Goal: Information Seeking & Learning: Learn about a topic

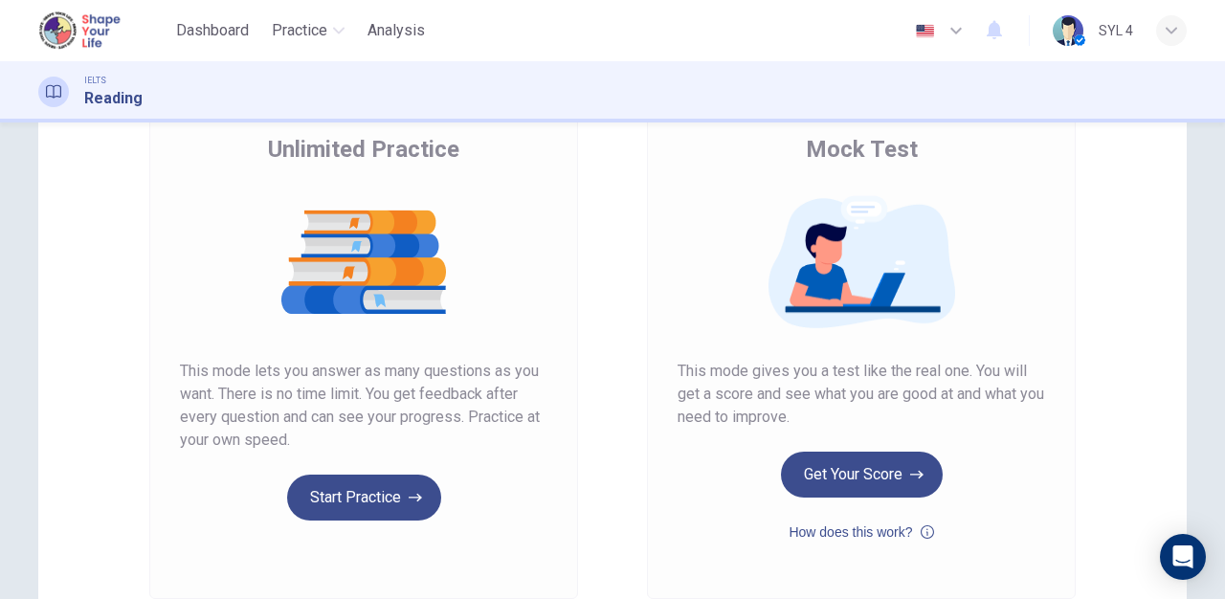
scroll to position [142, 0]
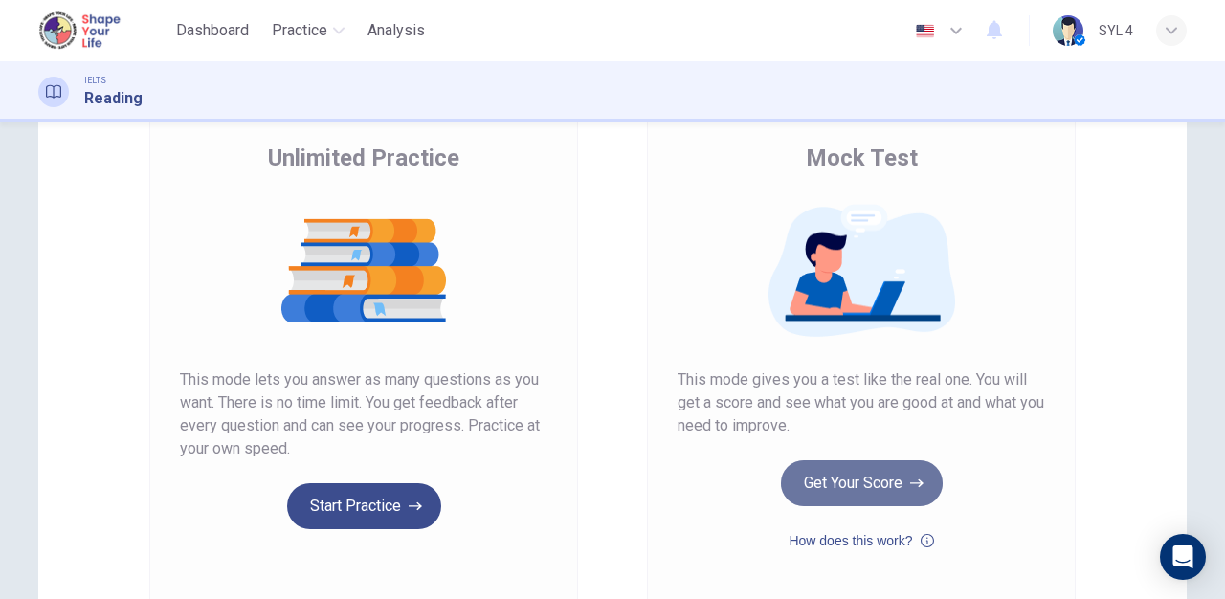
click at [828, 485] on button "Get Your Score" at bounding box center [862, 483] width 162 height 46
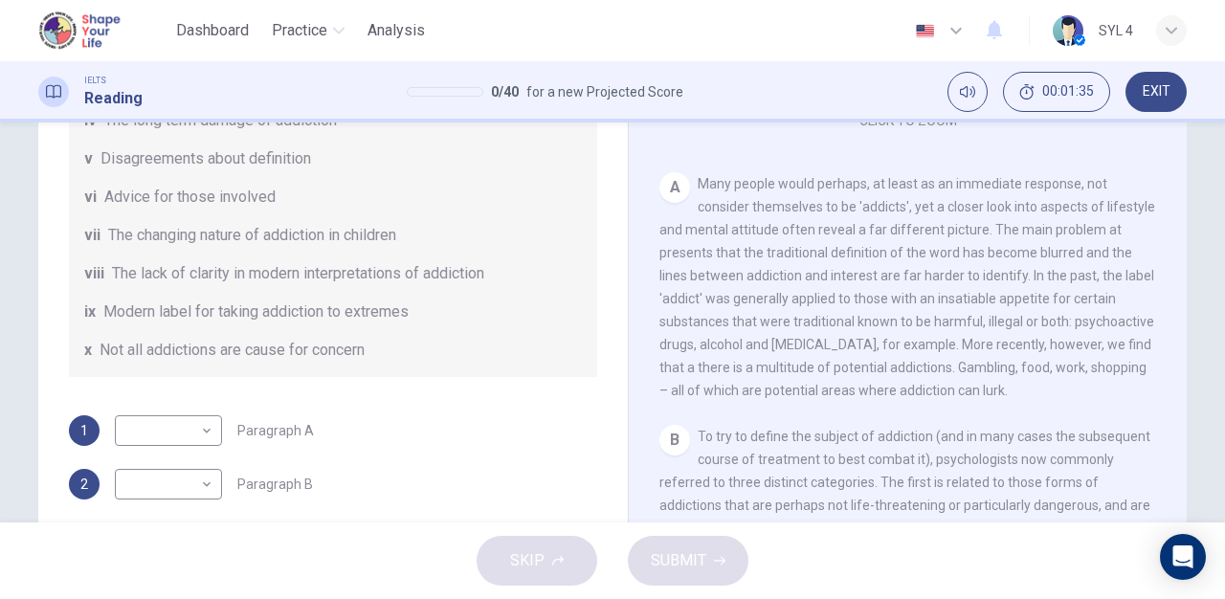
scroll to position [351, 0]
click at [181, 431] on body "This site uses cookies, as explained in our Privacy Policy . If you agree to th…" at bounding box center [612, 299] width 1225 height 599
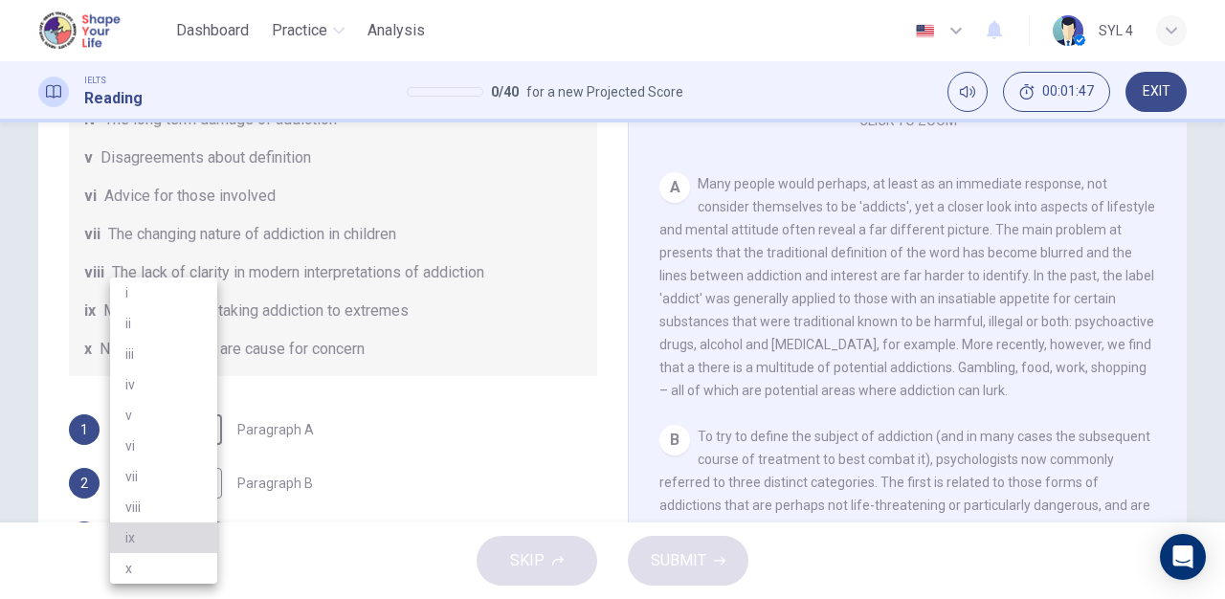
click at [171, 524] on li "ix" at bounding box center [163, 538] width 107 height 31
type input "ix"
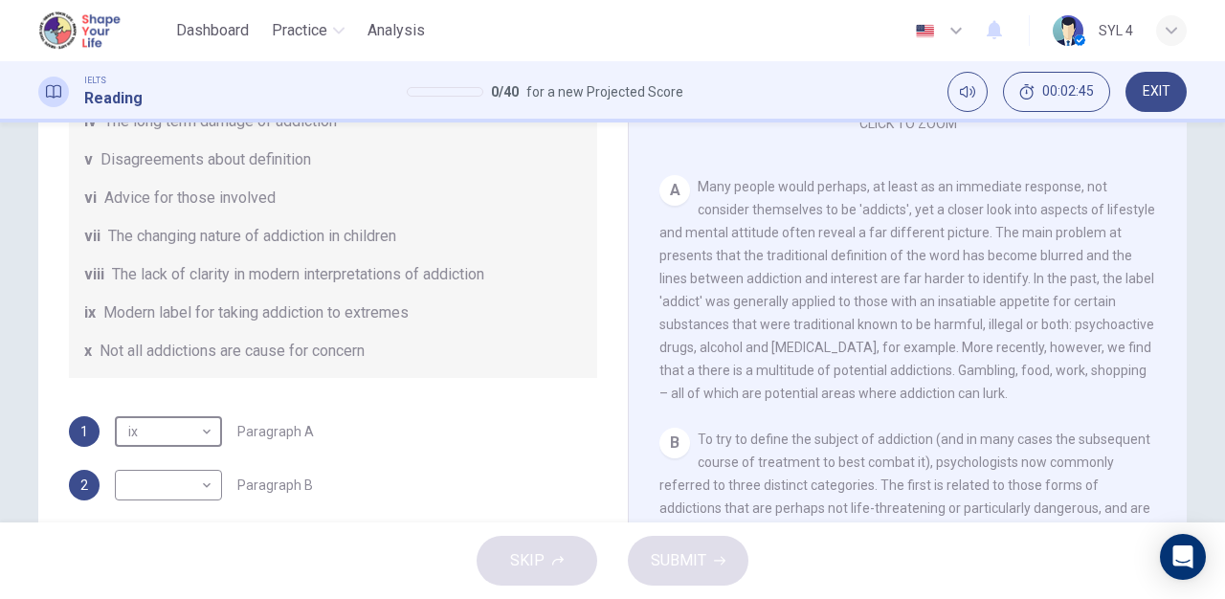
scroll to position [334, 0]
click at [814, 375] on span "Many people would perhaps, at least as an immediate response, not consider them…" at bounding box center [907, 291] width 496 height 222
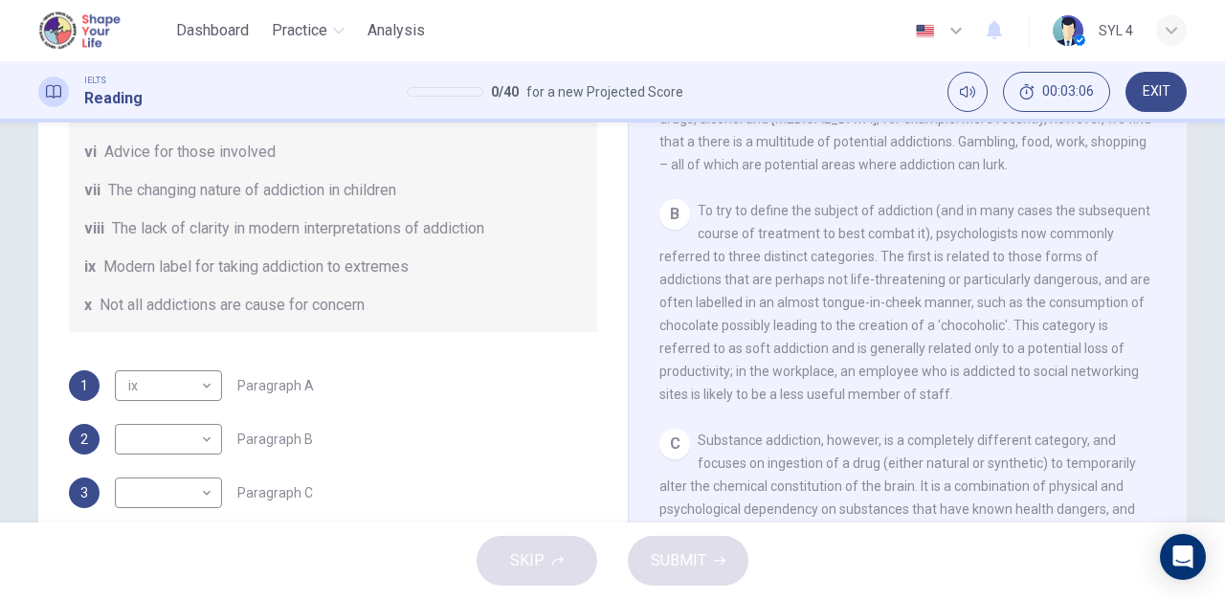
scroll to position [565, 0]
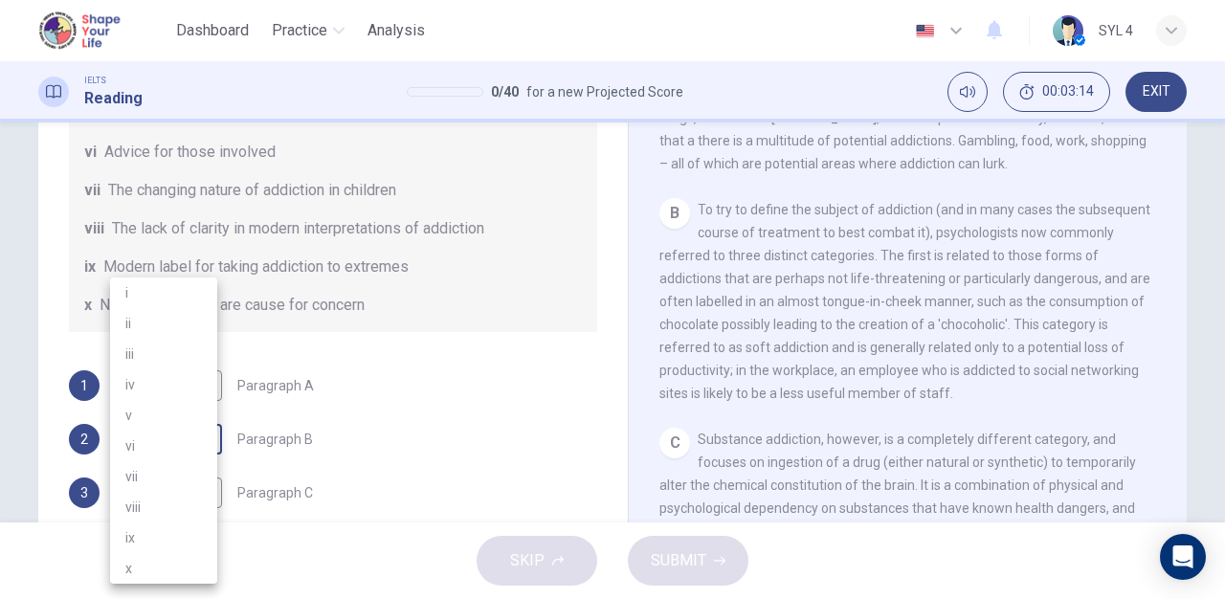
click at [184, 439] on body "This site uses cookies, as explained in our Privacy Policy . If you agree to th…" at bounding box center [612, 299] width 1225 height 599
click at [158, 566] on li "x" at bounding box center [163, 568] width 107 height 31
type input "x"
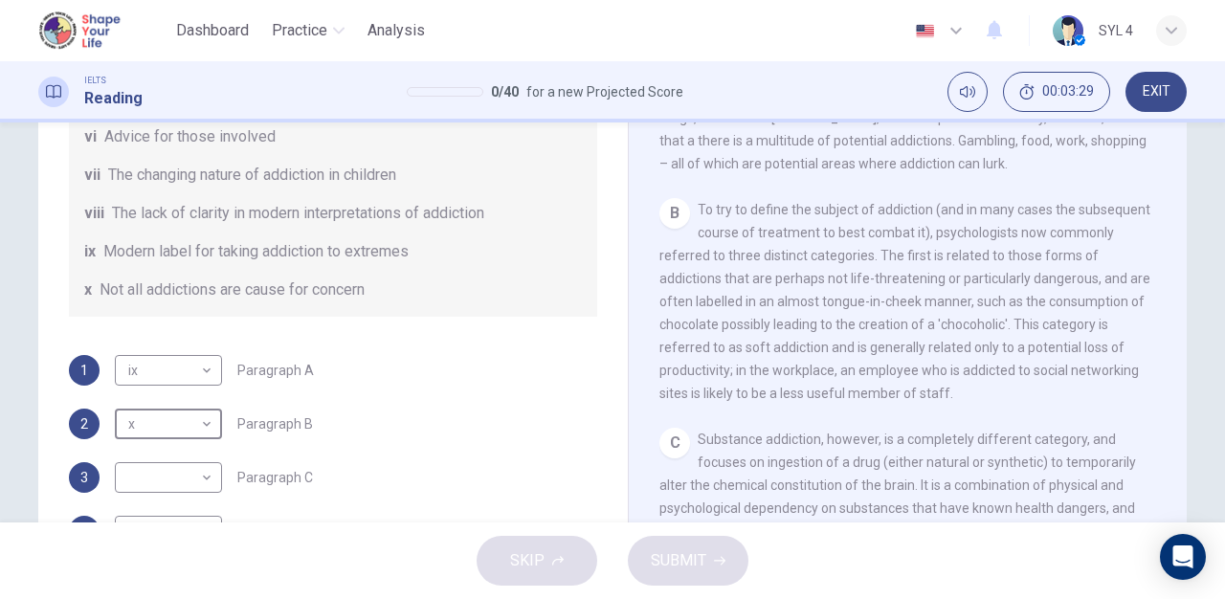
scroll to position [414, 0]
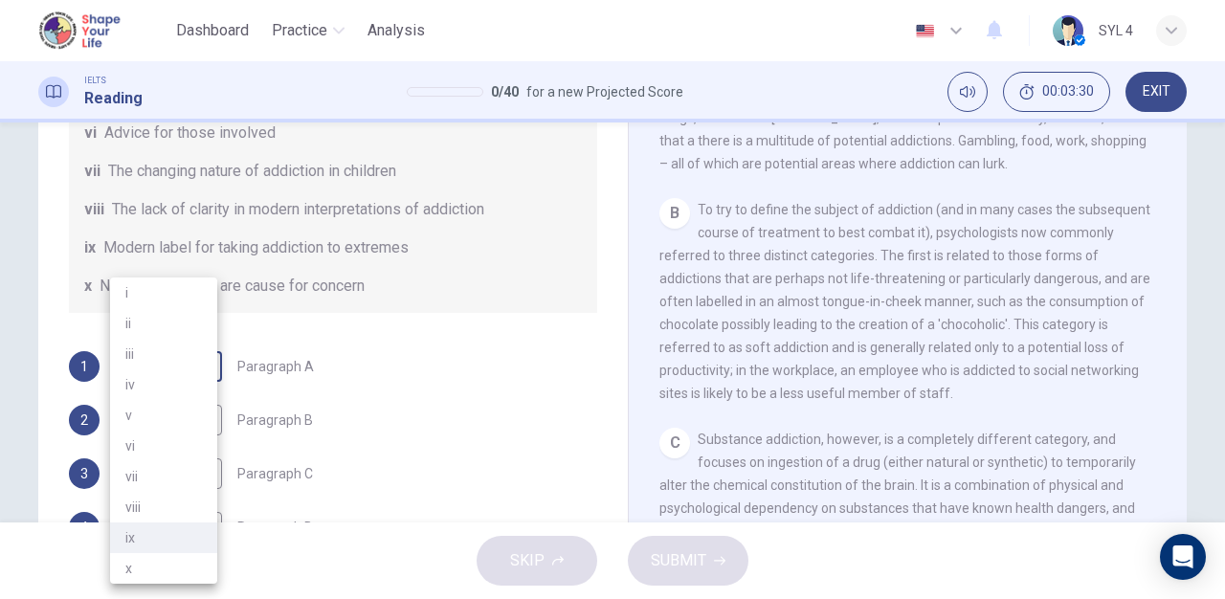
click at [197, 365] on body "This site uses cookies, as explained in our Privacy Policy . If you agree to th…" at bounding box center [612, 299] width 1225 height 599
click at [381, 248] on div at bounding box center [612, 299] width 1225 height 599
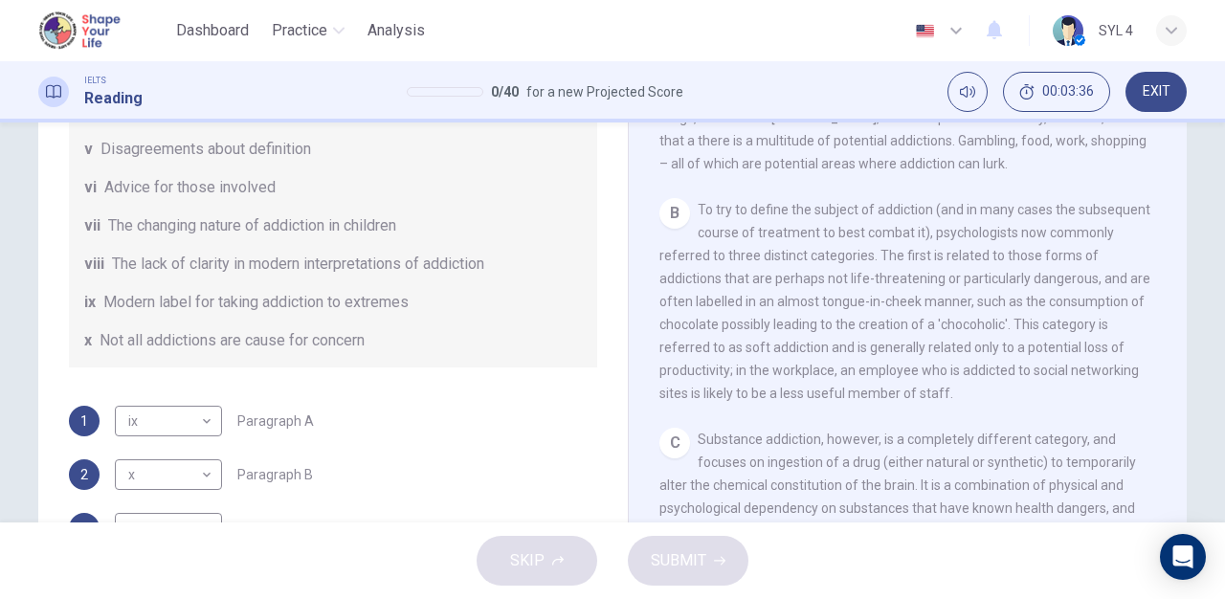
scroll to position [357, 0]
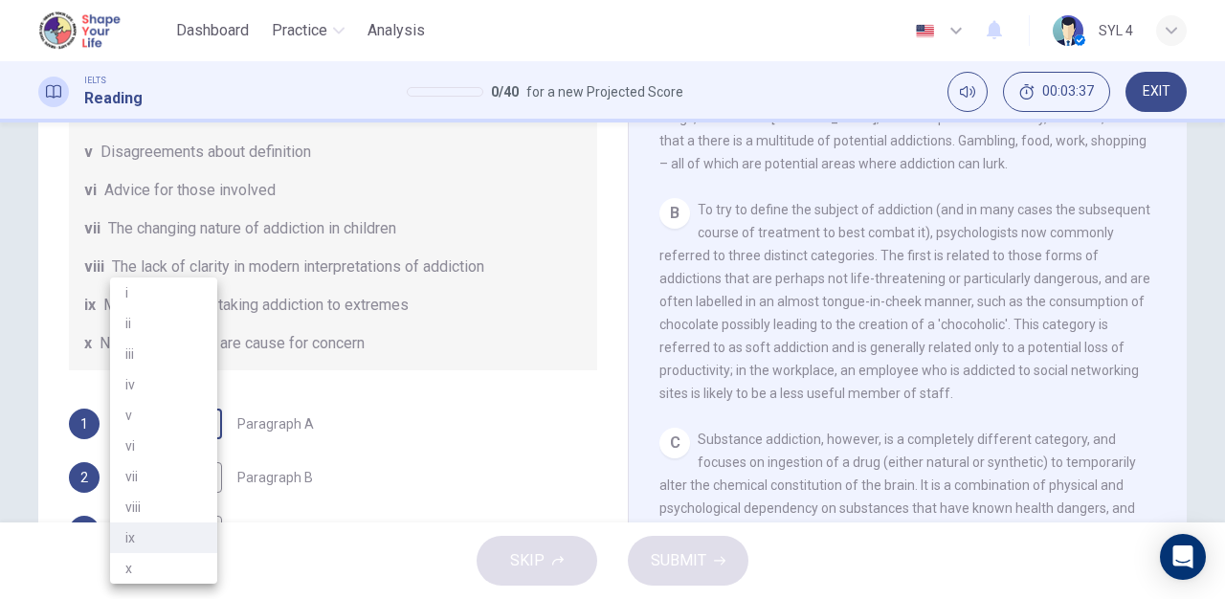
click at [189, 417] on body "This site uses cookies, as explained in our Privacy Policy . If you agree to th…" at bounding box center [612, 299] width 1225 height 599
click at [174, 433] on li "vi" at bounding box center [163, 446] width 107 height 31
click at [174, 427] on body "This site uses cookies, as explained in our Privacy Policy . If you agree to th…" at bounding box center [612, 299] width 1225 height 599
click at [179, 412] on li "v" at bounding box center [163, 415] width 107 height 31
type input "v"
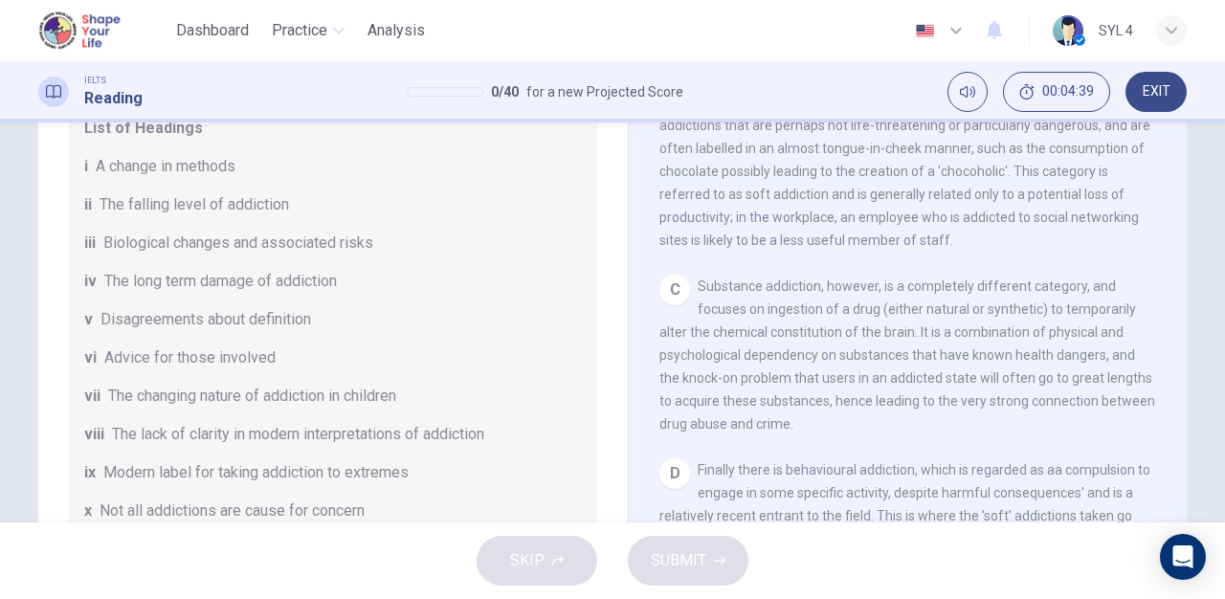
scroll to position [88, 0]
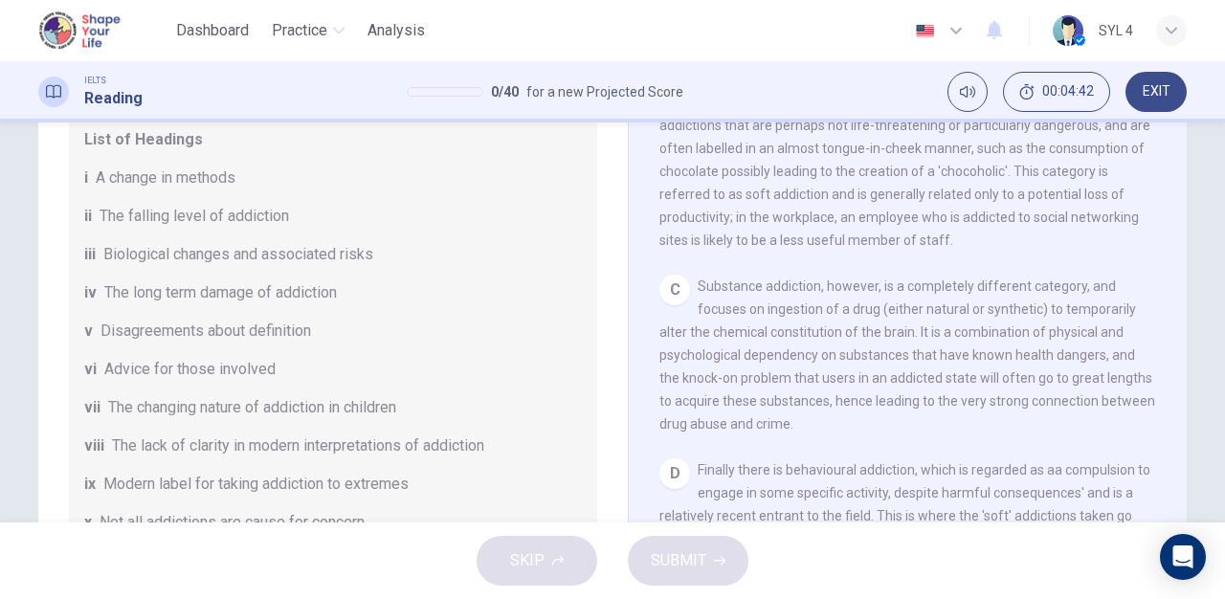
drag, startPoint x: 345, startPoint y: 299, endPoint x: 174, endPoint y: 299, distance: 170.4
click at [174, 299] on div "iv The long term damage of addiction" at bounding box center [333, 292] width 498 height 23
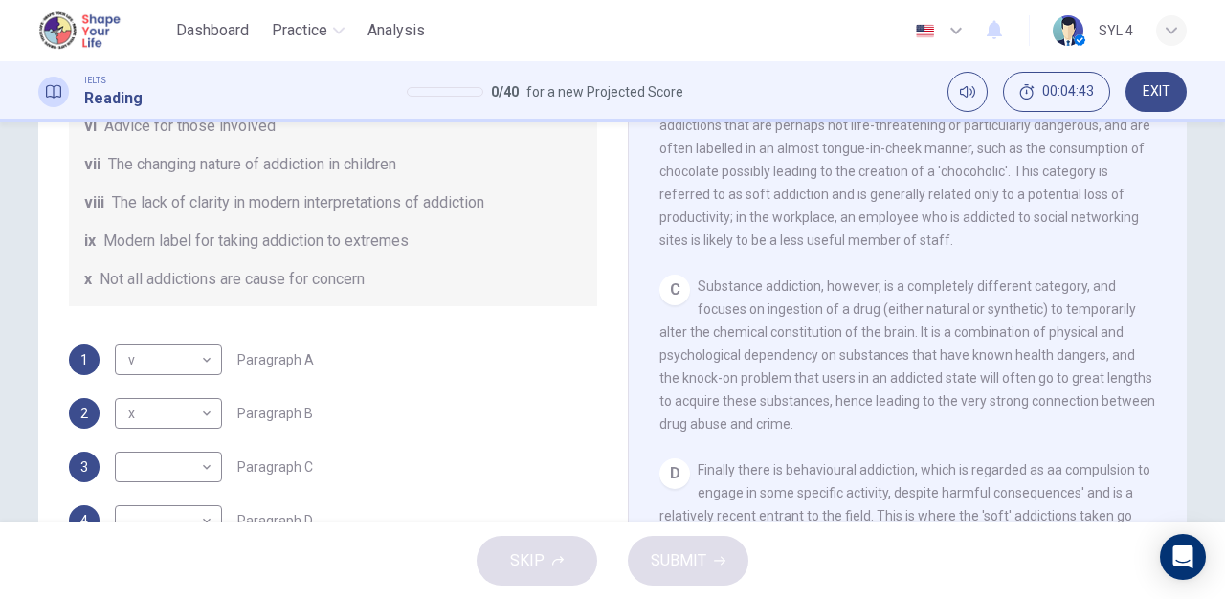
scroll to position [332, 0]
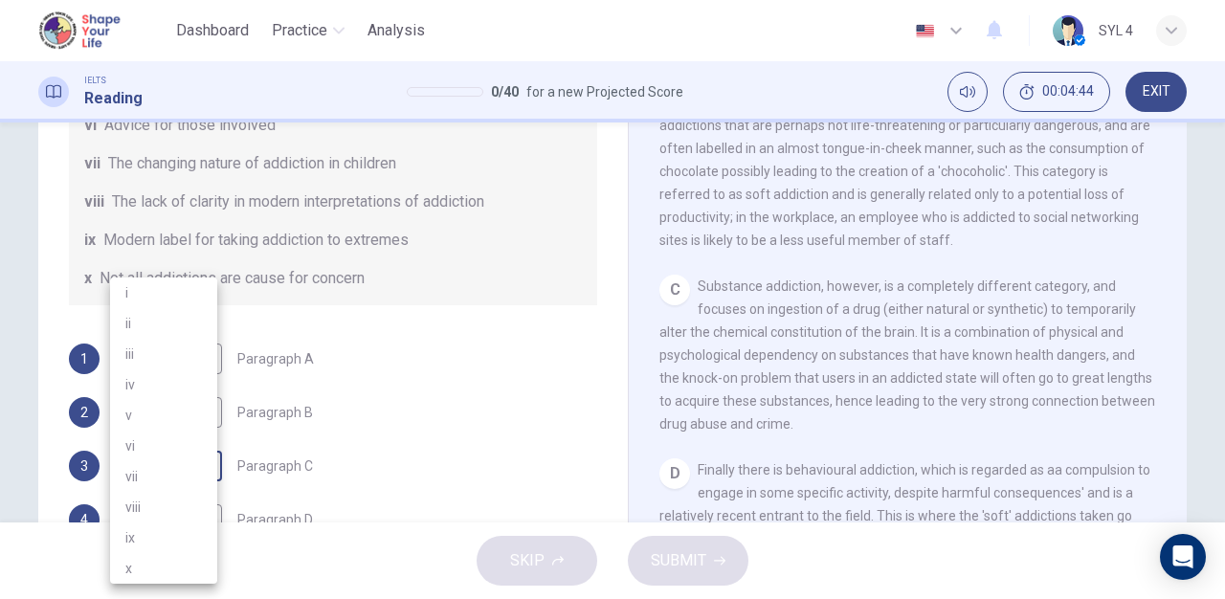
click at [169, 462] on body "This site uses cookies, as explained in our Privacy Policy . If you agree to th…" at bounding box center [612, 299] width 1225 height 599
click at [173, 387] on li "iv" at bounding box center [163, 384] width 107 height 31
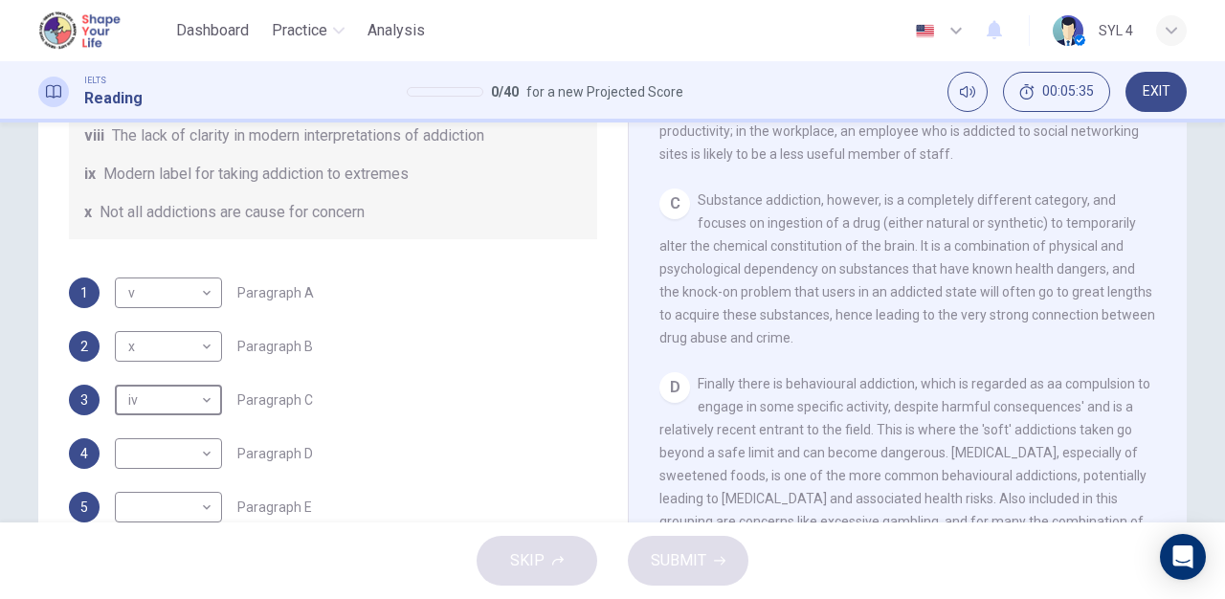
scroll to position [399, 0]
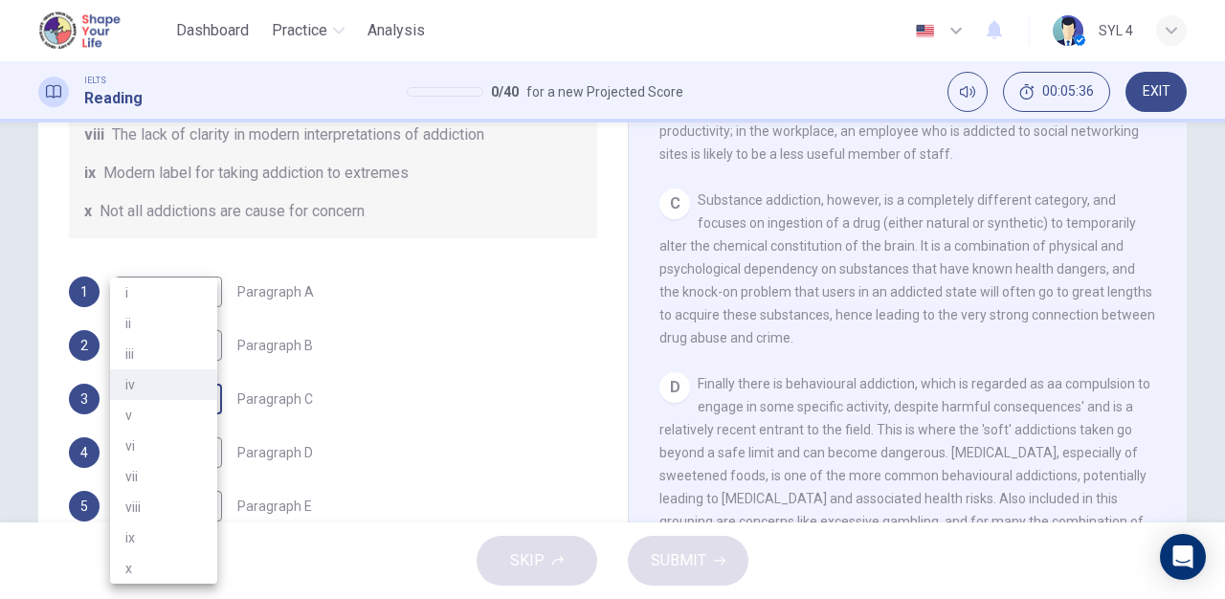
click at [192, 408] on body "This site uses cookies, as explained in our Privacy Policy . If you agree to th…" at bounding box center [612, 299] width 1225 height 599
click at [183, 362] on li "iii" at bounding box center [163, 354] width 107 height 31
type input "iii"
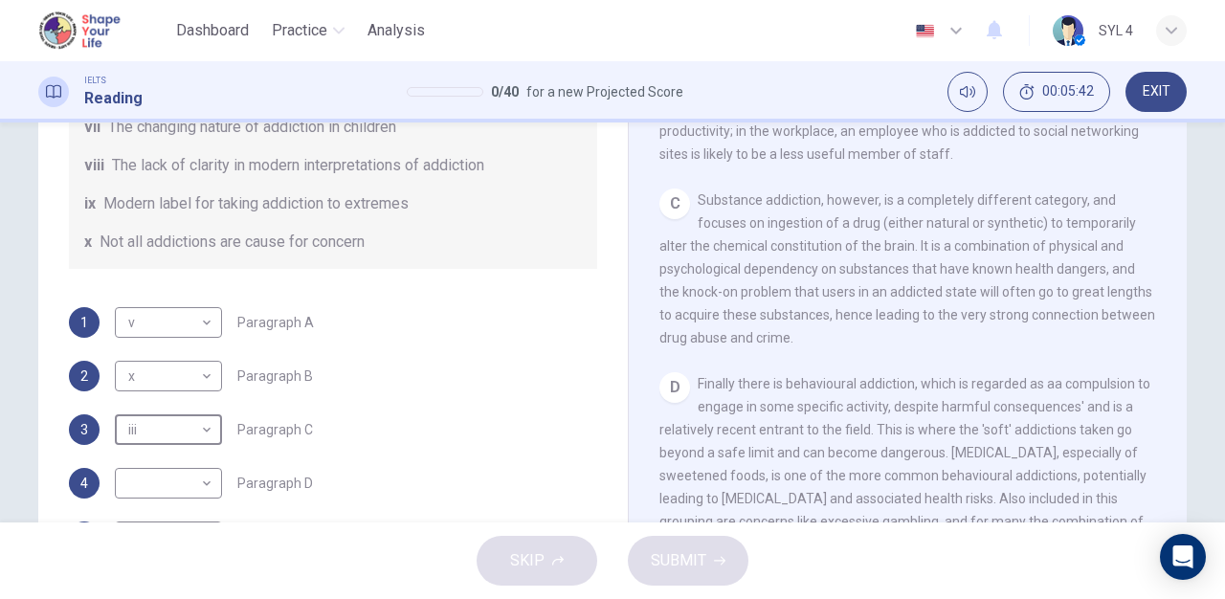
scroll to position [377, 0]
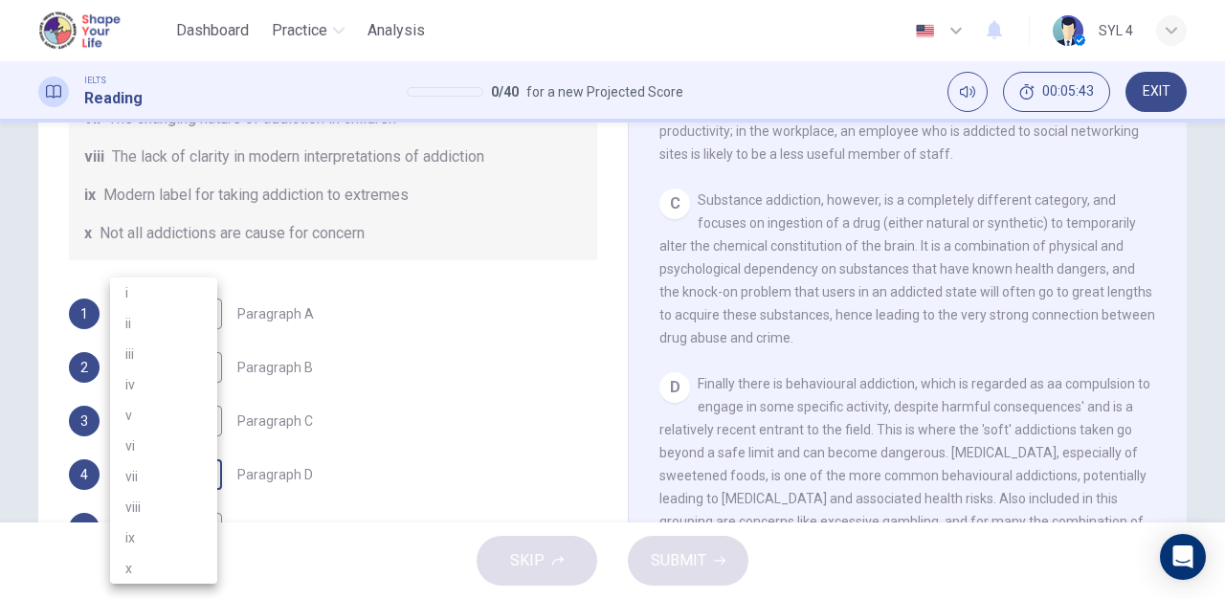
click at [196, 476] on body "This site uses cookies, as explained in our Privacy Policy . If you agree to th…" at bounding box center [612, 299] width 1225 height 599
click at [167, 379] on li "iv" at bounding box center [163, 384] width 107 height 31
type input "iv"
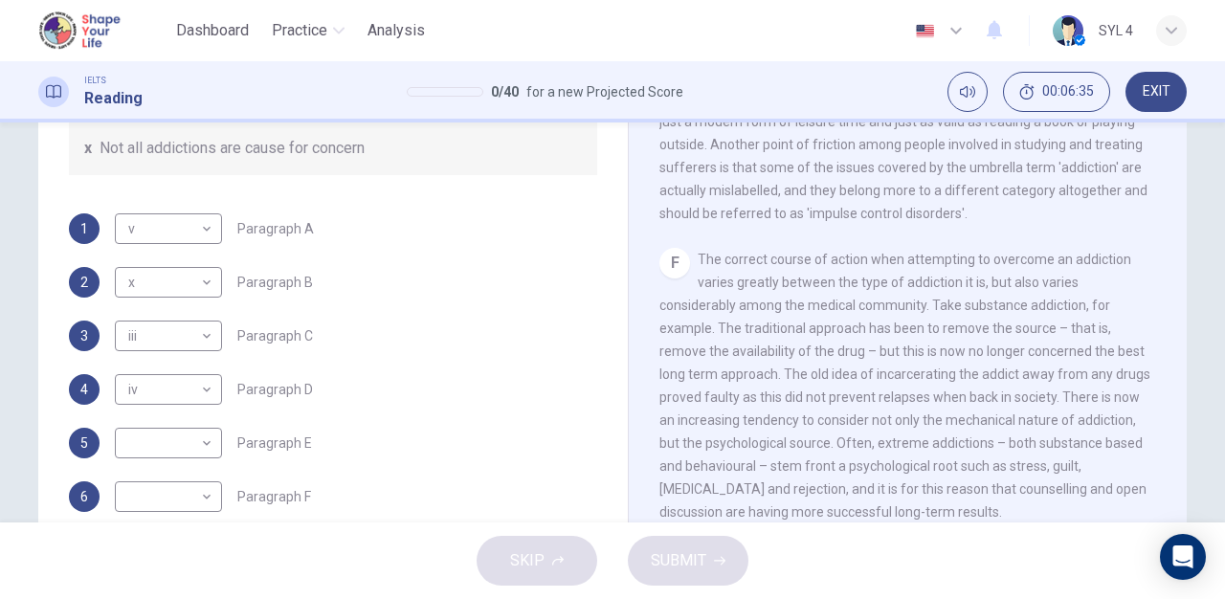
scroll to position [342, 0]
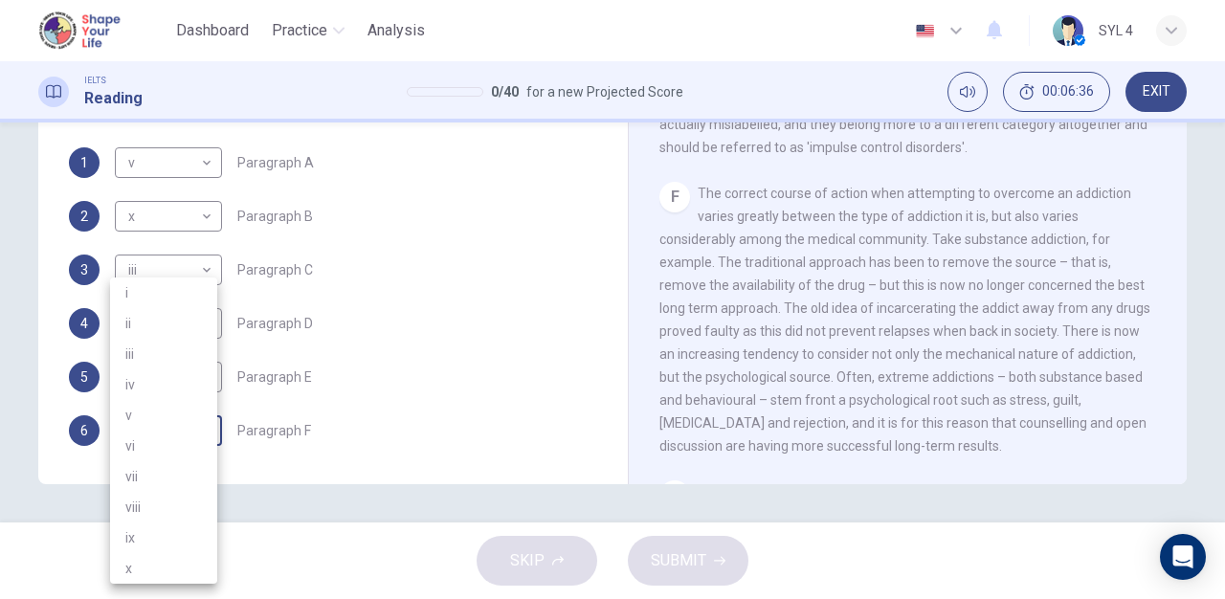
click at [148, 429] on body "This site uses cookies, as explained in our Privacy Policy . If you agree to th…" at bounding box center [612, 299] width 1225 height 599
click at [157, 452] on li "vi" at bounding box center [163, 446] width 107 height 31
type input "vi"
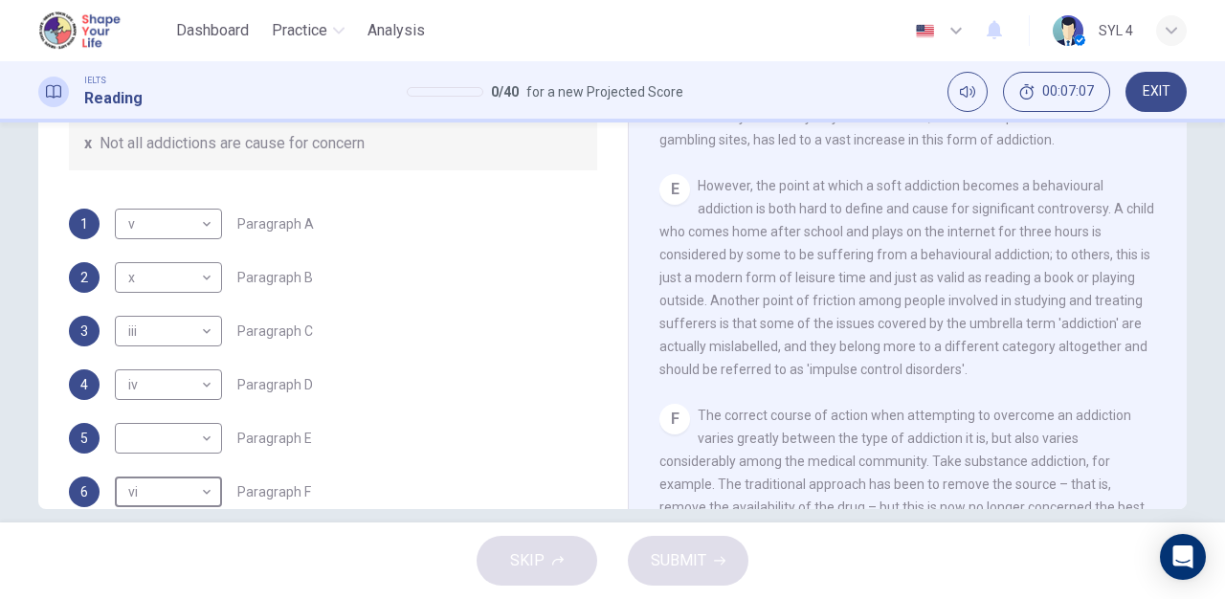
scroll to position [379, 0]
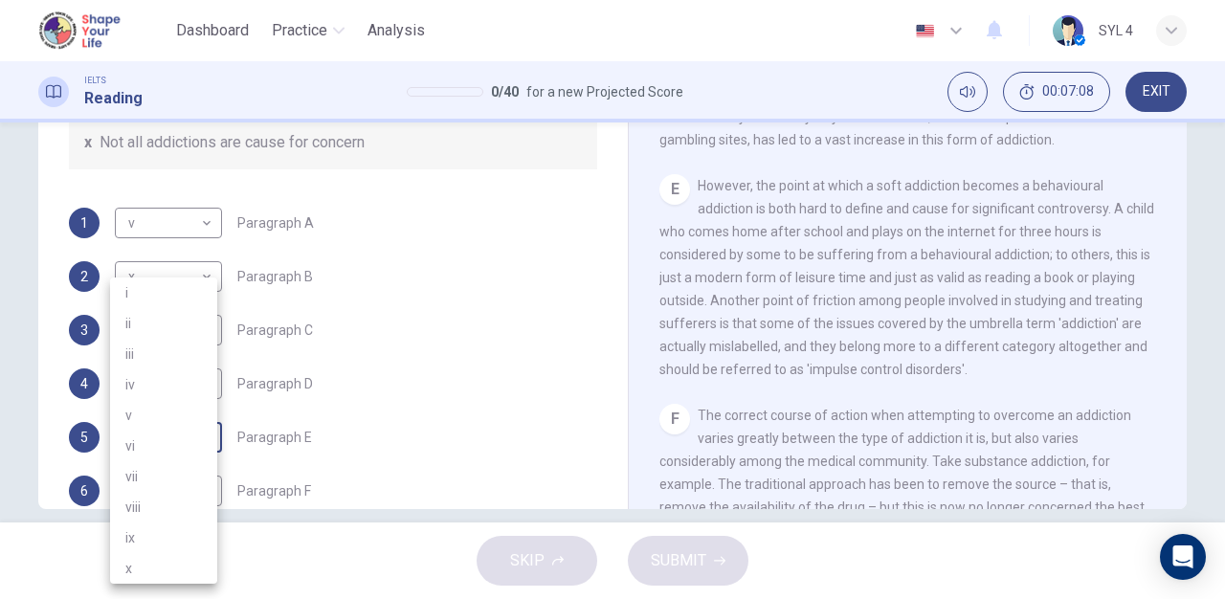
click at [201, 446] on body "This site uses cookies, as explained in our Privacy Policy . If you agree to th…" at bounding box center [612, 299] width 1225 height 599
drag, startPoint x: 159, startPoint y: 416, endPoint x: 372, endPoint y: 377, distance: 217.0
click at [372, 377] on div "i ii iii iv v vi vii viii ix x" at bounding box center [612, 299] width 1225 height 599
click at [154, 415] on li "v" at bounding box center [163, 415] width 107 height 31
type input "v"
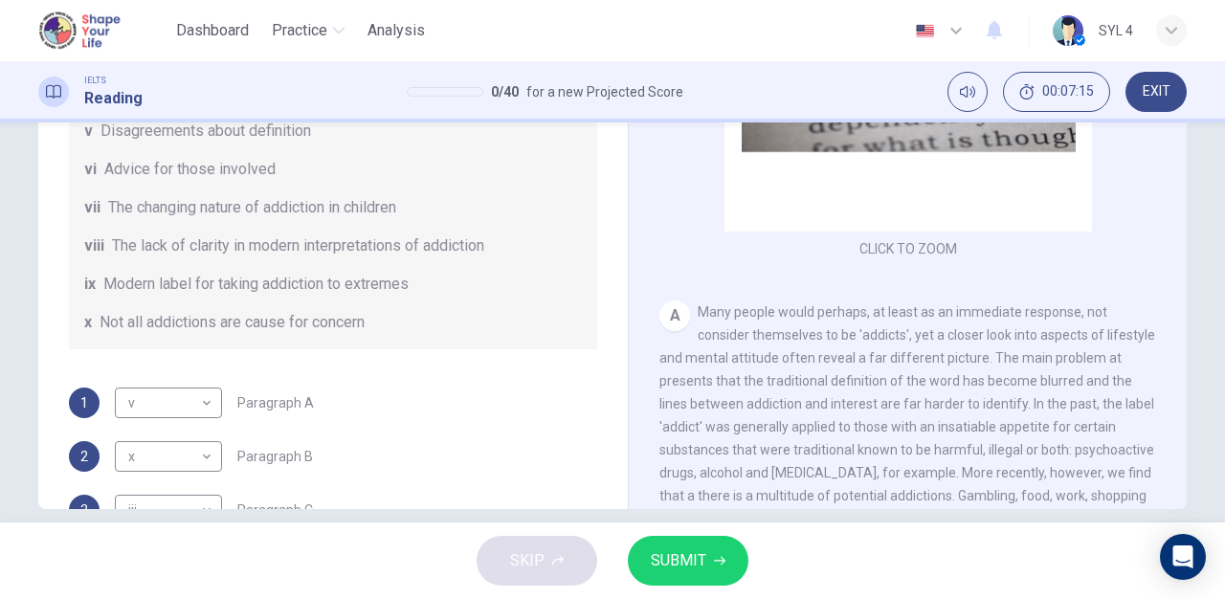
scroll to position [0, 0]
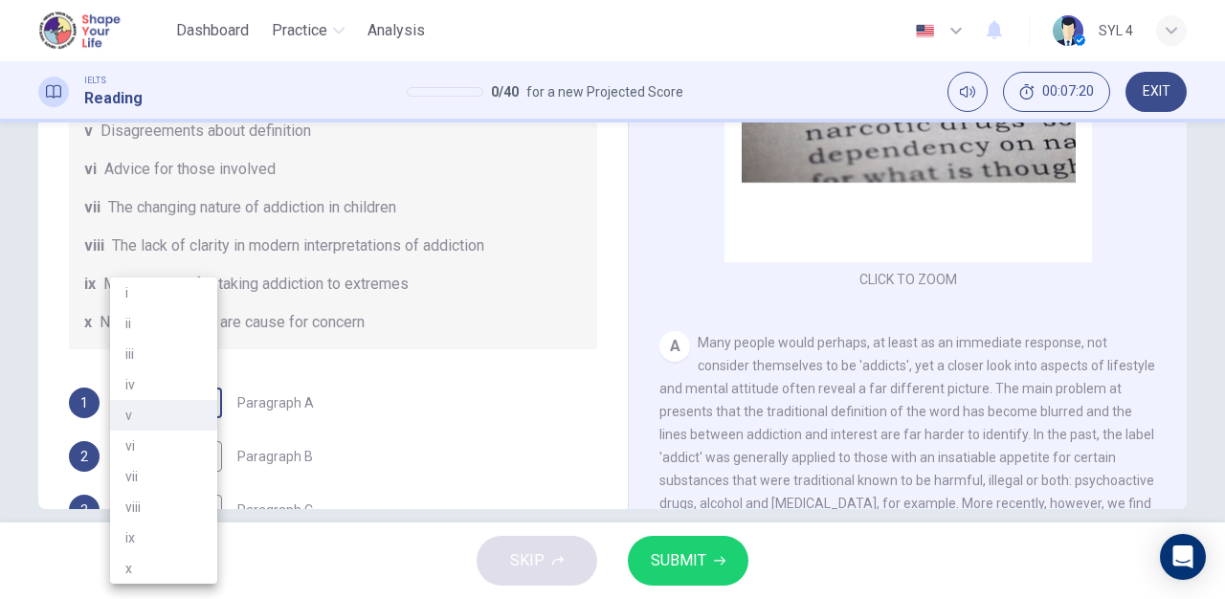
click at [174, 409] on body "This site uses cookies, as explained in our Privacy Policy . If you agree to th…" at bounding box center [612, 299] width 1225 height 599
click at [164, 549] on li "ix" at bounding box center [163, 538] width 107 height 31
type input "ix"
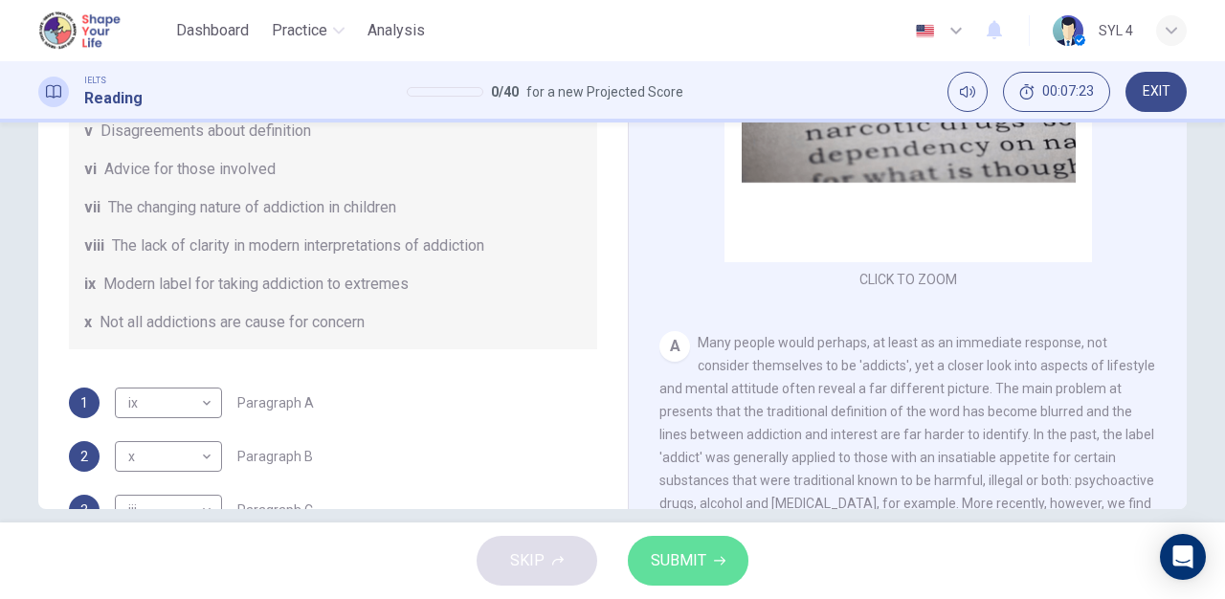
click at [682, 542] on button "SUBMIT" at bounding box center [688, 561] width 121 height 50
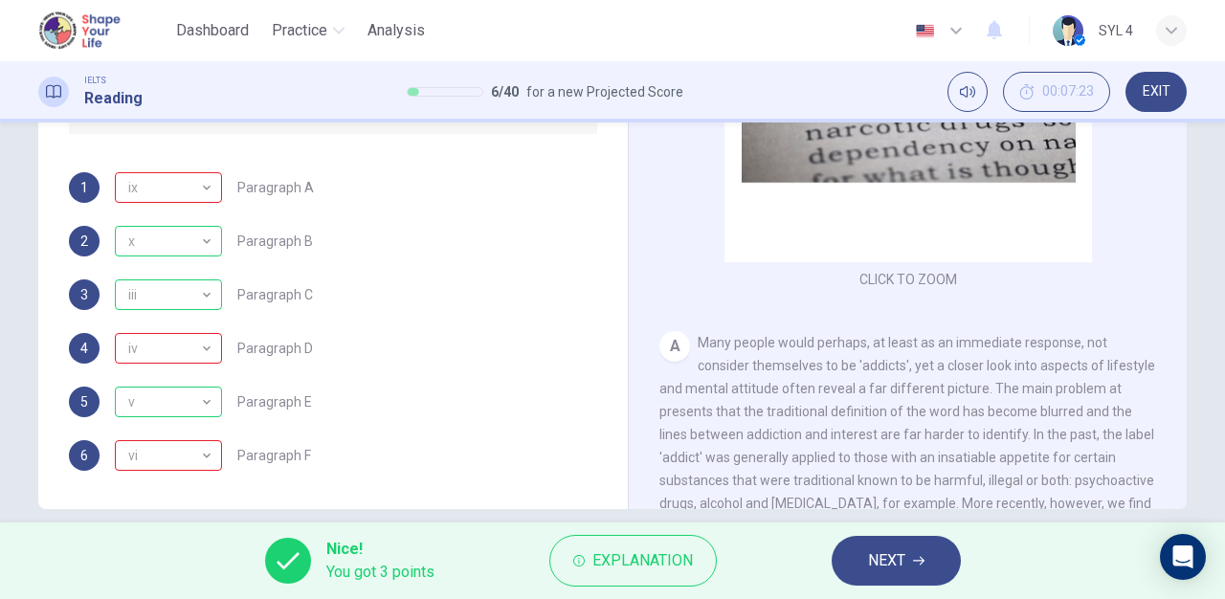
scroll to position [342, 0]
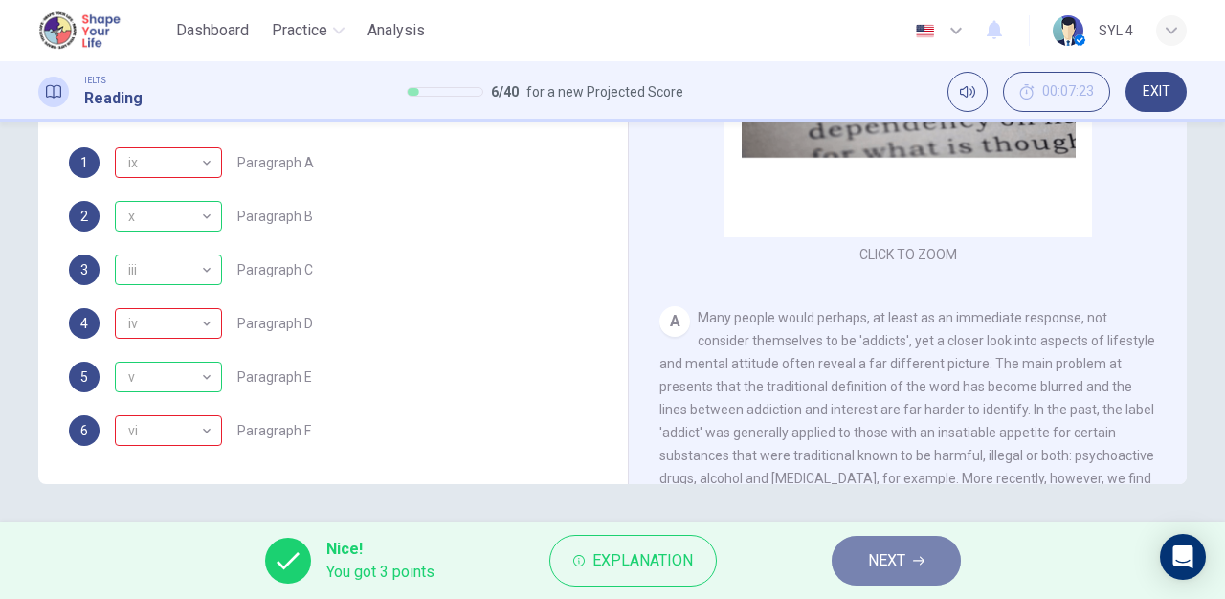
click at [891, 550] on span "NEXT" at bounding box center [886, 560] width 37 height 27
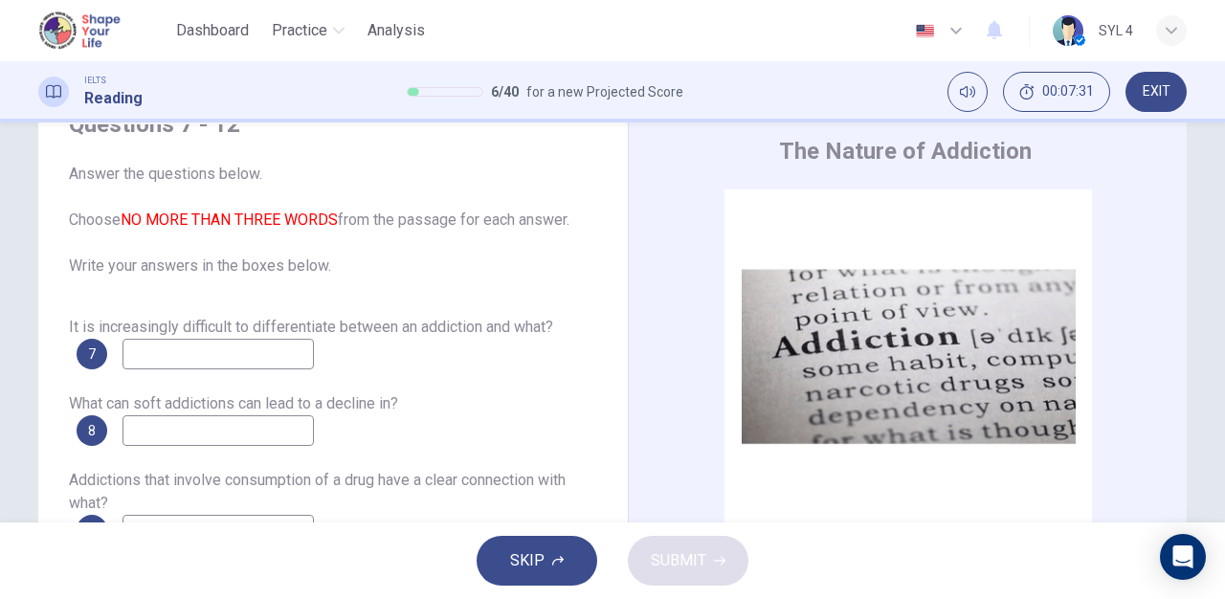
scroll to position [40, 0]
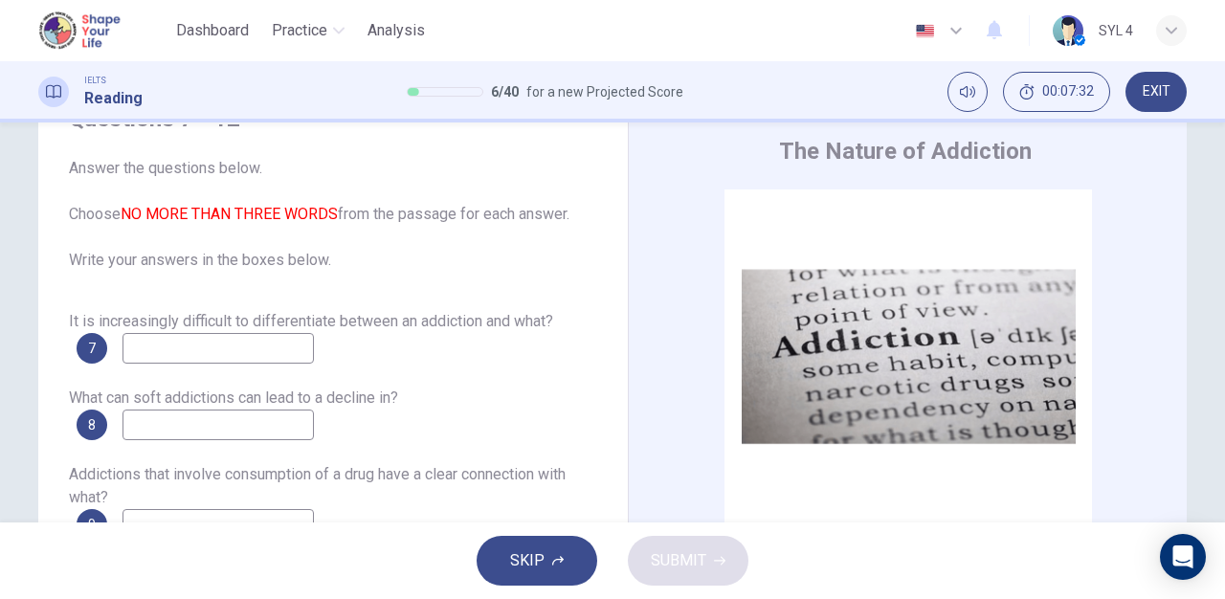
click at [279, 355] on input at bounding box center [218, 348] width 191 height 31
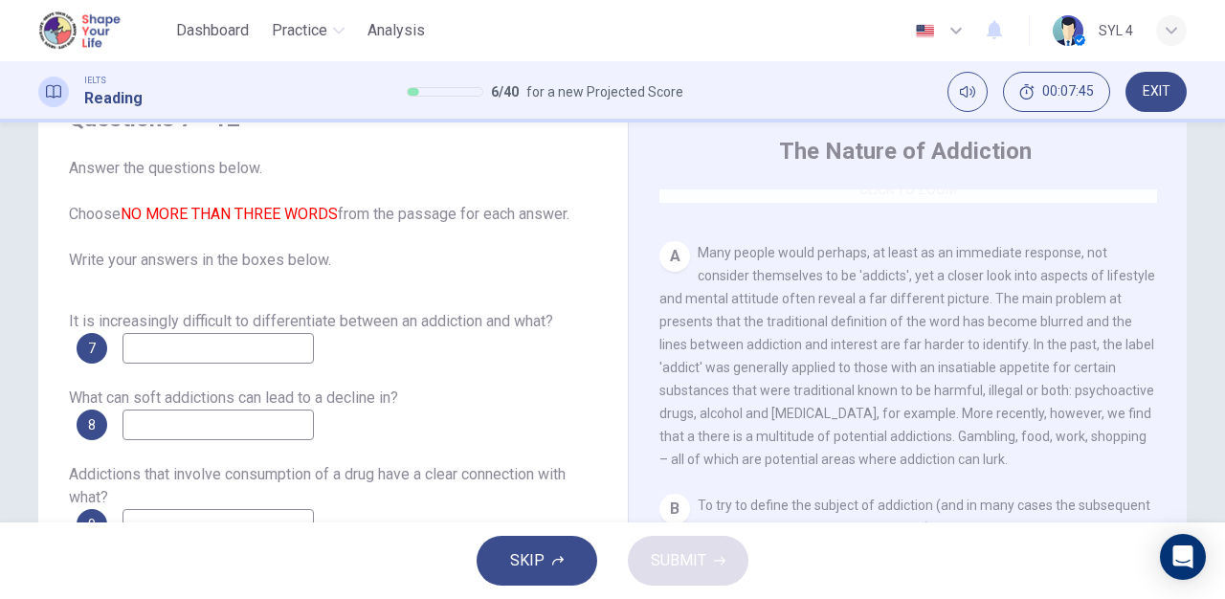
scroll to position [352, 0]
click at [267, 356] on input at bounding box center [218, 348] width 191 height 31
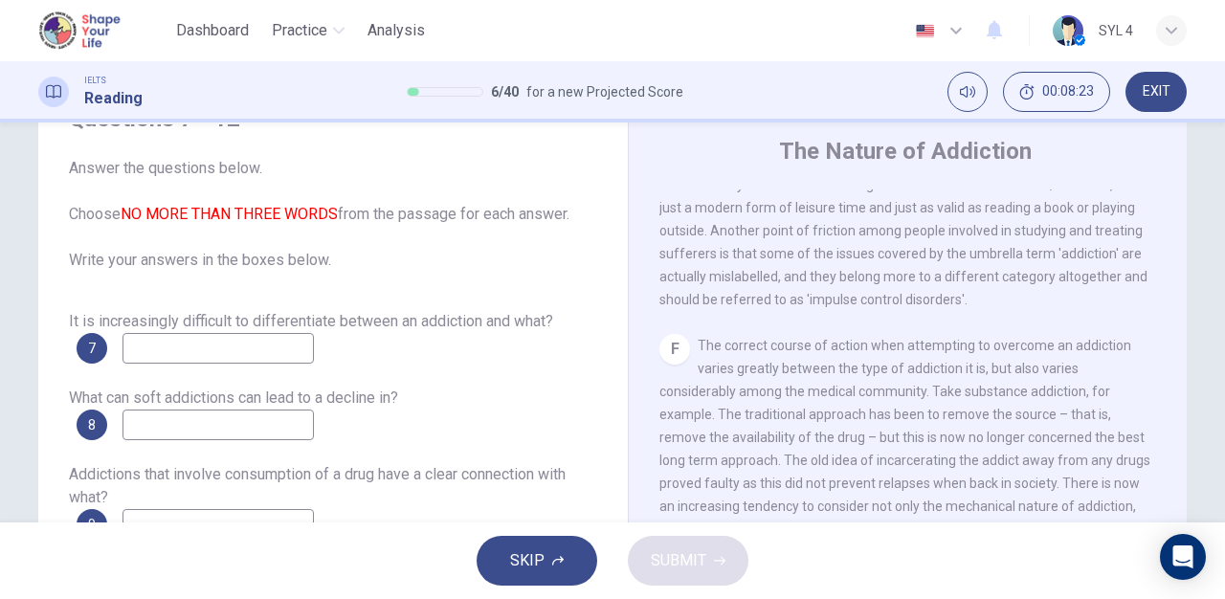
scroll to position [1413, 0]
drag, startPoint x: 800, startPoint y: 292, endPoint x: 946, endPoint y: 287, distance: 145.6
click at [946, 287] on span "However, the point at which a soft addiction becomes a behavioural addiction is…" at bounding box center [906, 207] width 495 height 199
click at [168, 350] on input at bounding box center [218, 348] width 191 height 31
type input "[MEDICAL_DATA]"
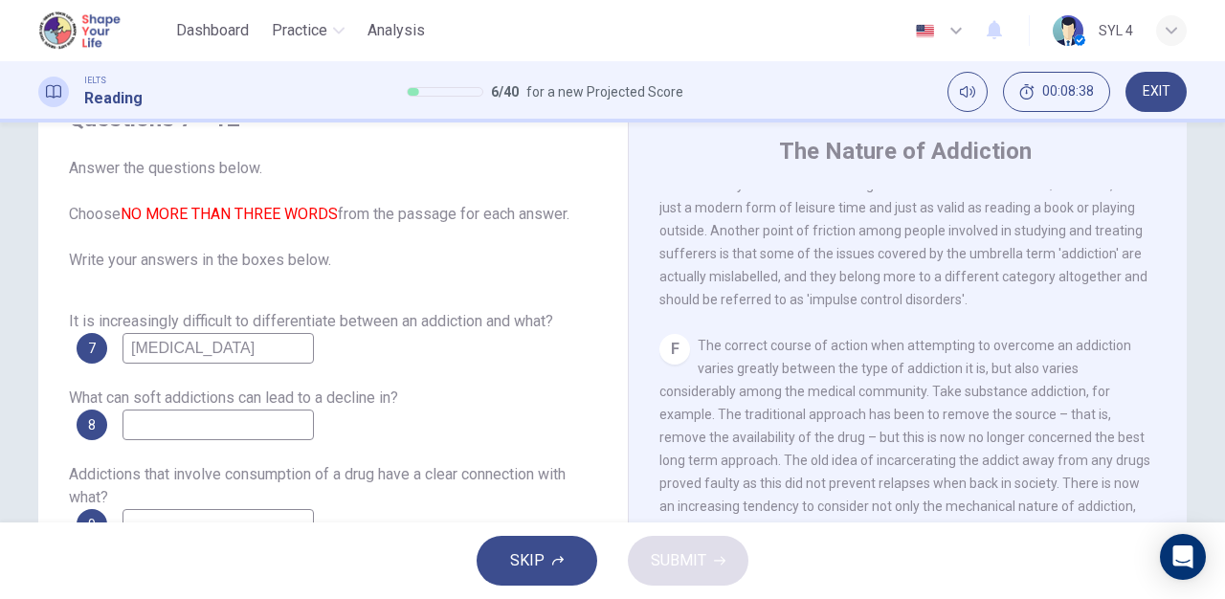
click at [231, 434] on input at bounding box center [218, 425] width 191 height 31
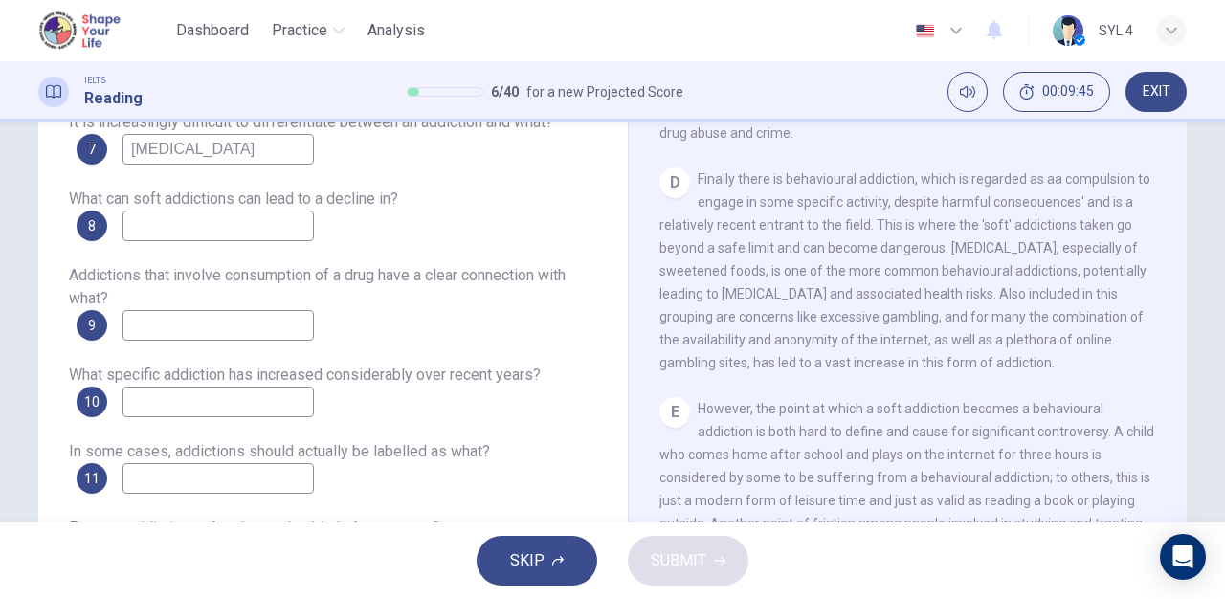
scroll to position [852, 0]
click at [258, 228] on input at bounding box center [218, 226] width 191 height 31
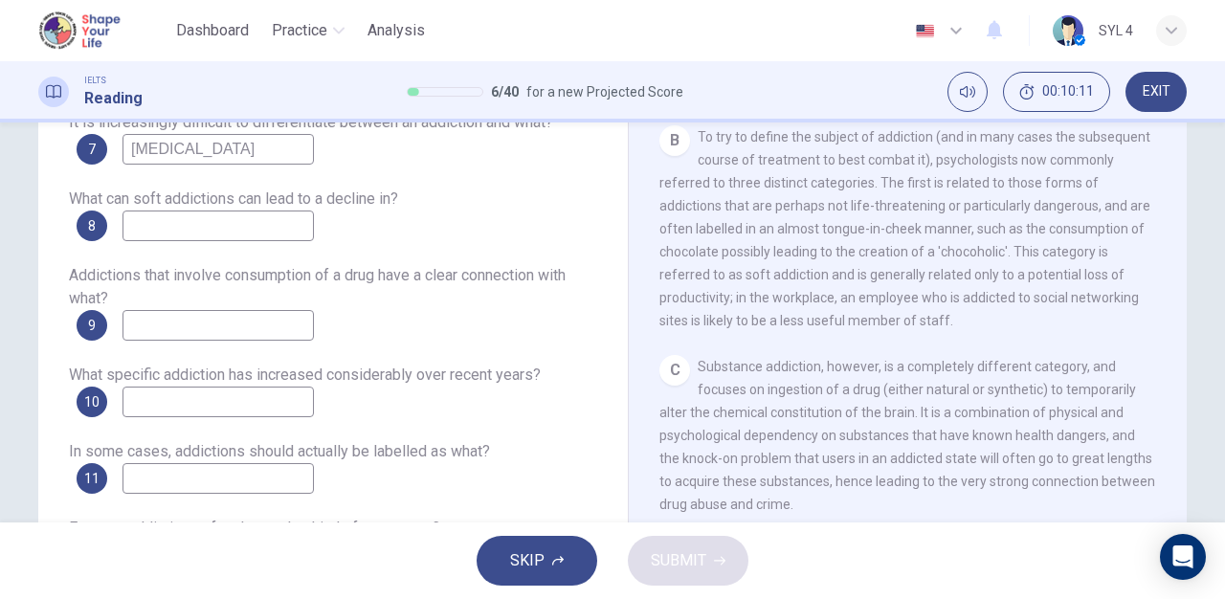
scroll to position [480, 0]
type input "productivity"
click at [188, 330] on input at bounding box center [218, 325] width 191 height 31
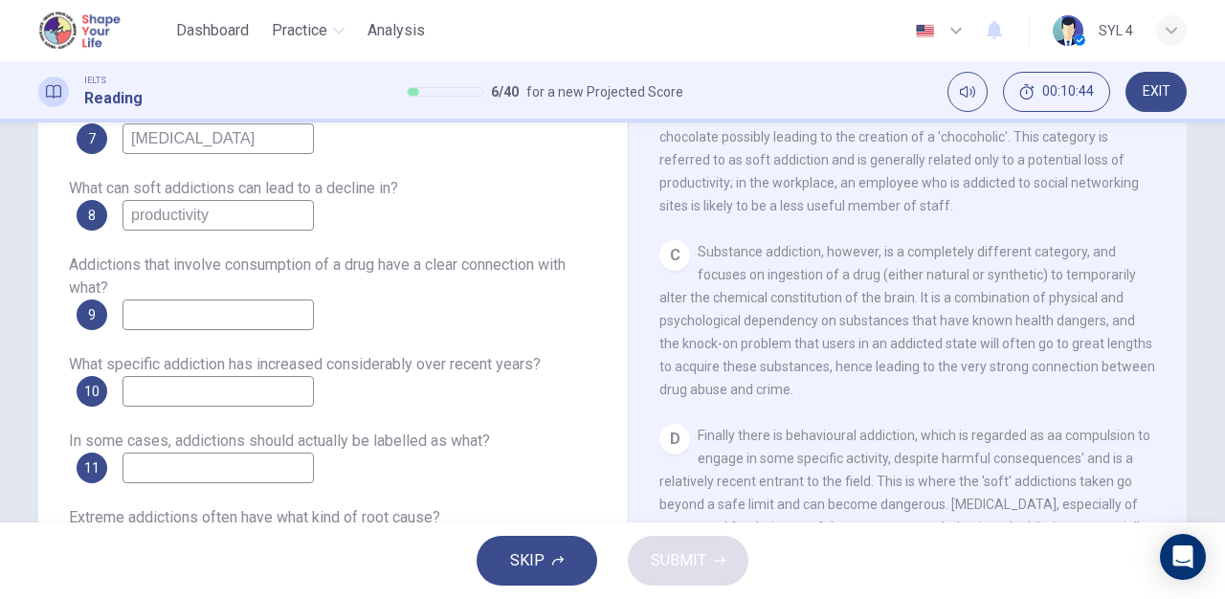
scroll to position [606, 0]
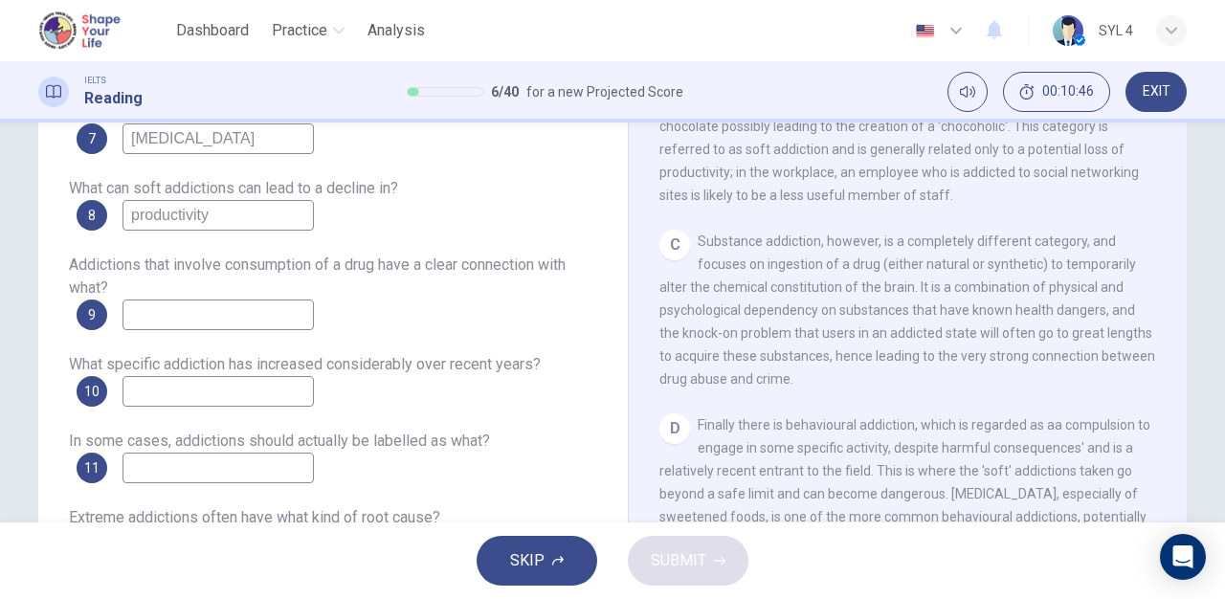
click at [253, 296] on div "Addictions that involve consumption of a drug have a clear connection with what…" at bounding box center [333, 292] width 528 height 77
click at [226, 324] on input at bounding box center [218, 315] width 191 height 31
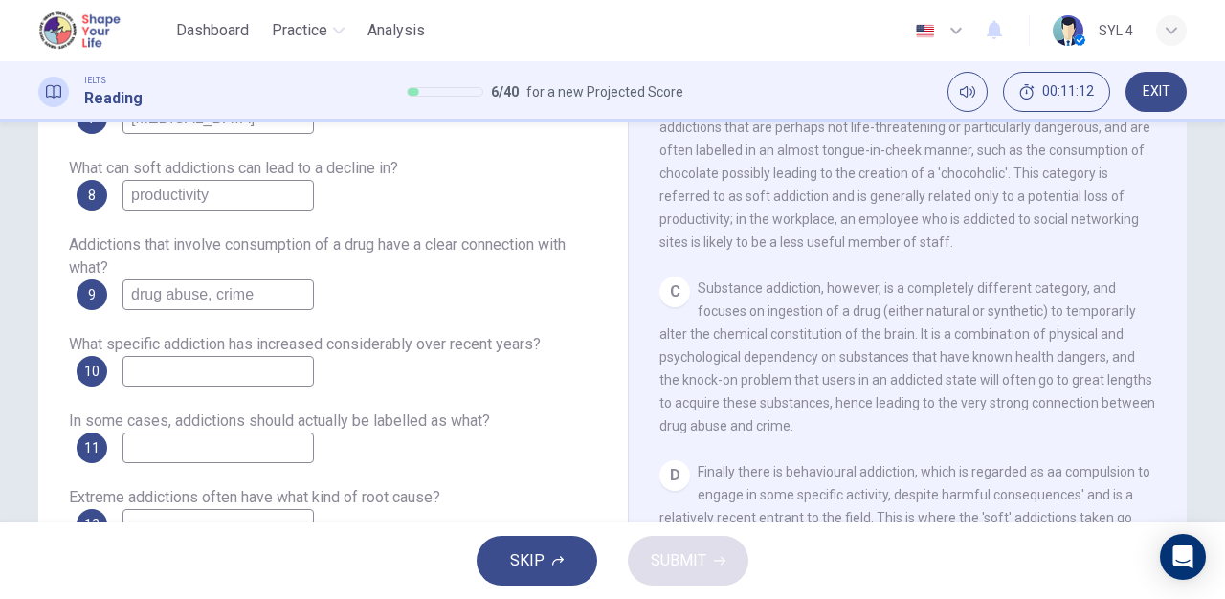
scroll to position [249, 0]
type input "drug abuse, crime"
click at [247, 364] on input at bounding box center [218, 370] width 191 height 31
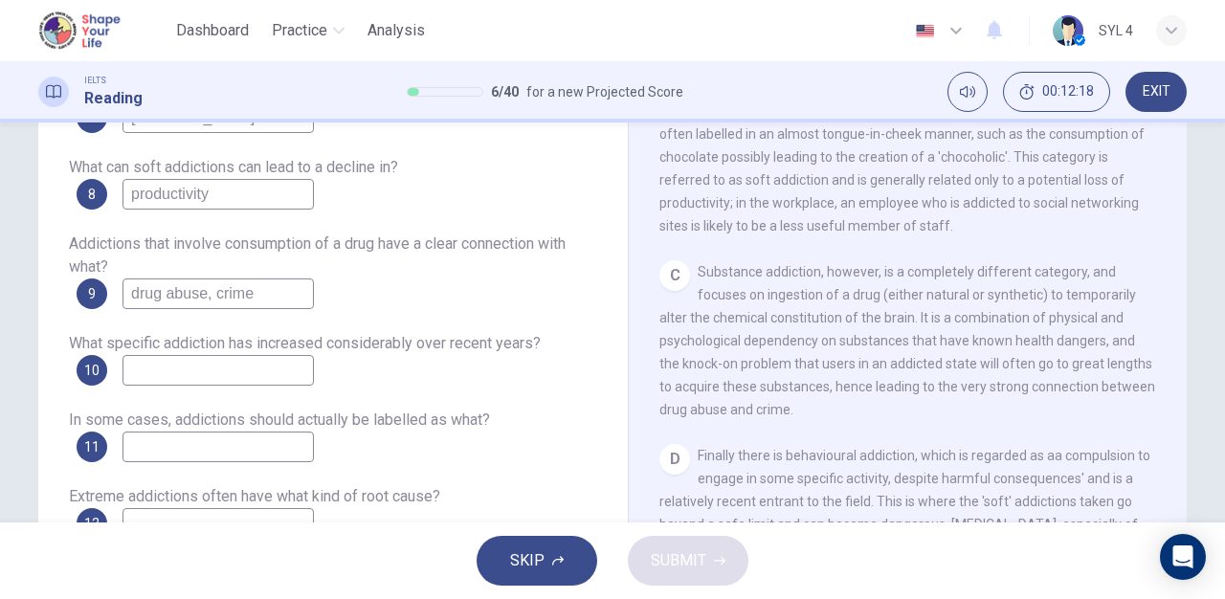
drag, startPoint x: 257, startPoint y: 293, endPoint x: 206, endPoint y: 304, distance: 52.9
click at [206, 304] on input "drug abuse, crime" at bounding box center [218, 294] width 191 height 31
click at [273, 291] on input "drug abuse, crime" at bounding box center [218, 294] width 191 height 31
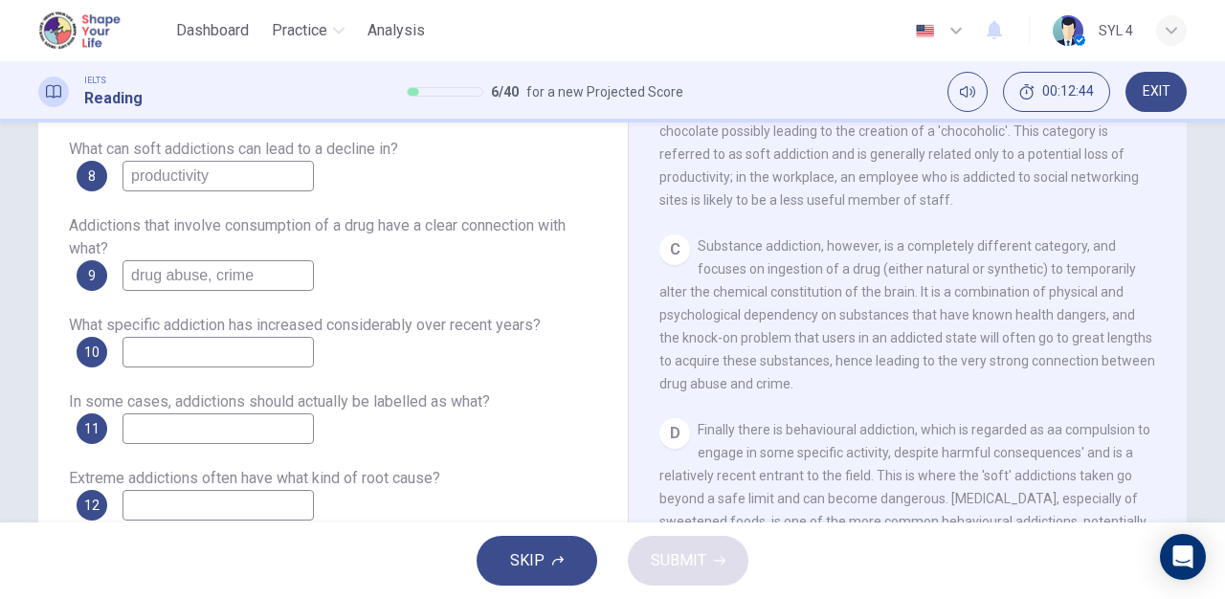
scroll to position [271, 0]
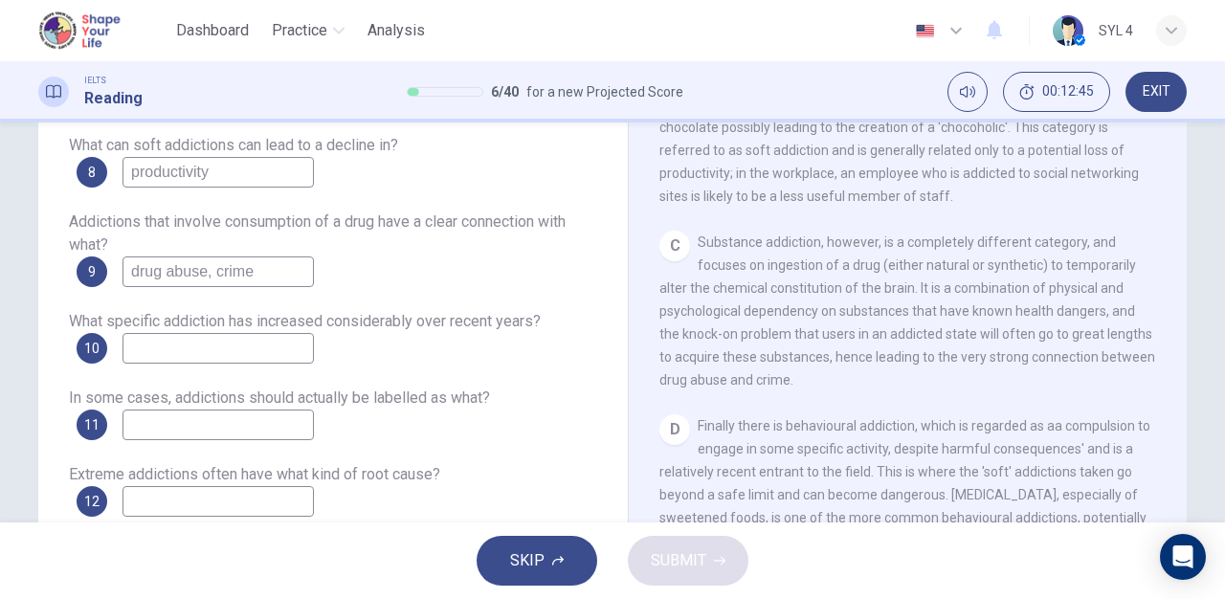
click at [277, 346] on input at bounding box center [218, 348] width 191 height 31
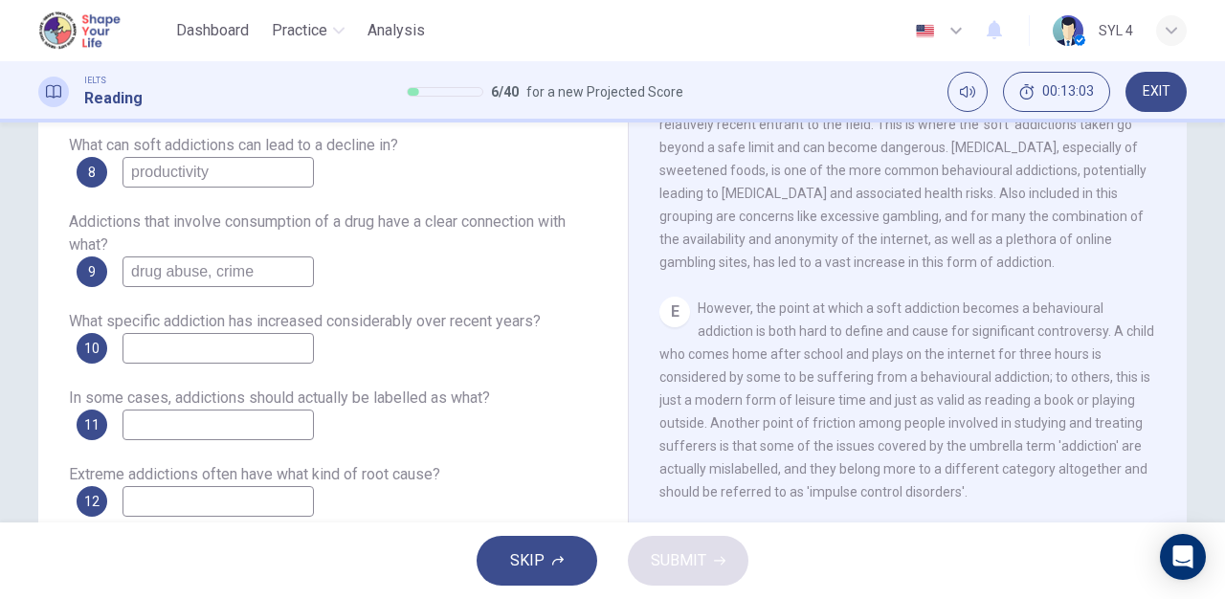
scroll to position [978, 0]
click at [225, 346] on input at bounding box center [218, 348] width 191 height 31
type input "behavioural addiction"
click at [214, 409] on div "In some cases, addictions should actually be labelled as what? 11" at bounding box center [333, 414] width 528 height 54
drag, startPoint x: 214, startPoint y: 418, endPoint x: 231, endPoint y: 341, distance: 79.2
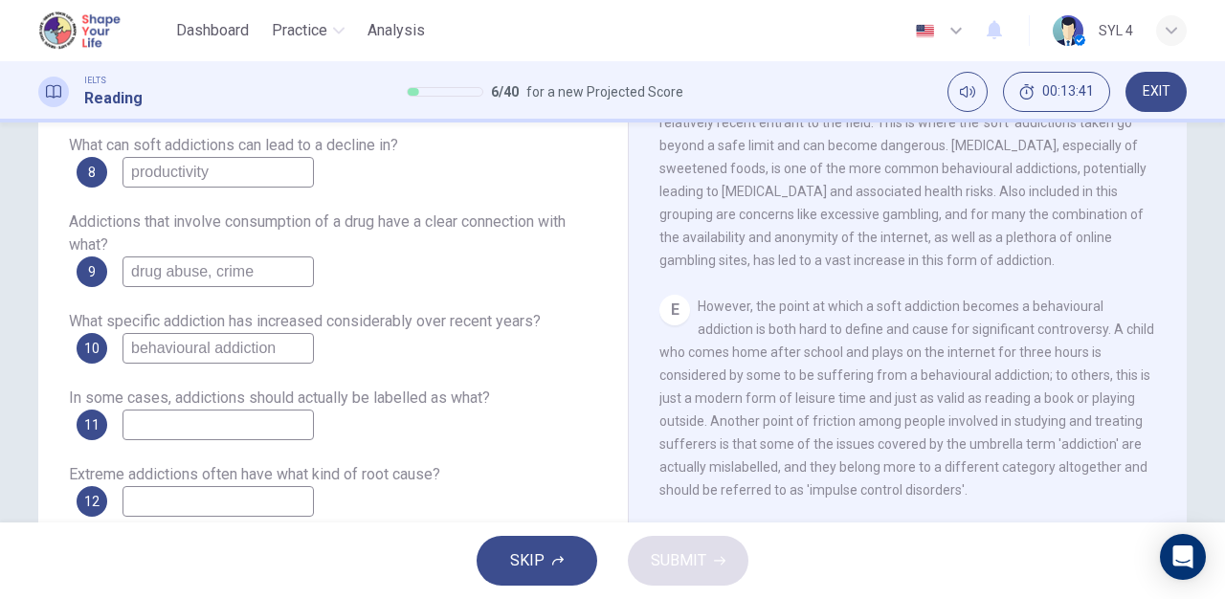
click at [231, 341] on div "It is increasingly difficult to differentiate between an addiction and what? 7 …" at bounding box center [333, 286] width 528 height 459
click at [231, 341] on input "behavioural addiction" at bounding box center [218, 348] width 191 height 31
click at [188, 354] on input "behavioural addiction" at bounding box center [218, 348] width 191 height 31
click at [201, 415] on input at bounding box center [218, 425] width 191 height 31
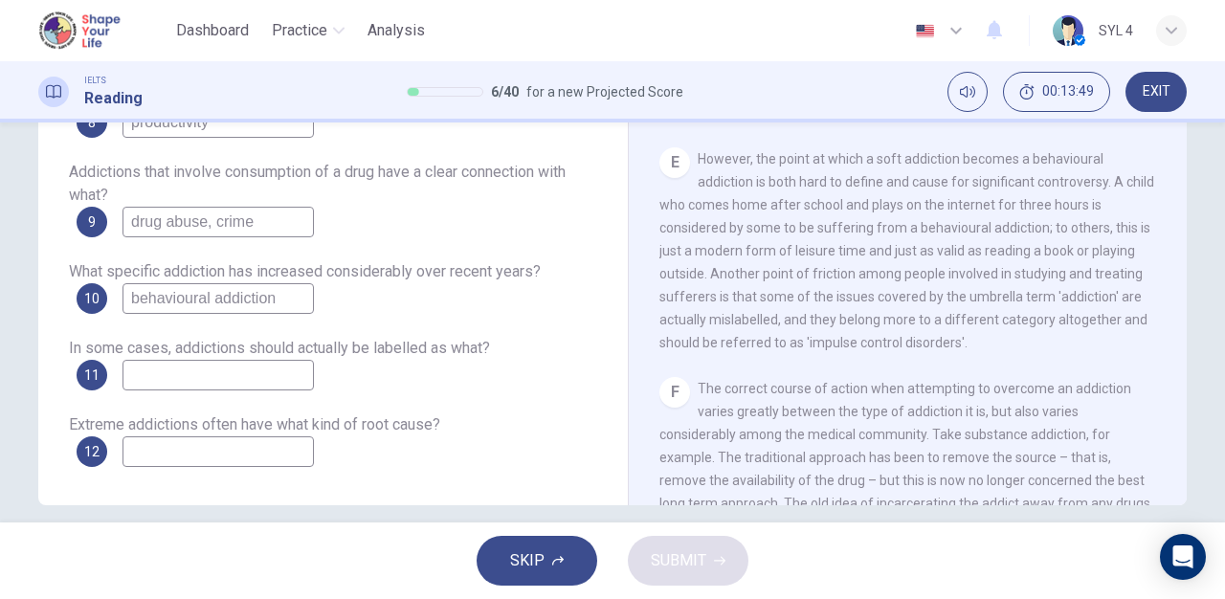
scroll to position [1077, 0]
click at [264, 373] on input at bounding box center [218, 375] width 191 height 31
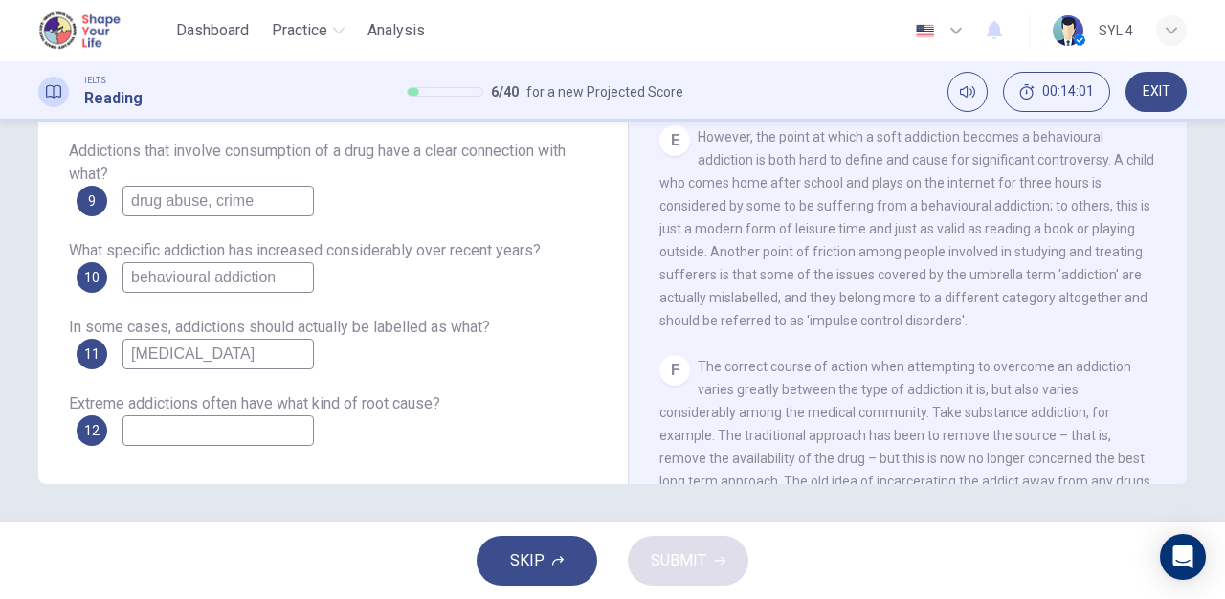
type input "[MEDICAL_DATA]"
click at [232, 433] on input at bounding box center [218, 430] width 191 height 31
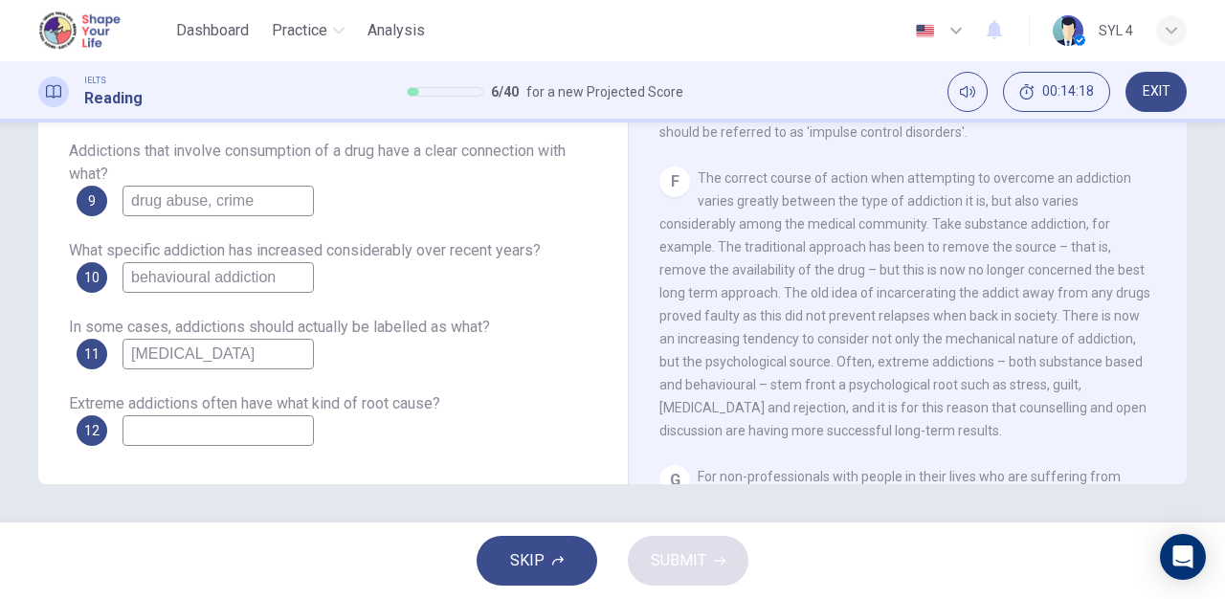
scroll to position [1266, 0]
click at [252, 438] on input at bounding box center [218, 430] width 191 height 31
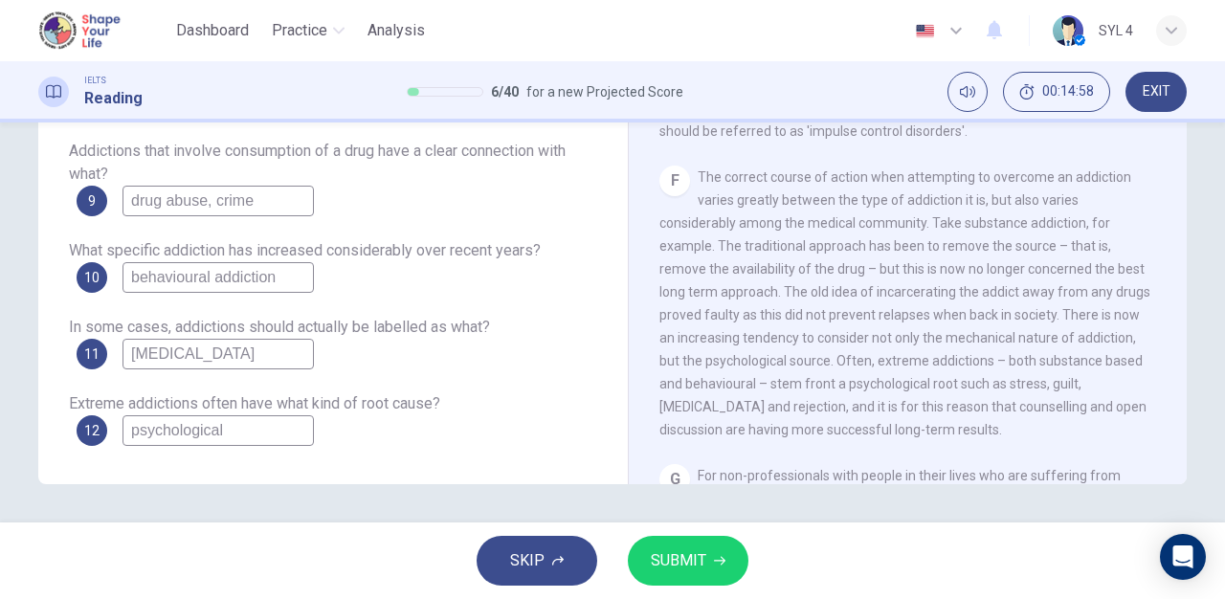
click at [132, 434] on input "psychological" at bounding box center [218, 430] width 191 height 31
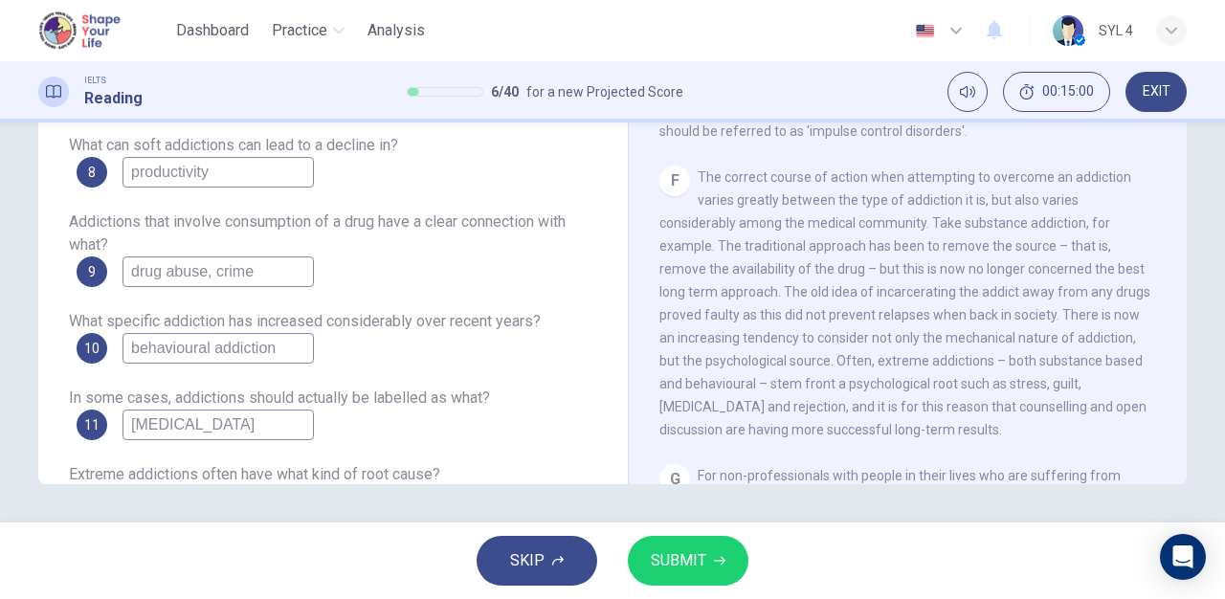
scroll to position [6, 0]
type input "Psychological"
click at [137, 346] on input "behavioural addiction" at bounding box center [218, 349] width 191 height 31
type input "Behavioural addiction"
click at [134, 279] on input "drug abuse, crime" at bounding box center [218, 272] width 191 height 31
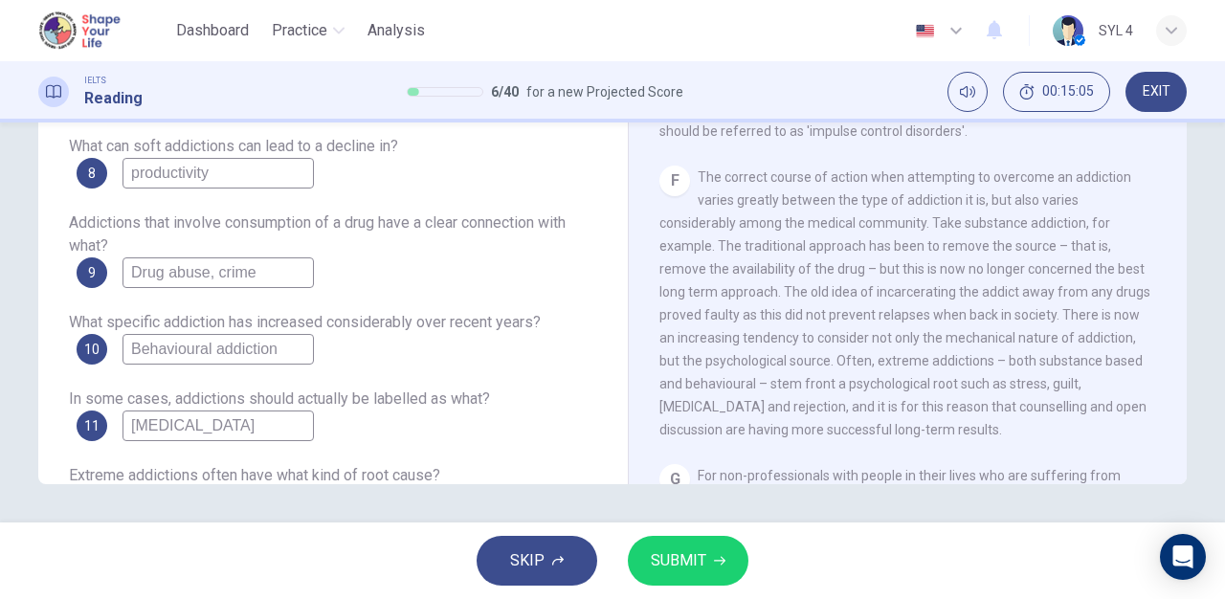
scroll to position [0, 0]
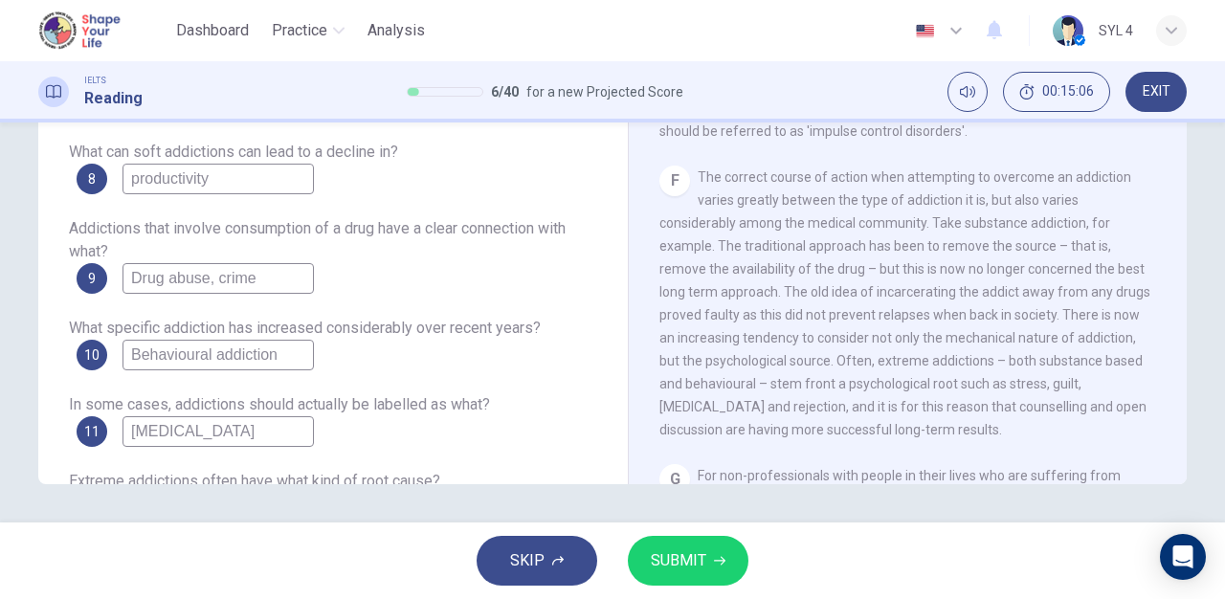
type input "Drug abuse, crime"
click at [132, 181] on input "productivity" at bounding box center [218, 179] width 191 height 31
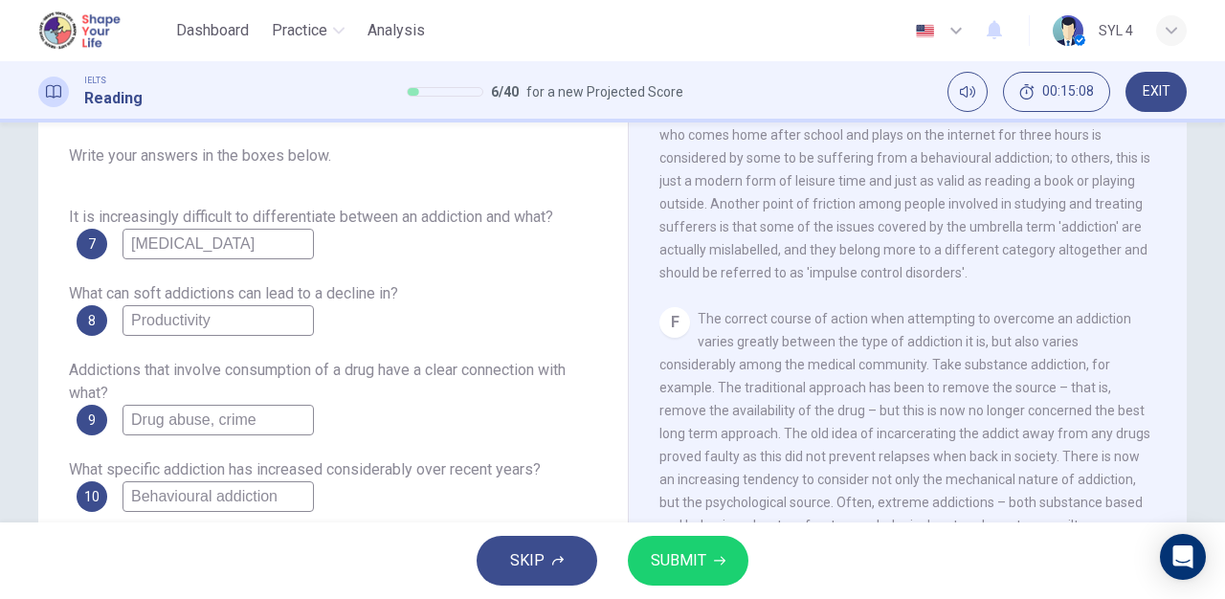
scroll to position [199, 0]
type input "Productivity"
click at [130, 258] on input "[MEDICAL_DATA]" at bounding box center [218, 245] width 191 height 31
type input "[MEDICAL_DATA]"
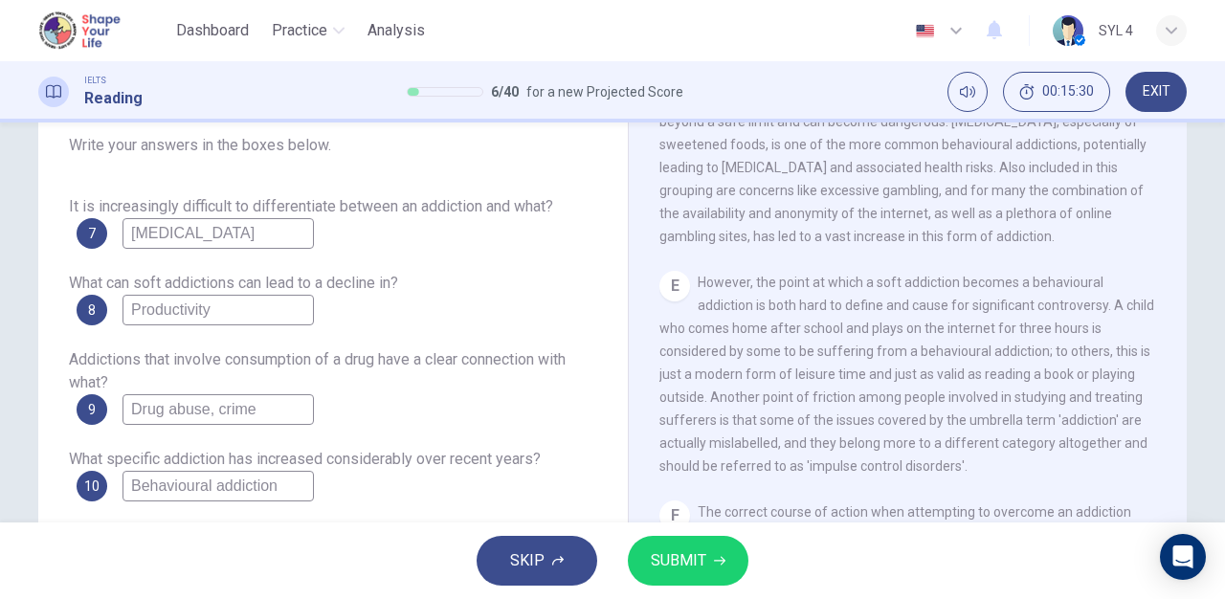
scroll to position [1075, 0]
click at [276, 230] on input "[MEDICAL_DATA]" at bounding box center [218, 233] width 191 height 31
type input "Leisure time"
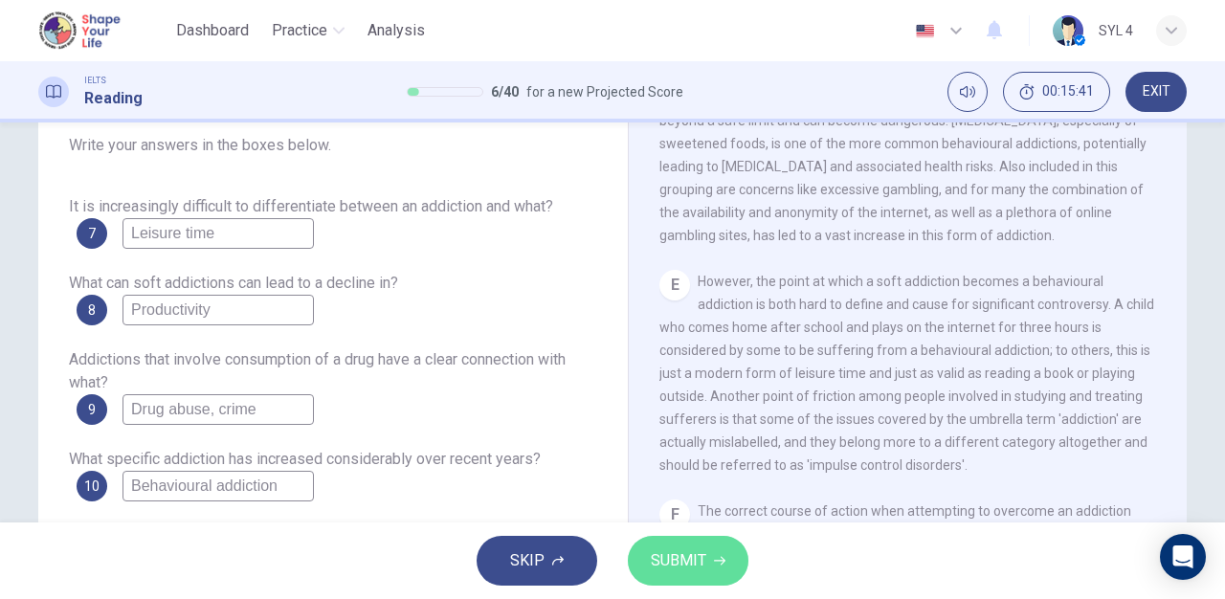
click at [669, 545] on button "SUBMIT" at bounding box center [688, 561] width 121 height 50
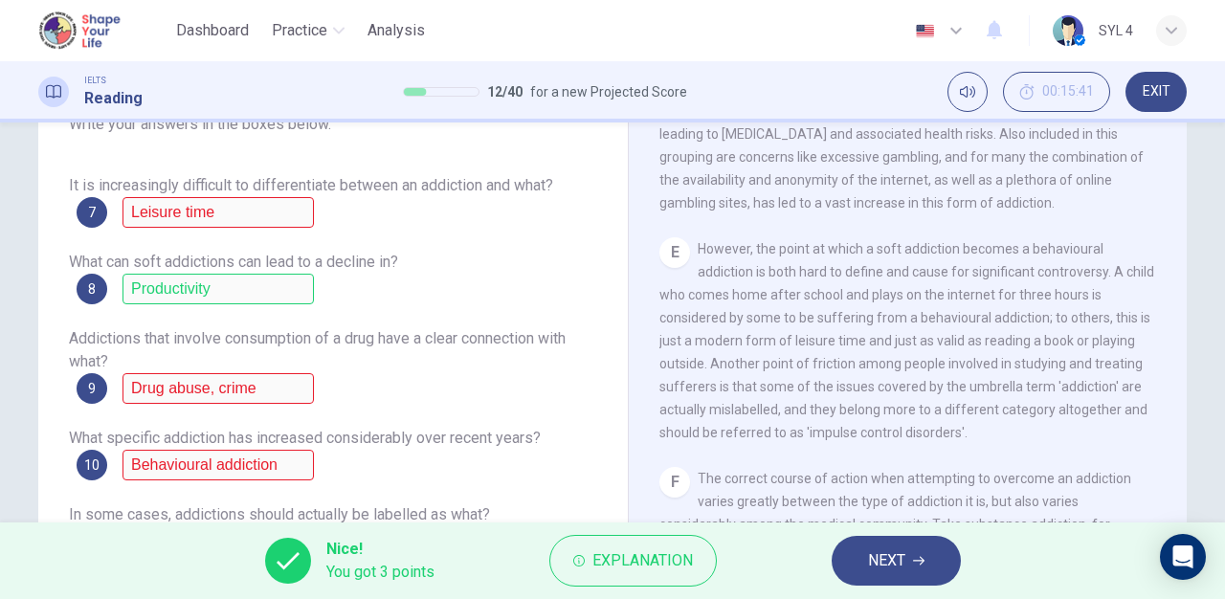
scroll to position [17, 0]
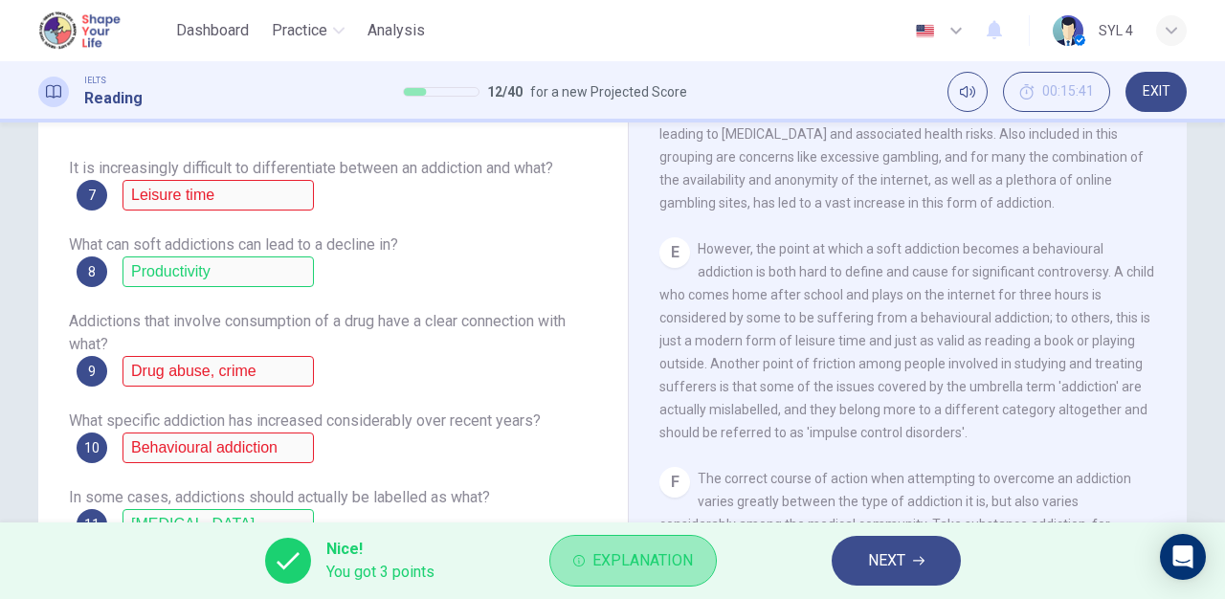
click at [616, 543] on button "Explanation" at bounding box center [632, 561] width 167 height 52
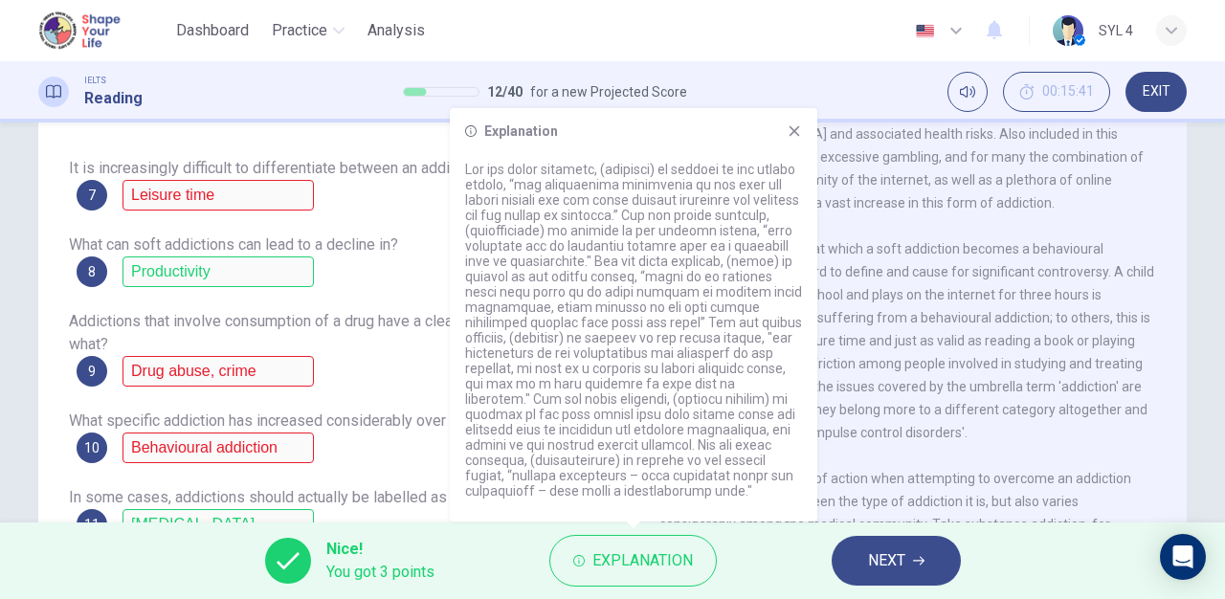
click at [948, 267] on span "However, the point at which a soft addiction becomes a behavioural addiction is…" at bounding box center [906, 340] width 495 height 199
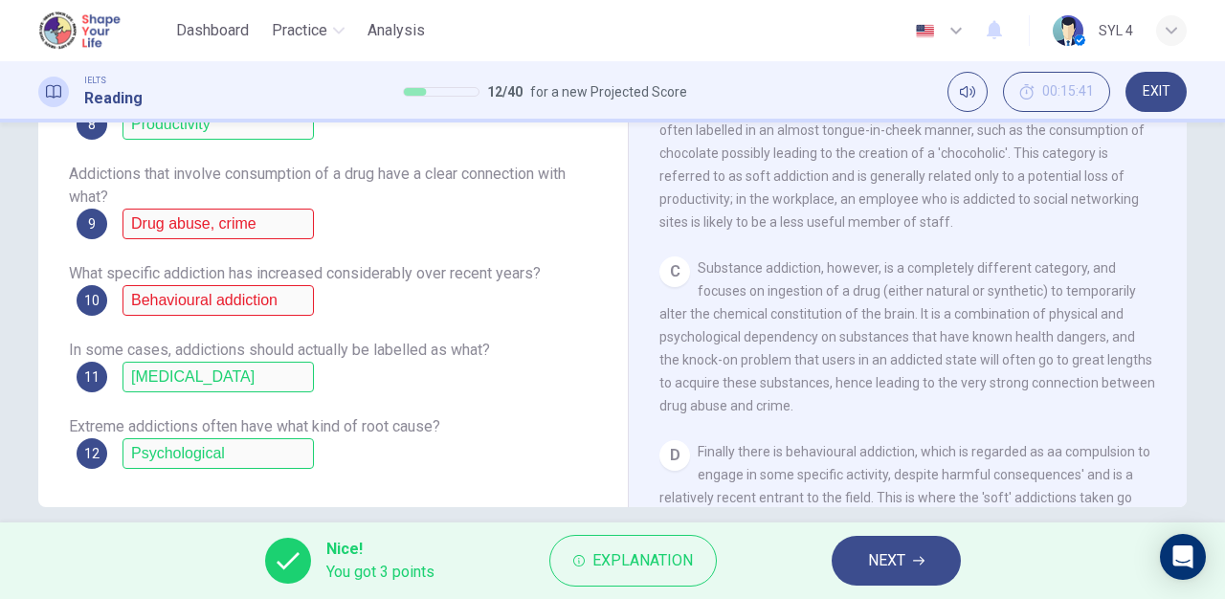
scroll to position [560, 0]
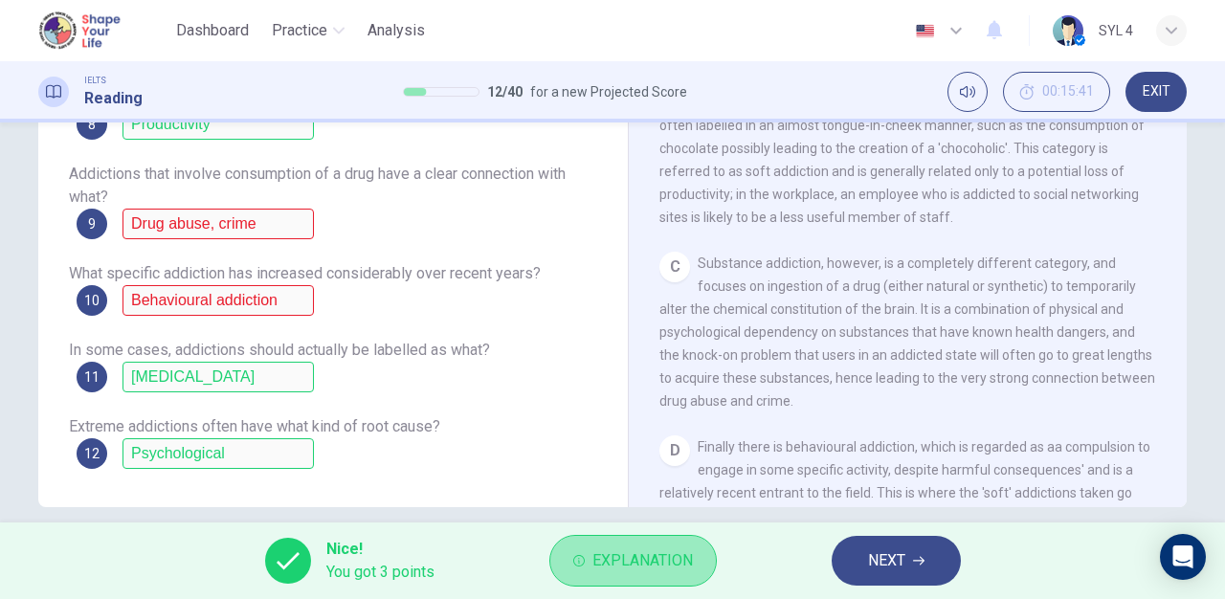
click at [666, 551] on span "Explanation" at bounding box center [642, 560] width 100 height 27
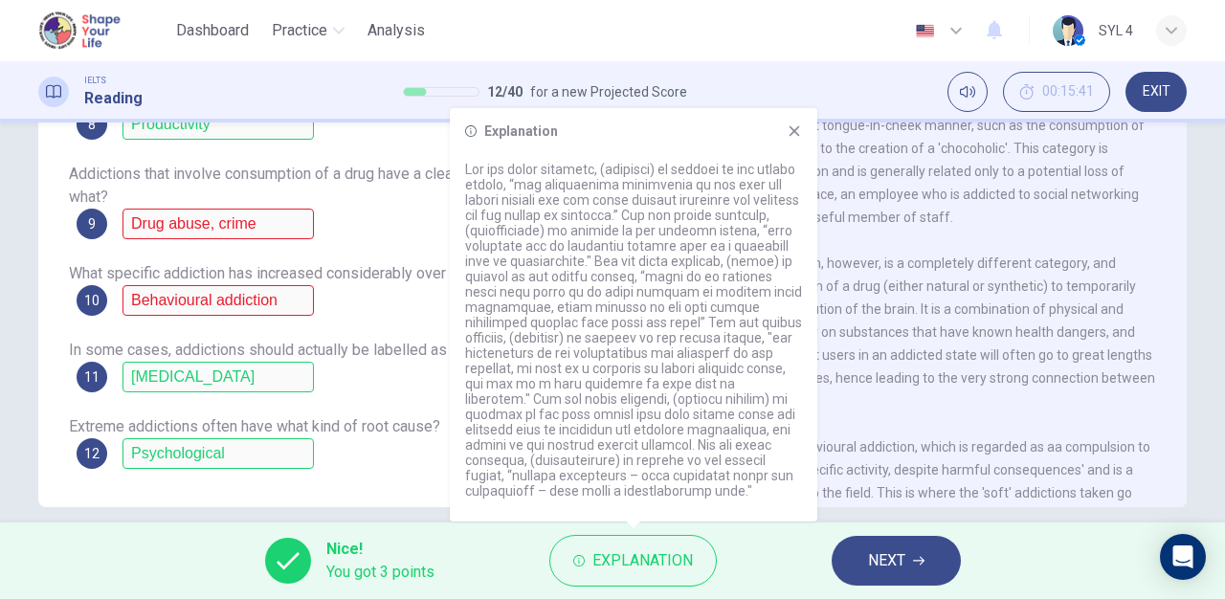
click at [392, 368] on div "In some cases, addictions should actually be labelled as what? 11 [MEDICAL_DATA]" at bounding box center [333, 366] width 528 height 54
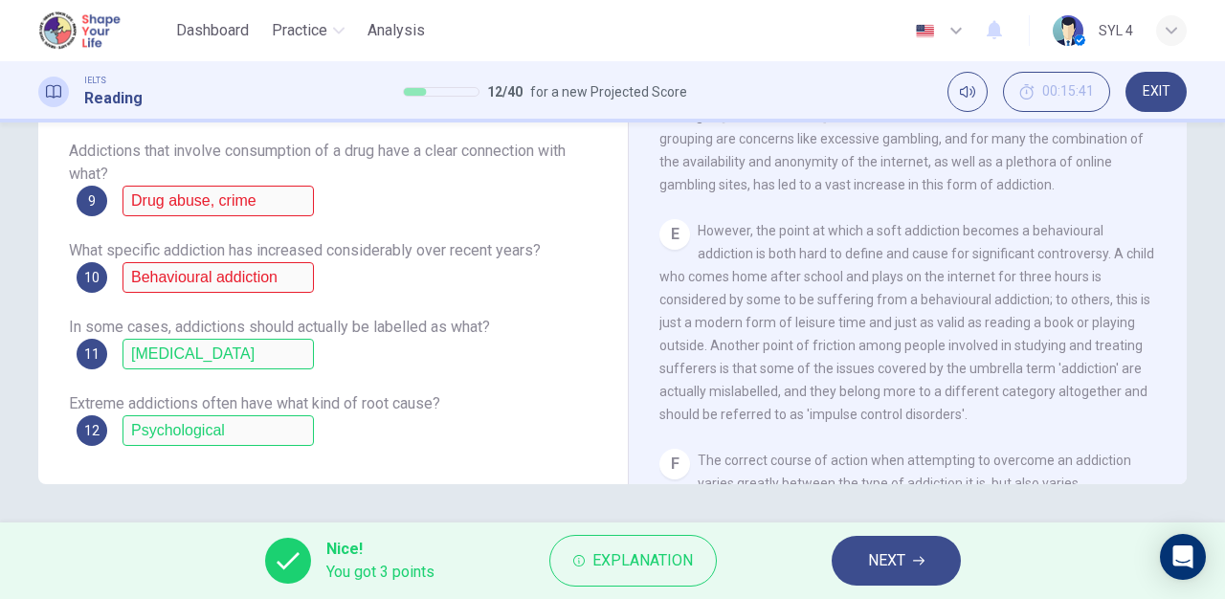
scroll to position [0, 0]
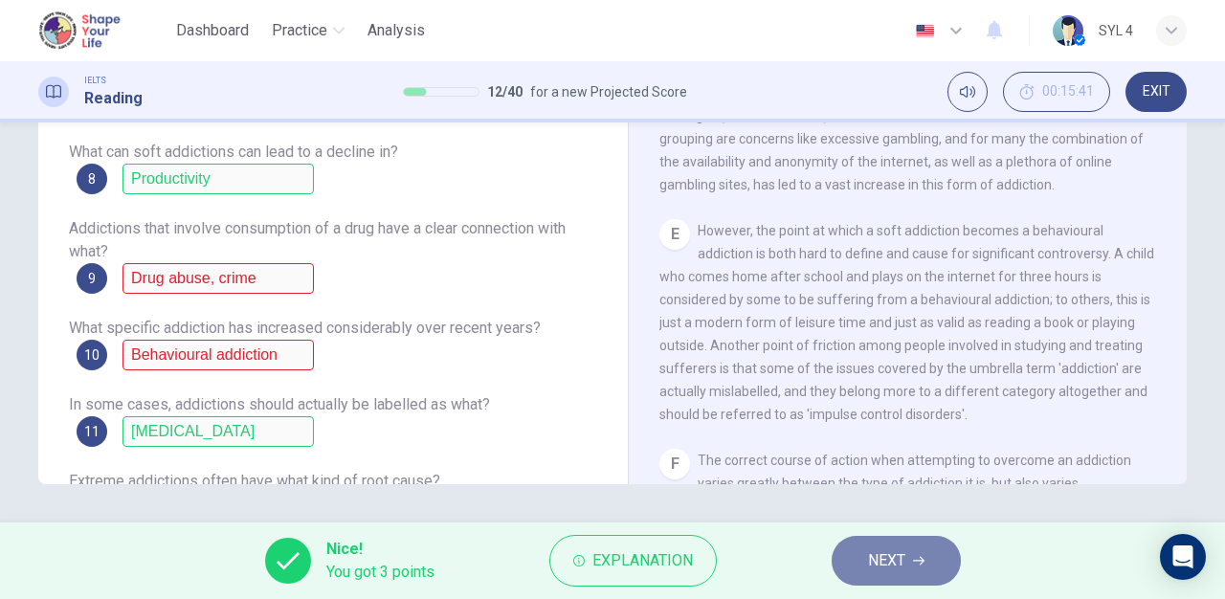
click at [908, 571] on button "NEXT" at bounding box center [896, 561] width 129 height 50
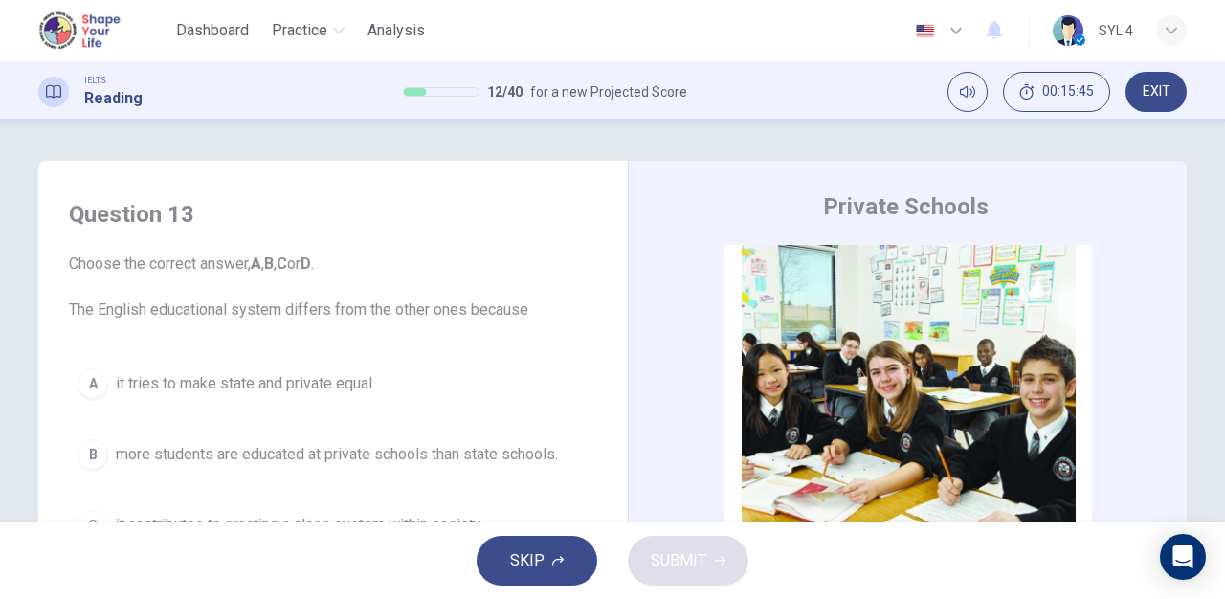
click at [568, 289] on span "Choose the correct answer, A , B , C or D . The English educational system diff…" at bounding box center [333, 287] width 528 height 69
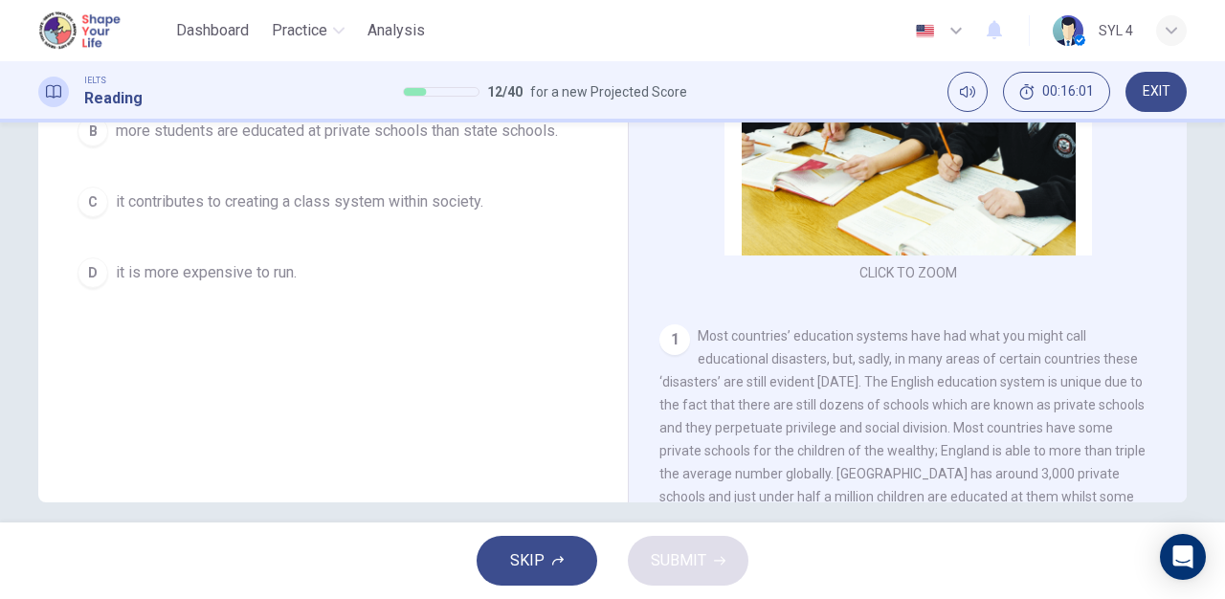
scroll to position [342, 0]
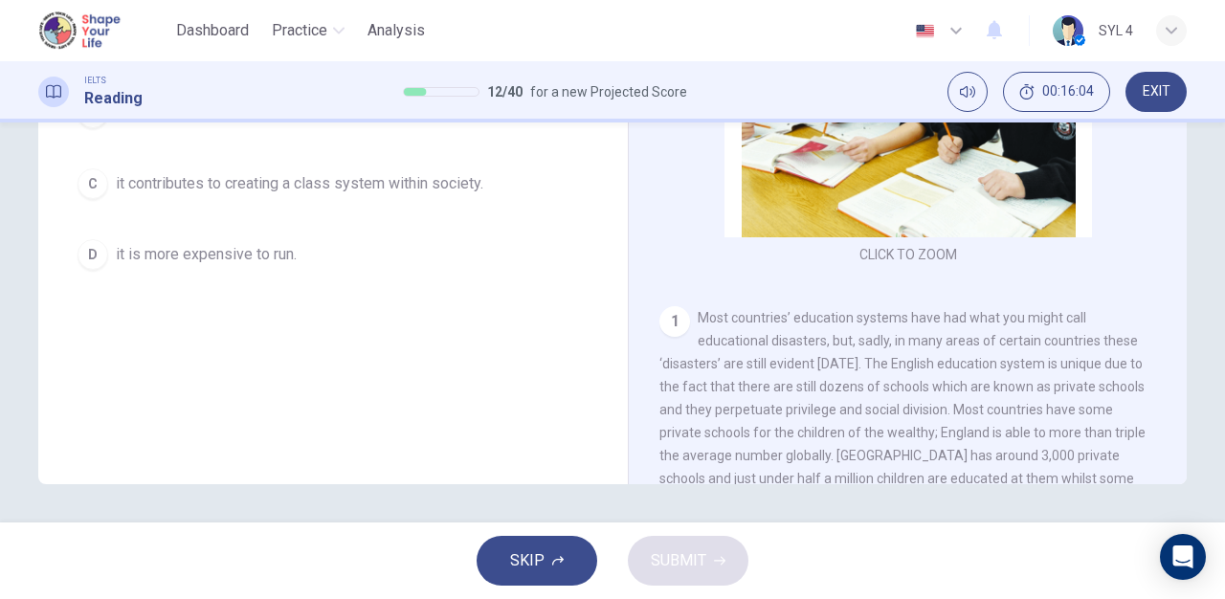
click at [621, 213] on div "Question 13 Choose the correct answer, A , B , C or D . The English educational…" at bounding box center [612, 151] width 1149 height 665
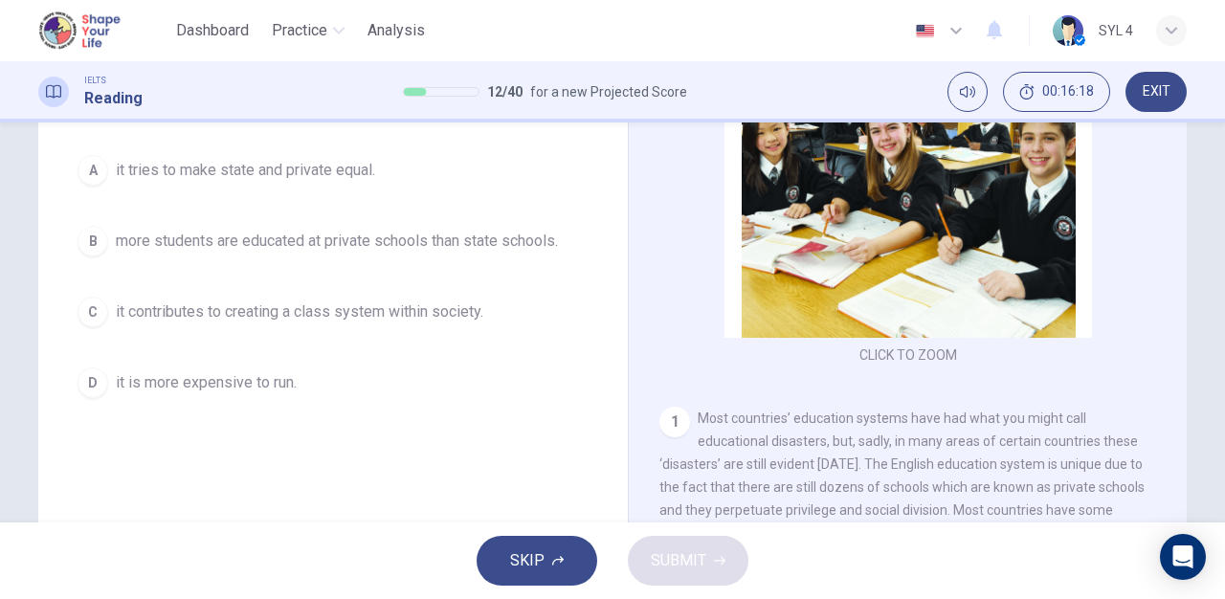
scroll to position [208, 0]
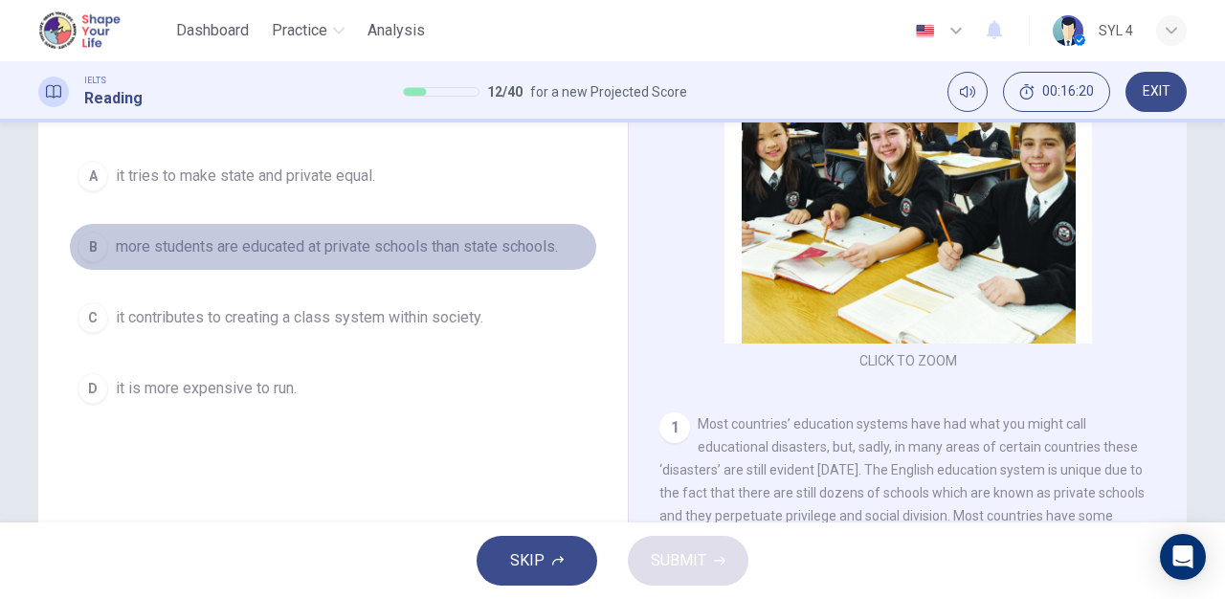
click at [93, 244] on div "B" at bounding box center [93, 247] width 31 height 31
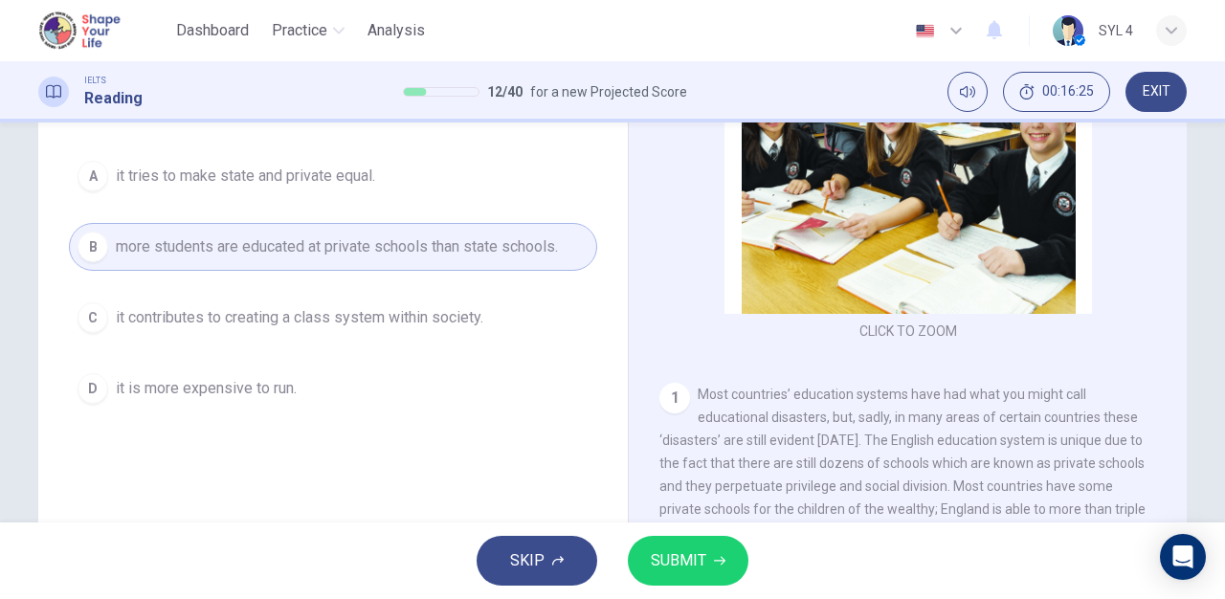
scroll to position [60, 0]
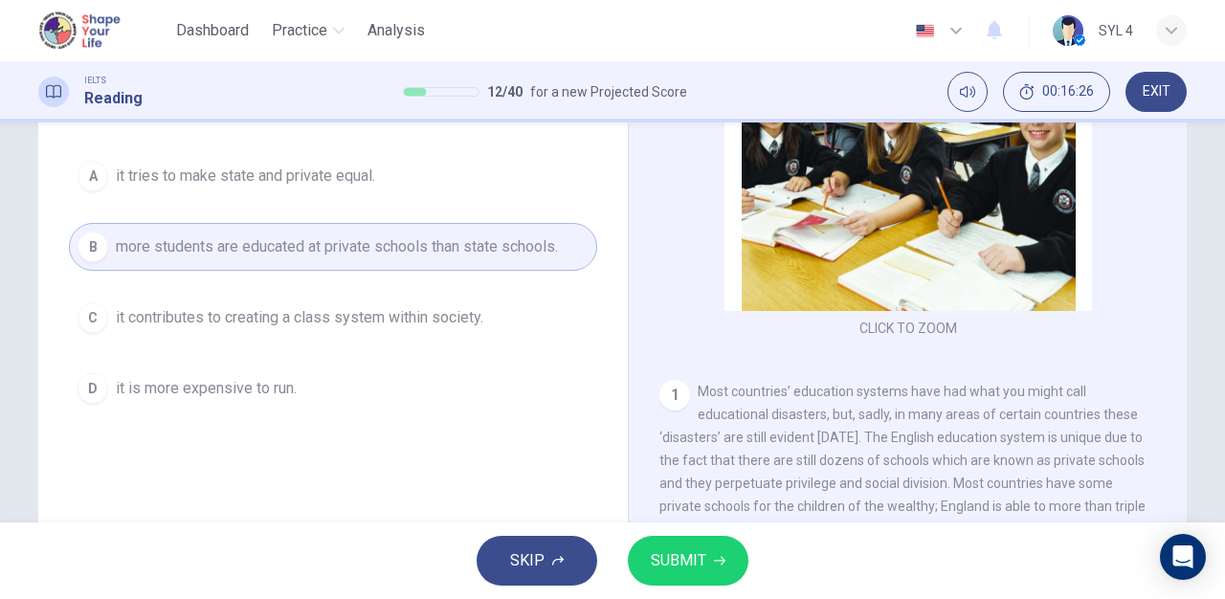
click at [722, 556] on icon "button" at bounding box center [719, 560] width 11 height 11
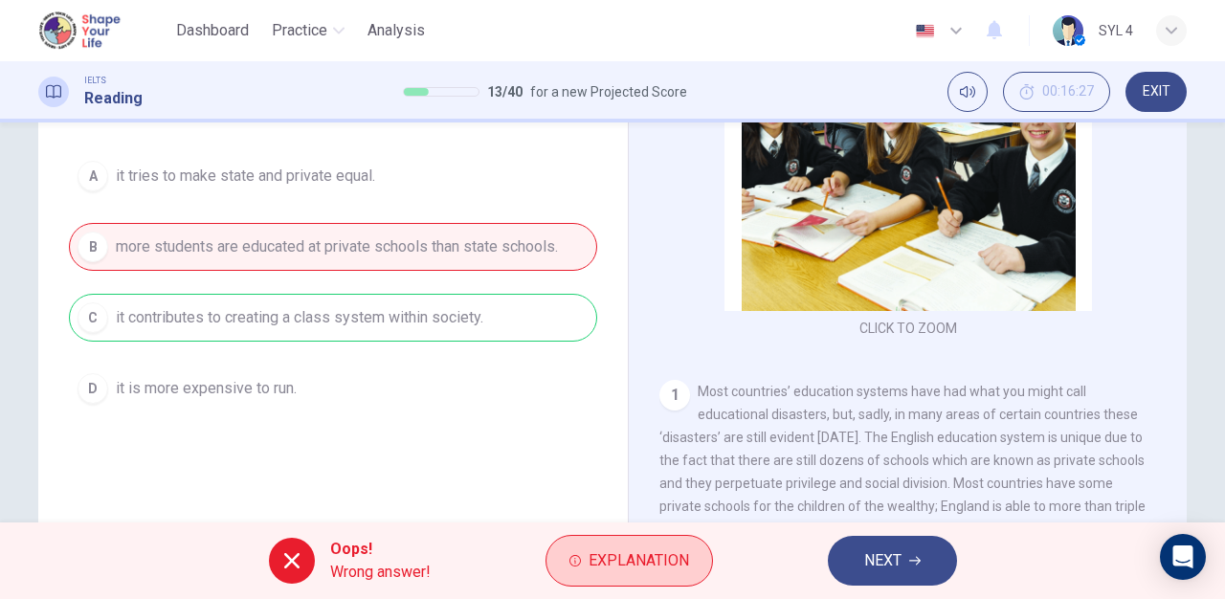
drag, startPoint x: 687, startPoint y: 532, endPoint x: 677, endPoint y: 547, distance: 18.6
click at [677, 547] on div "Oops! Wrong answer! Explanation NEXT" at bounding box center [612, 561] width 1225 height 77
click at [677, 547] on span "Explanation" at bounding box center [639, 560] width 100 height 27
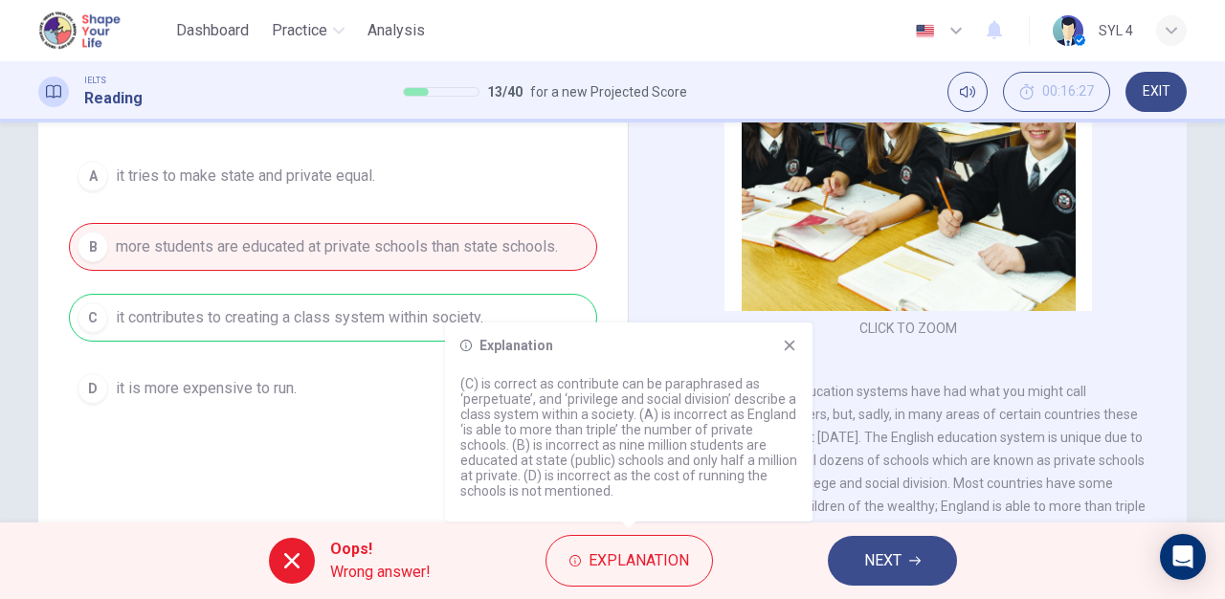
click at [885, 436] on span "Most countries’ education systems have had what you might call educational disa…" at bounding box center [903, 495] width 488 height 222
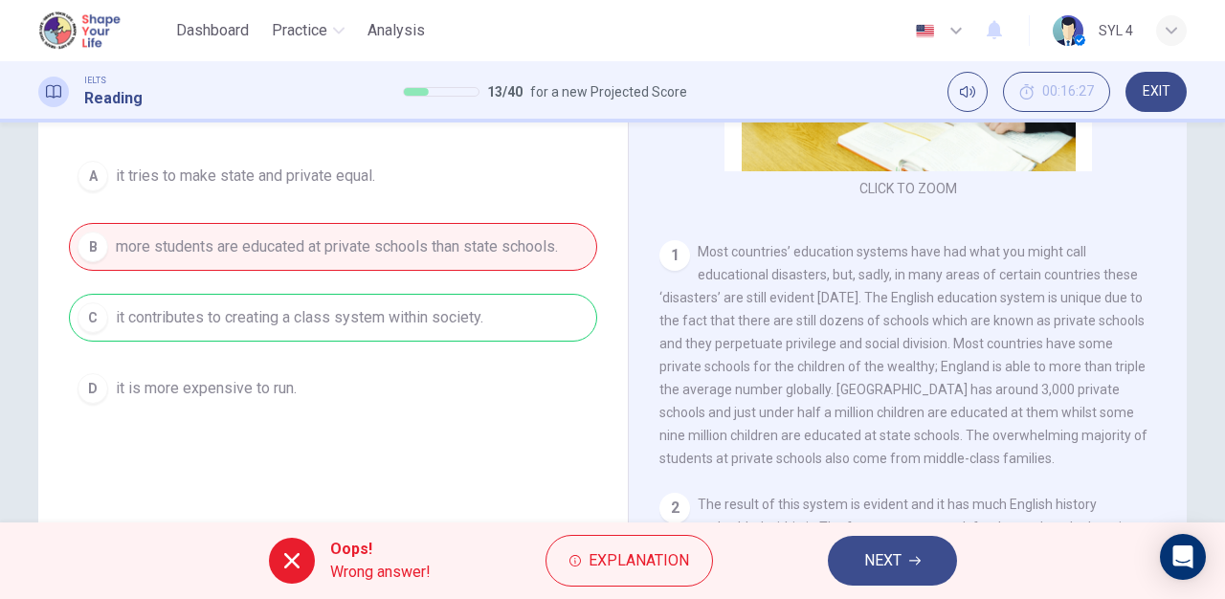
scroll to position [268, 0]
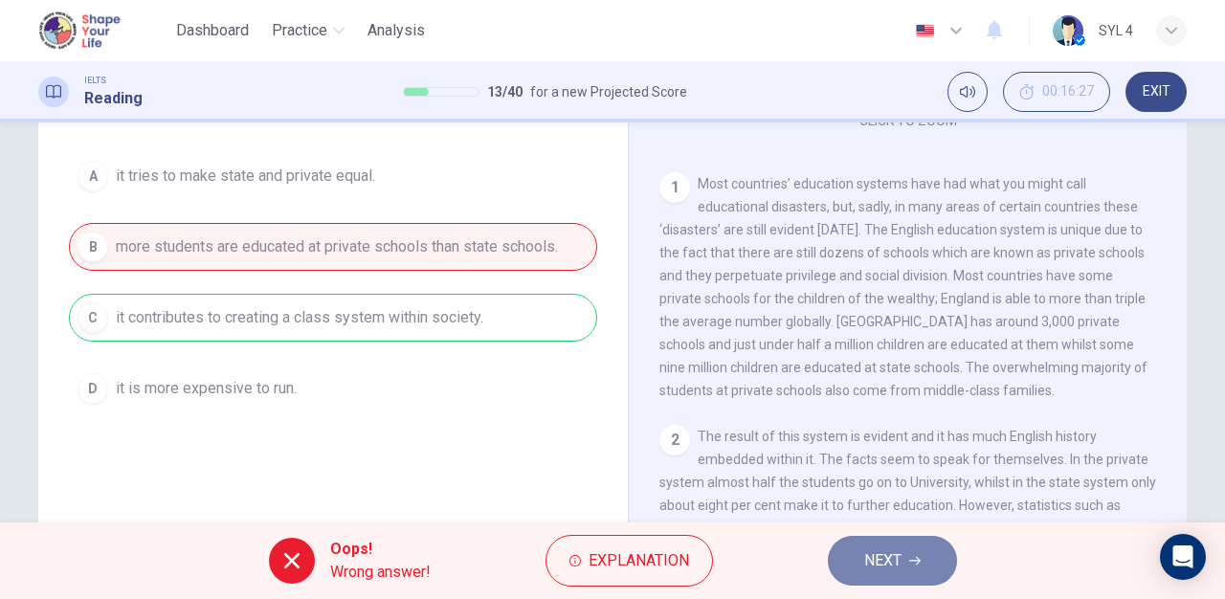
click at [887, 565] on span "NEXT" at bounding box center [882, 560] width 37 height 27
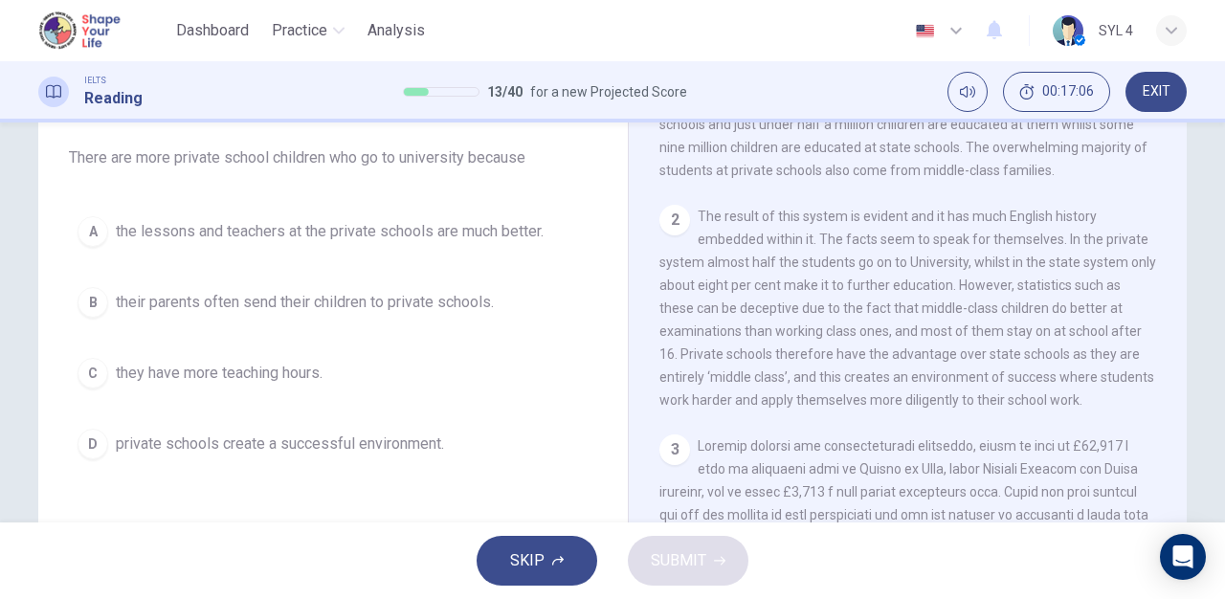
scroll to position [162, 0]
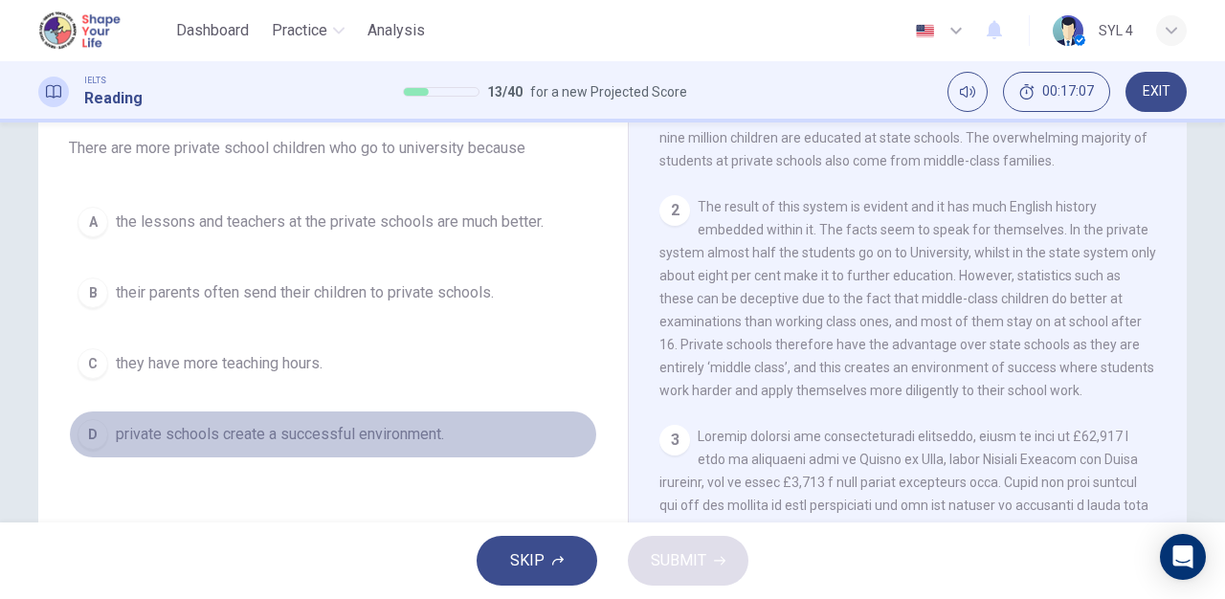
click at [287, 432] on span "private schools create a successful environment." at bounding box center [280, 434] width 328 height 23
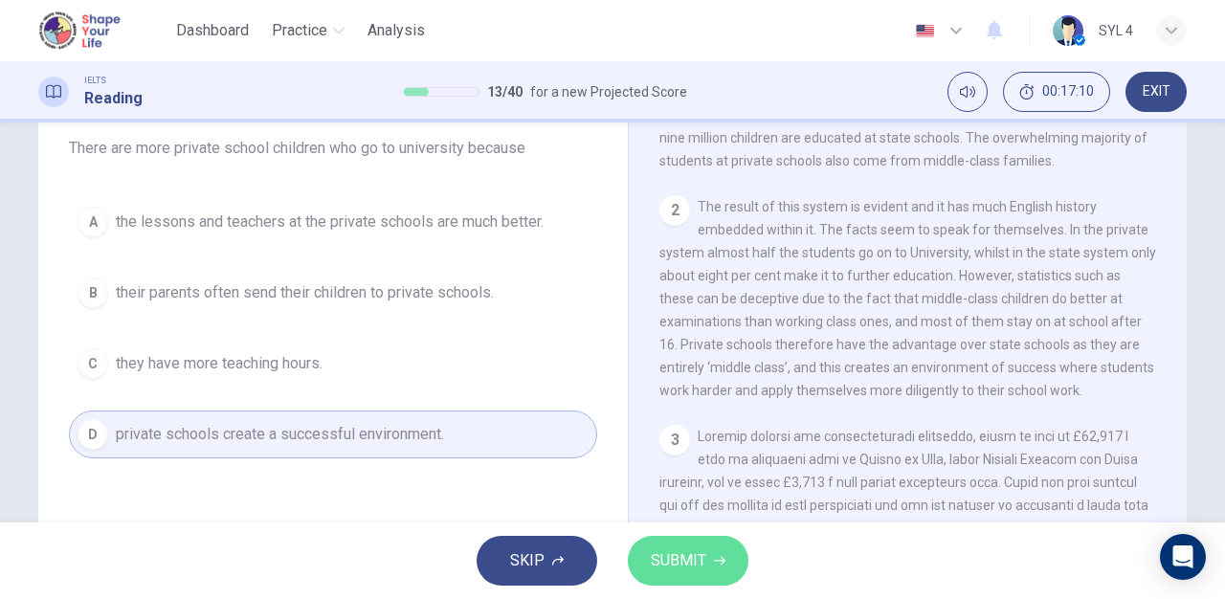
click at [692, 566] on span "SUBMIT" at bounding box center [679, 560] width 56 height 27
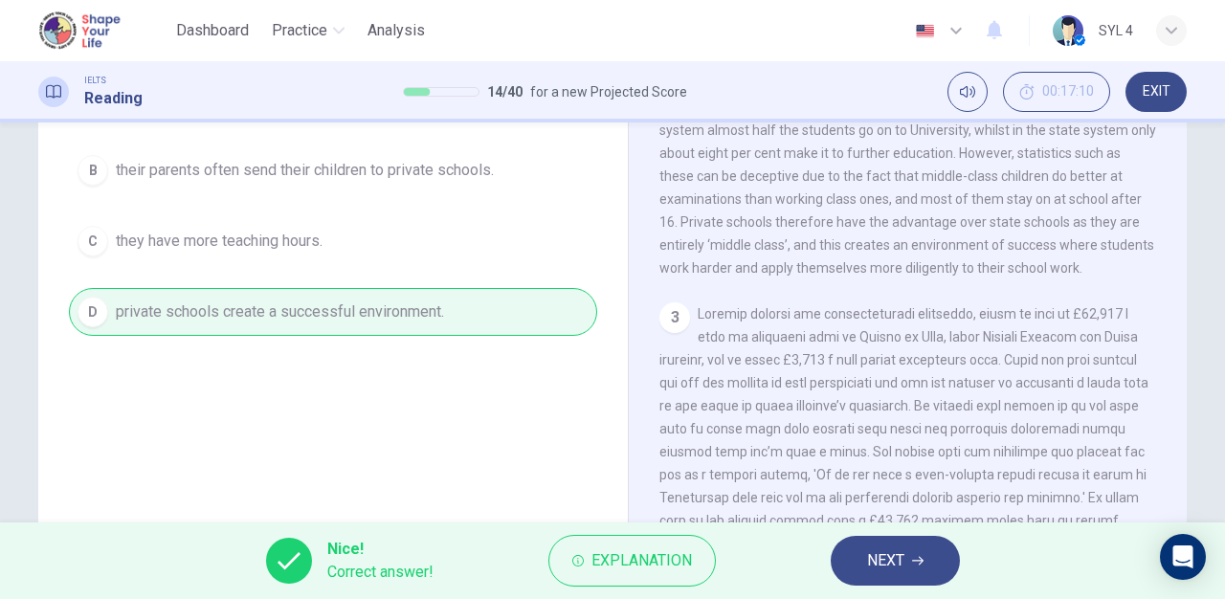
scroll to position [287, 0]
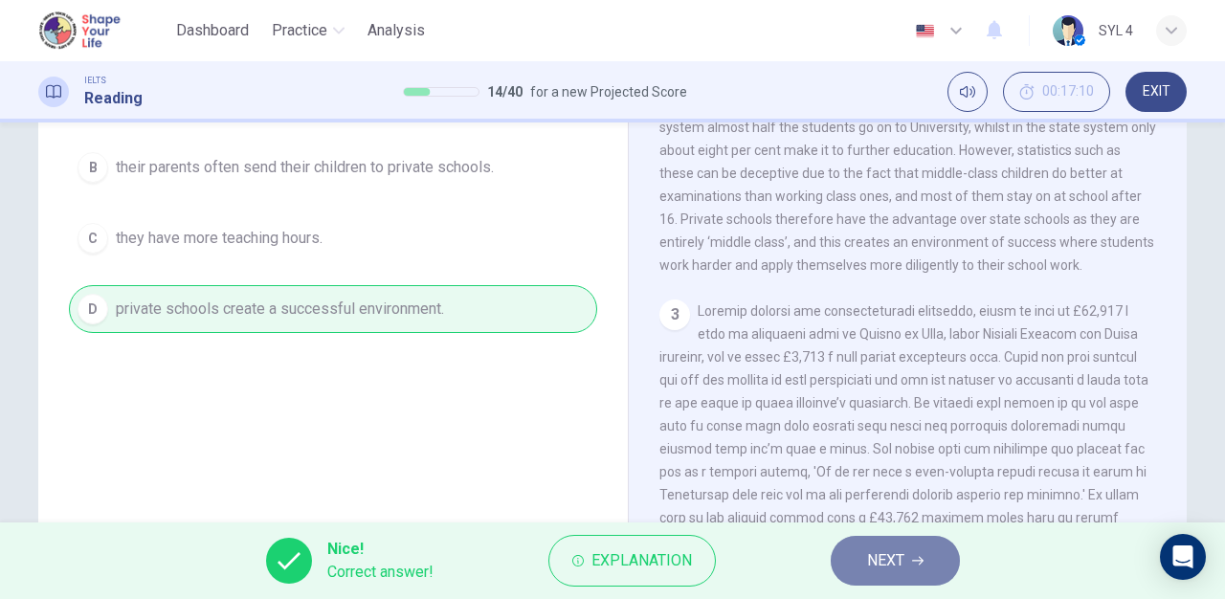
click at [882, 565] on span "NEXT" at bounding box center [885, 560] width 37 height 27
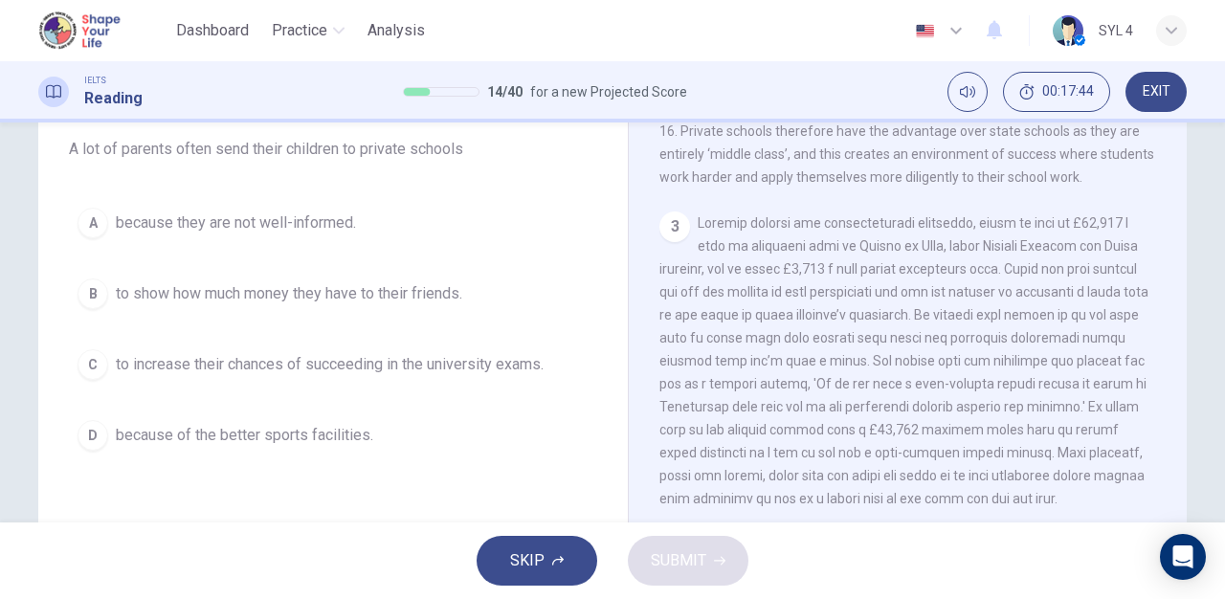
scroll to position [163, 0]
click at [450, 346] on button "C to increase their chances of succeeding in the university exams." at bounding box center [333, 363] width 528 height 48
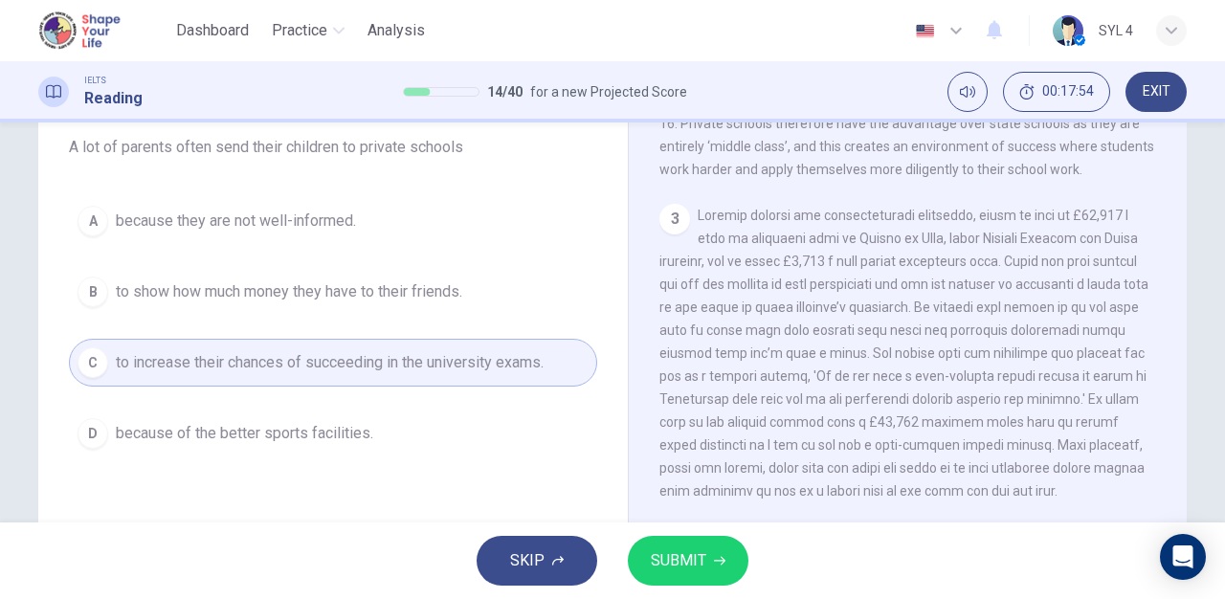
scroll to position [765, 0]
click at [719, 565] on icon "button" at bounding box center [719, 560] width 11 height 11
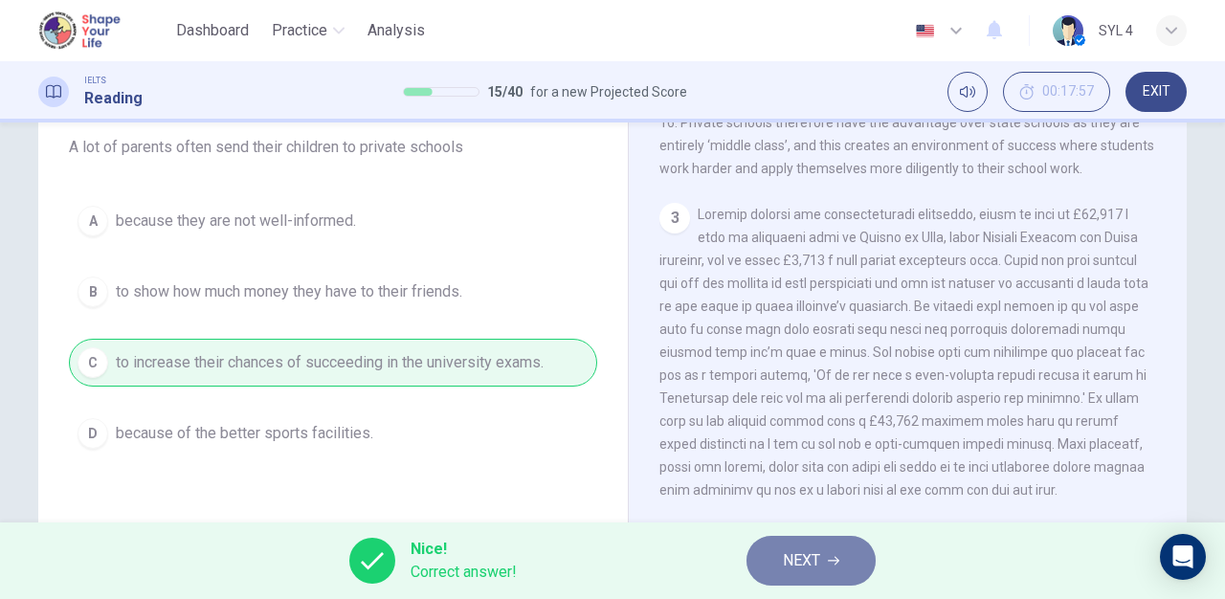
click at [783, 566] on span "NEXT" at bounding box center [801, 560] width 37 height 27
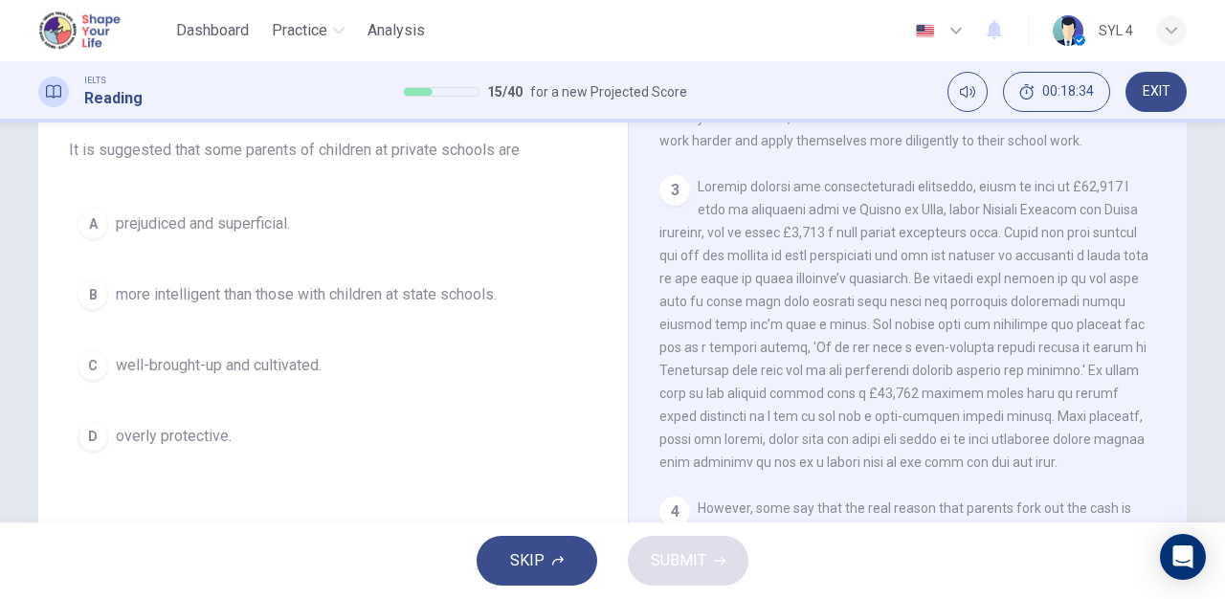
scroll to position [182, 0]
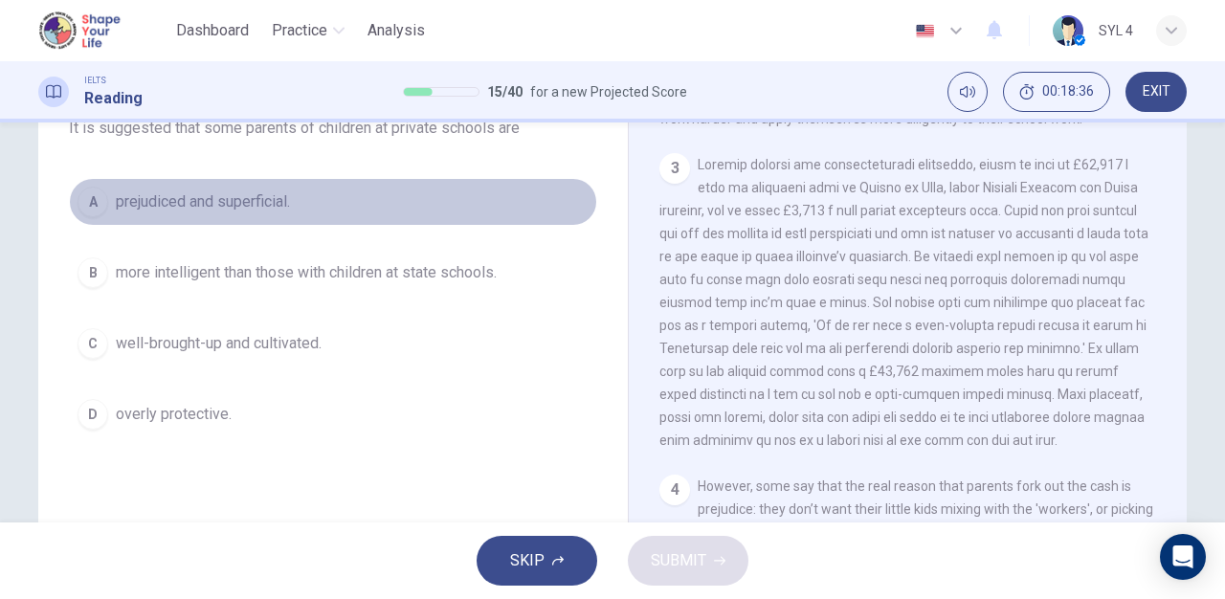
click at [279, 190] on span "prejudiced and superficial." at bounding box center [203, 201] width 174 height 23
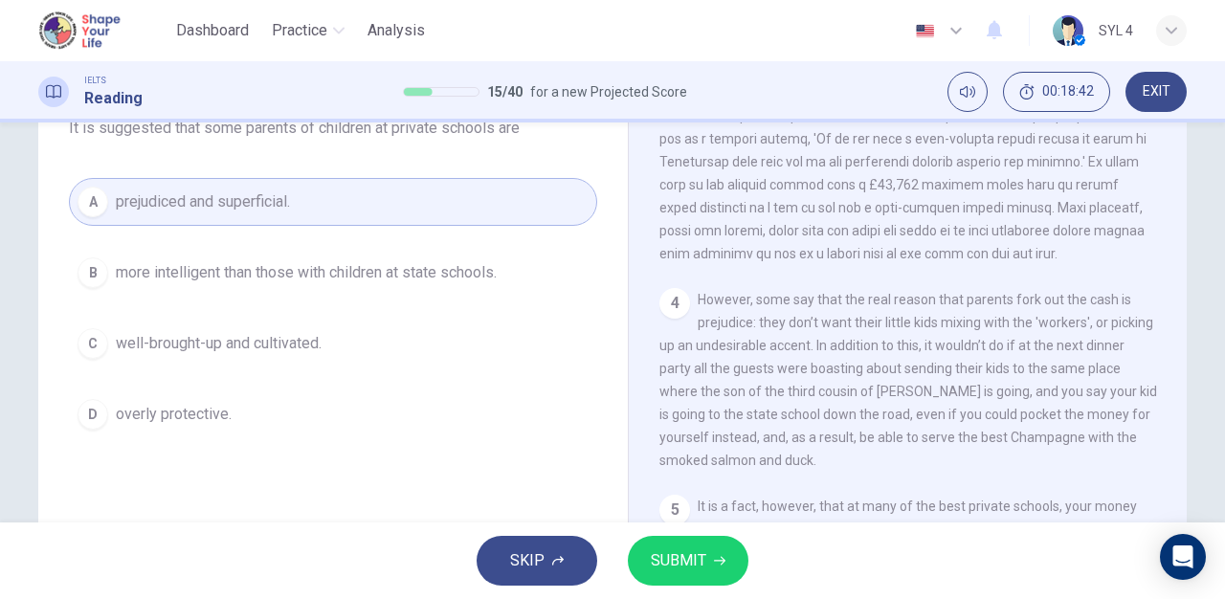
scroll to position [983, 0]
click at [703, 566] on span "SUBMIT" at bounding box center [679, 560] width 56 height 27
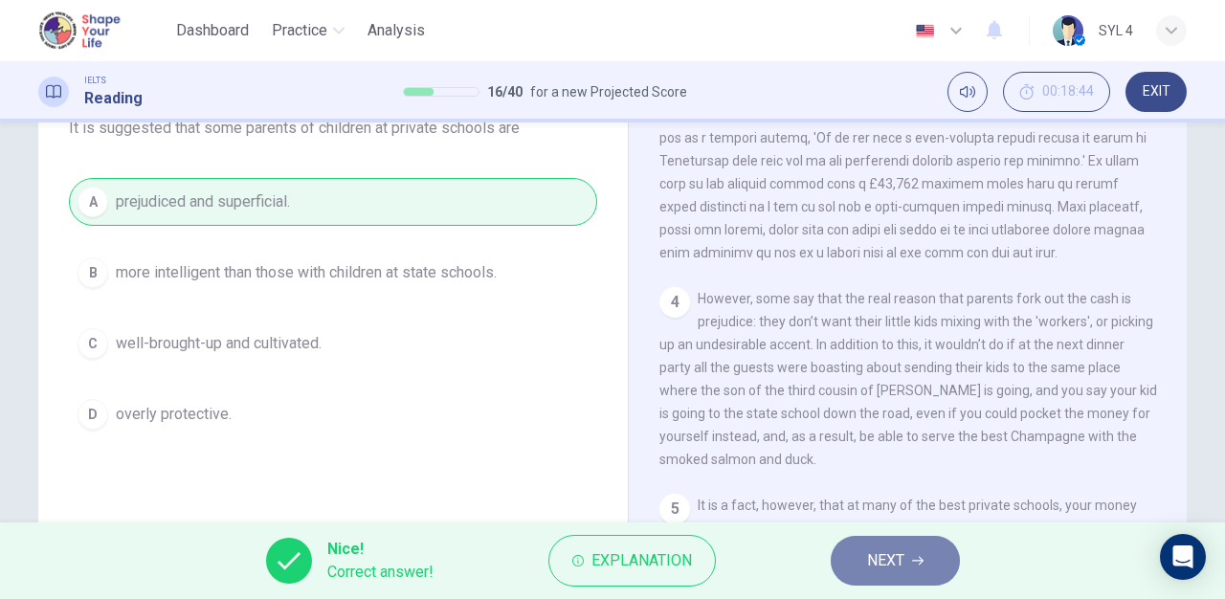
click at [869, 569] on span "NEXT" at bounding box center [885, 560] width 37 height 27
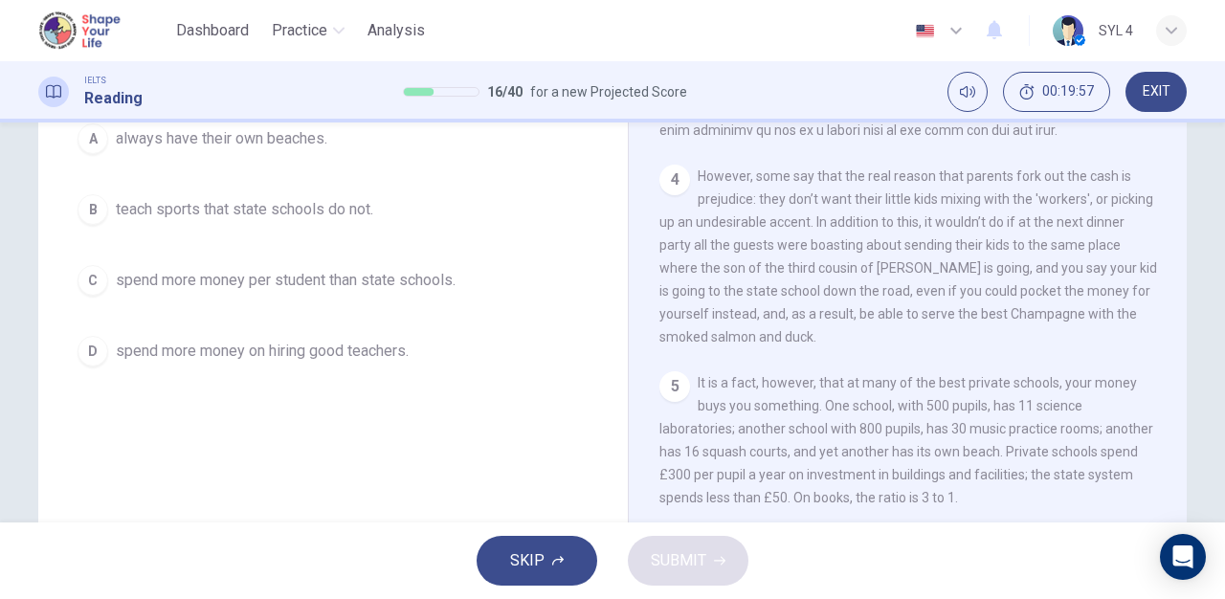
scroll to position [205, 0]
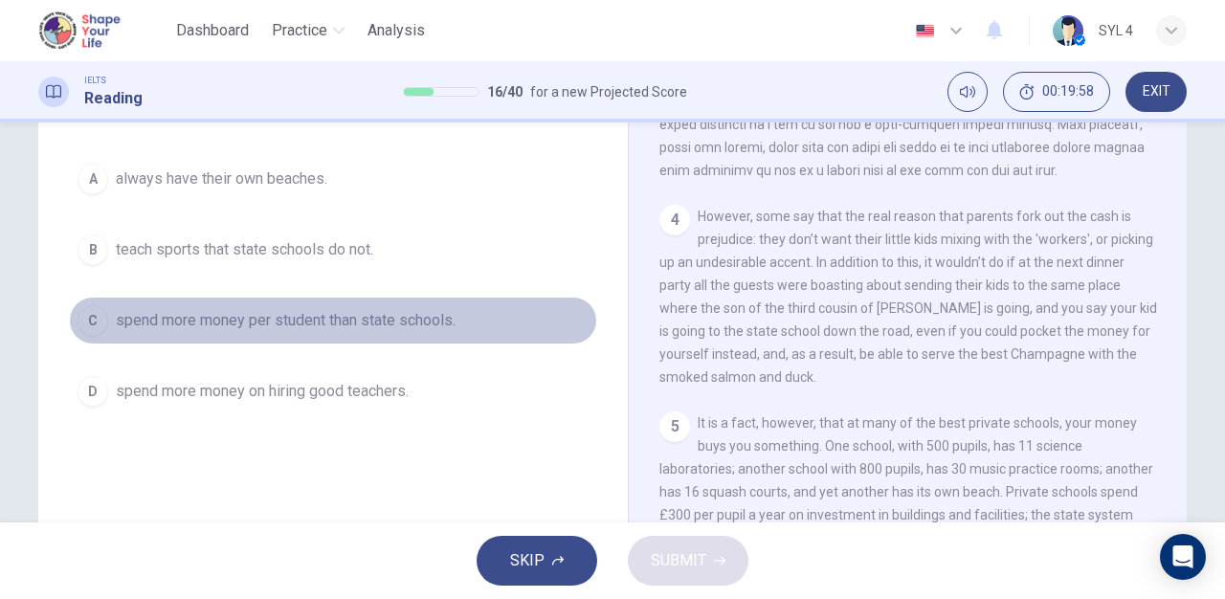
click at [401, 329] on span "spend more money per student than state schools." at bounding box center [286, 320] width 340 height 23
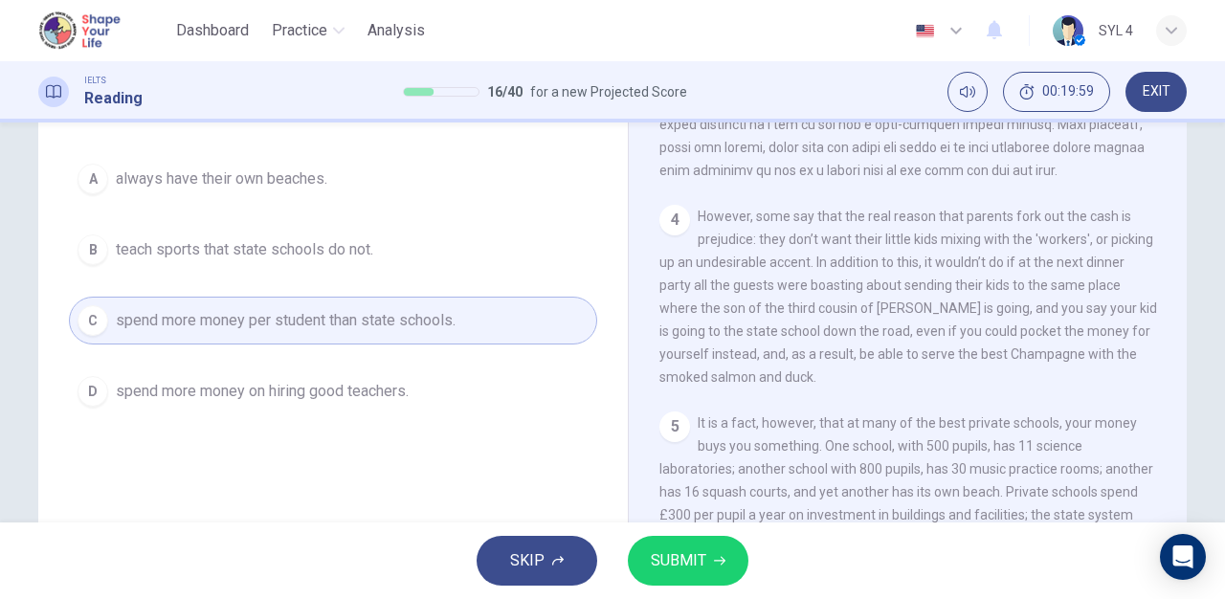
click at [710, 568] on button "SUBMIT" at bounding box center [688, 561] width 121 height 50
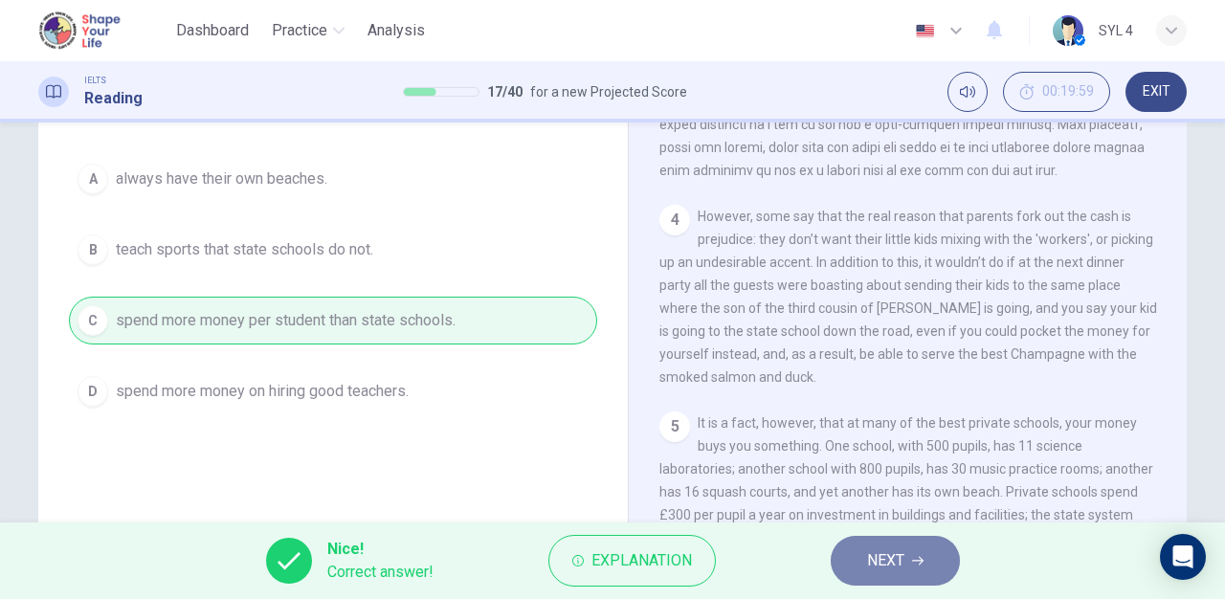
click at [901, 540] on button "NEXT" at bounding box center [895, 561] width 129 height 50
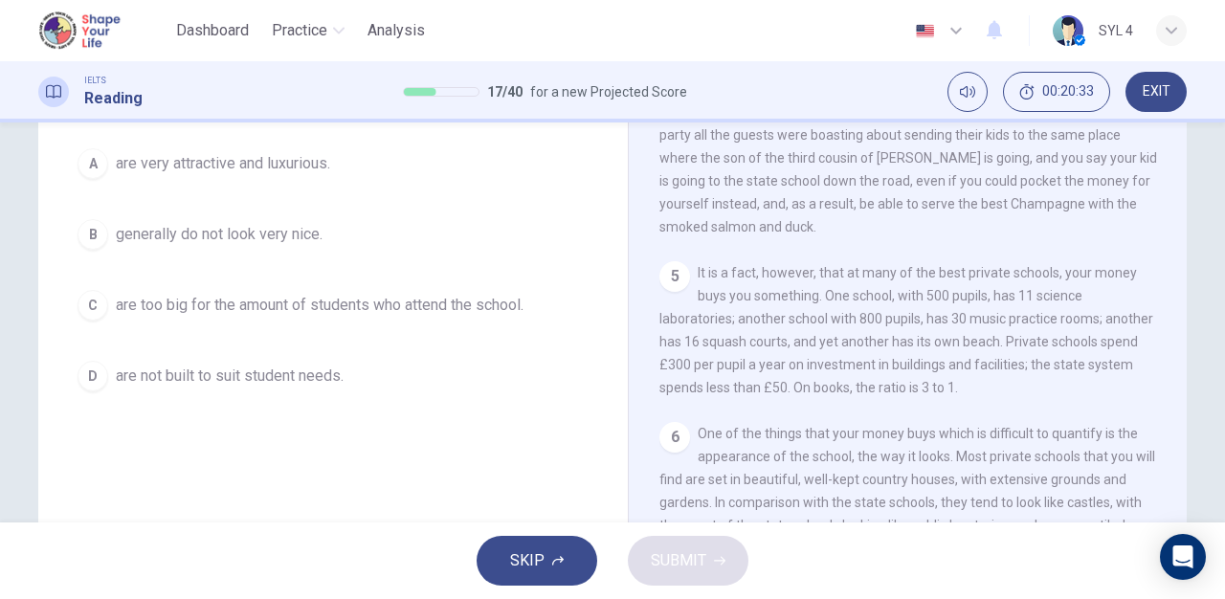
scroll to position [189, 0]
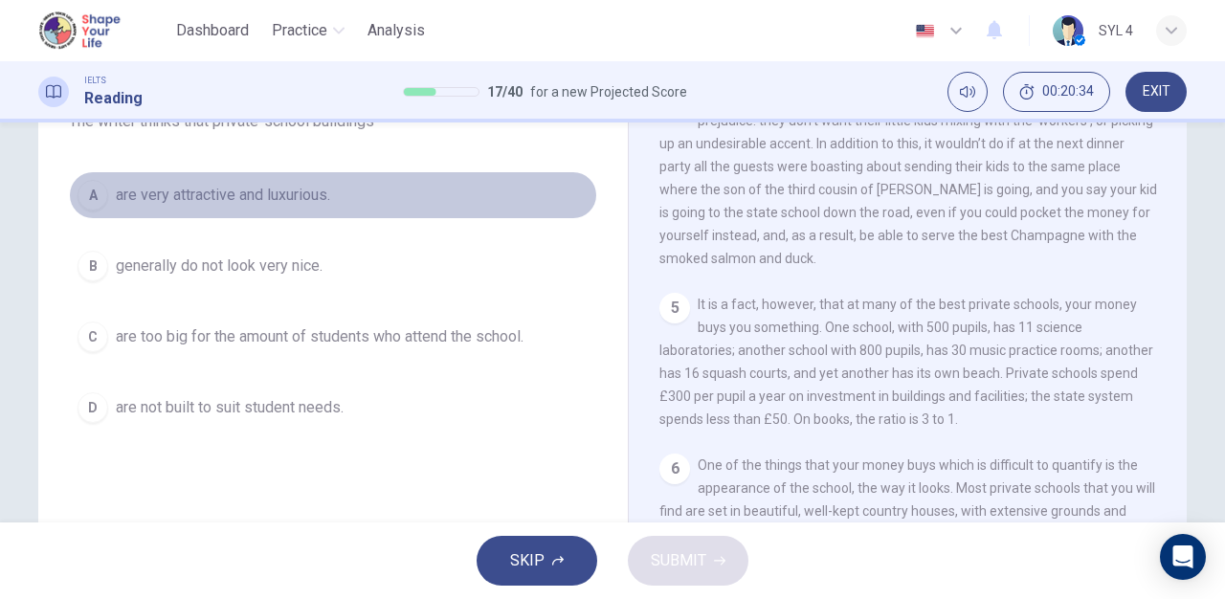
click at [378, 210] on button "A are very attractive and luxurious." at bounding box center [333, 195] width 528 height 48
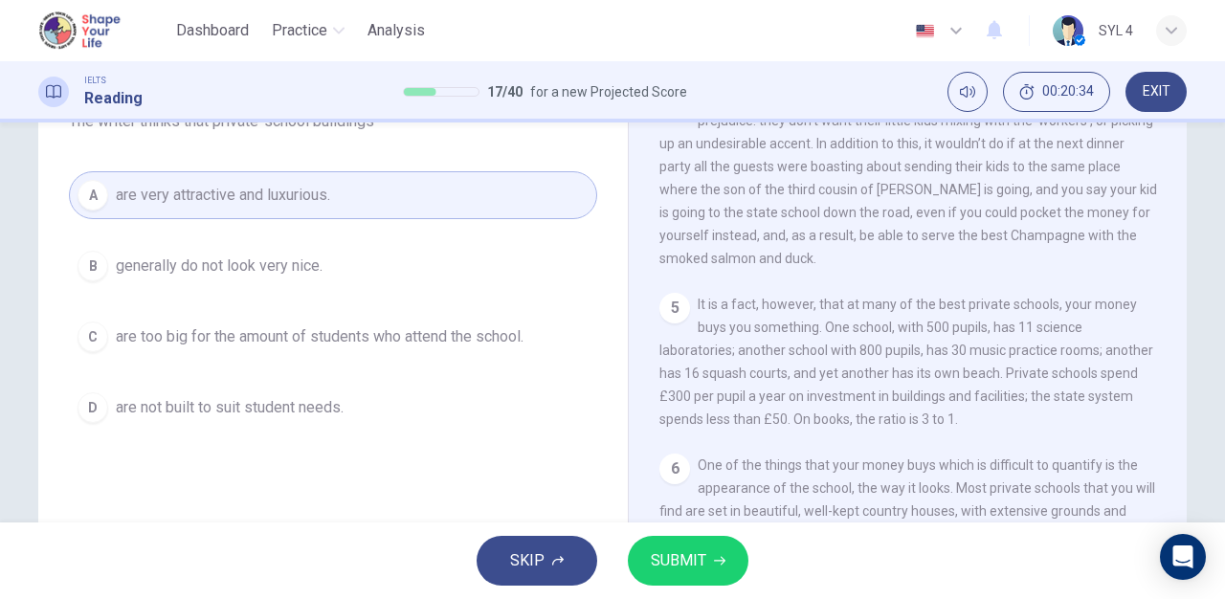
scroll to position [172, 0]
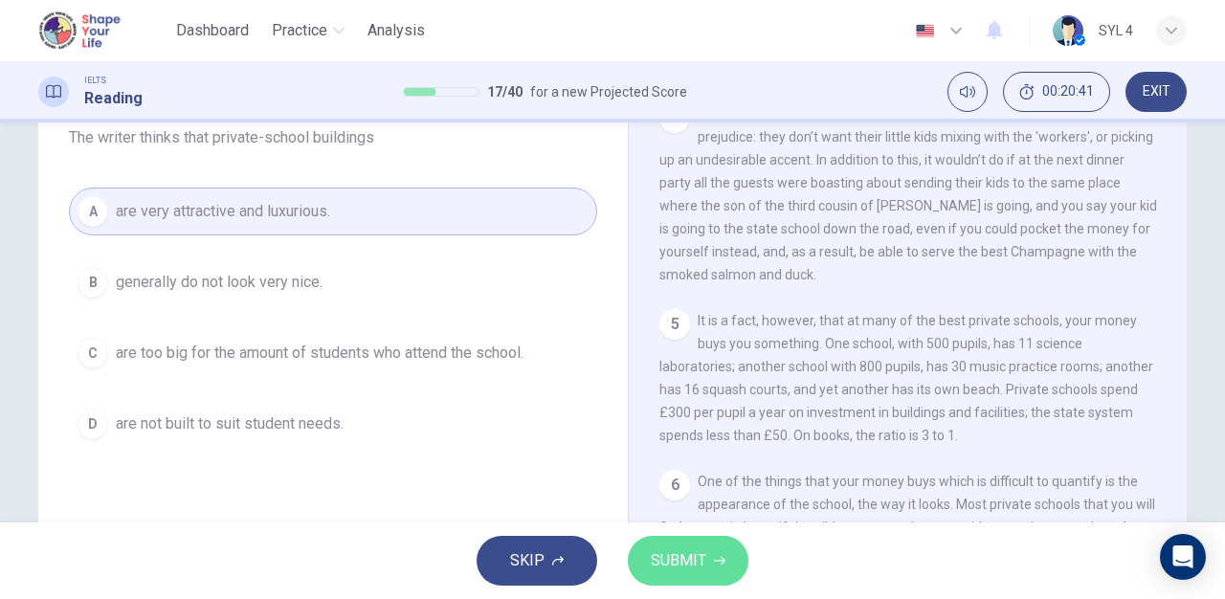
click at [701, 575] on button "SUBMIT" at bounding box center [688, 561] width 121 height 50
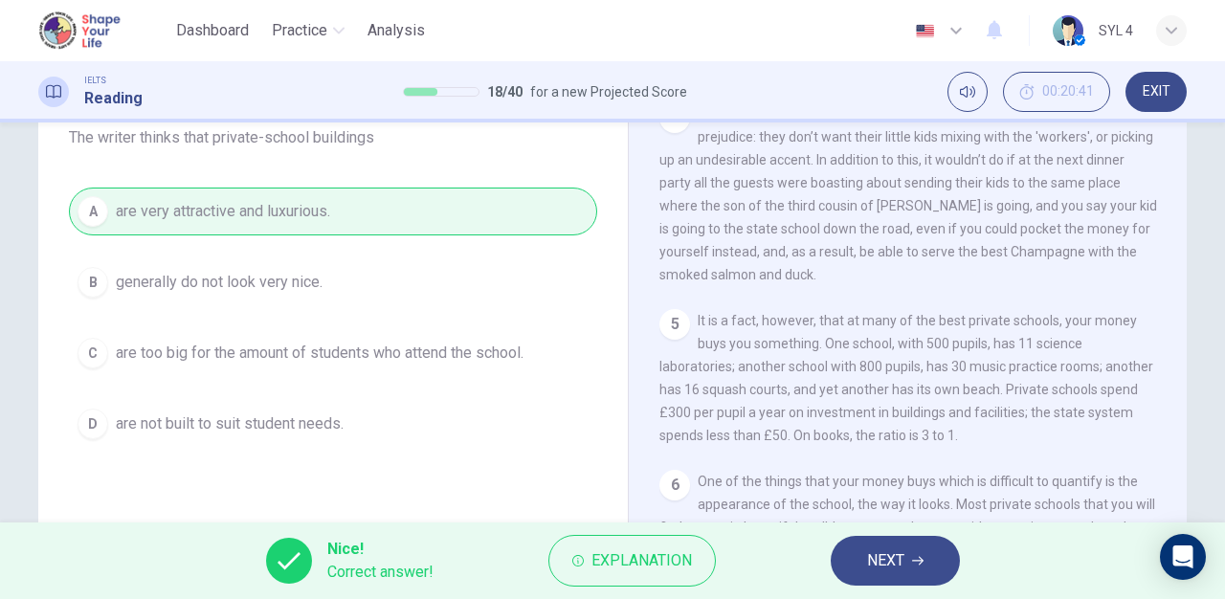
click at [891, 553] on span "NEXT" at bounding box center [885, 560] width 37 height 27
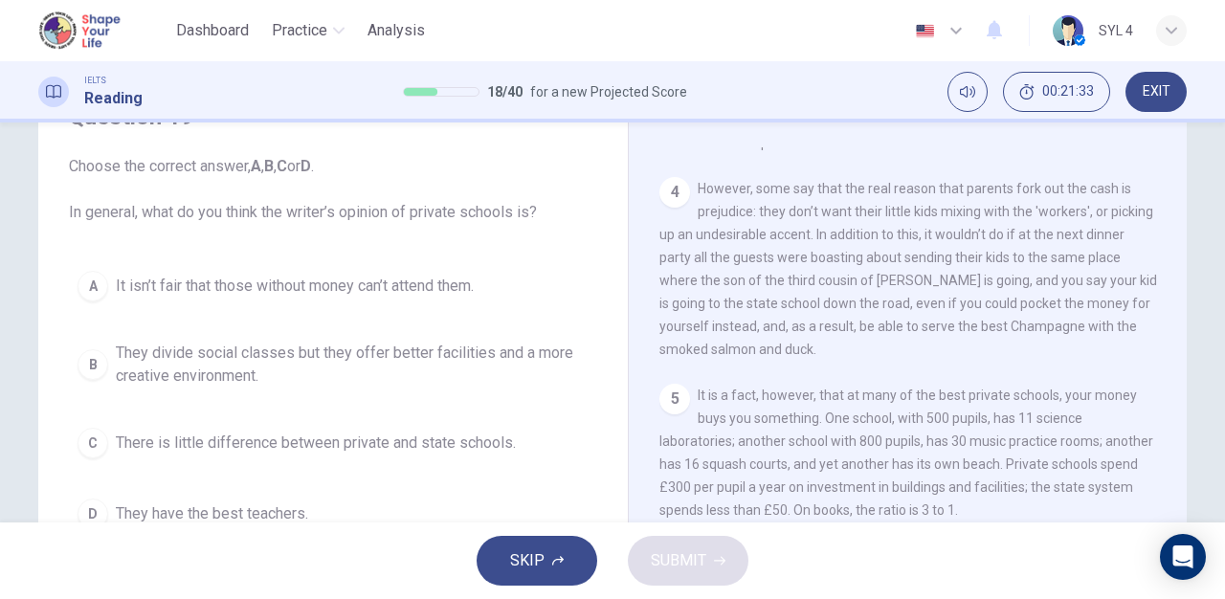
scroll to position [127, 0]
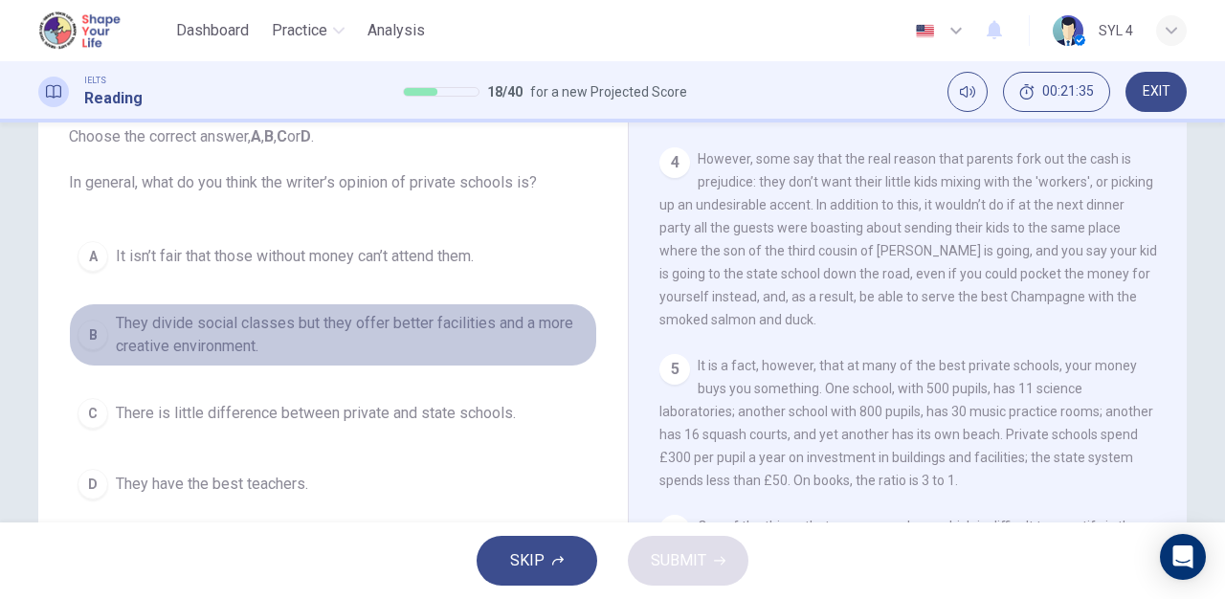
click at [91, 329] on div "B" at bounding box center [93, 335] width 31 height 31
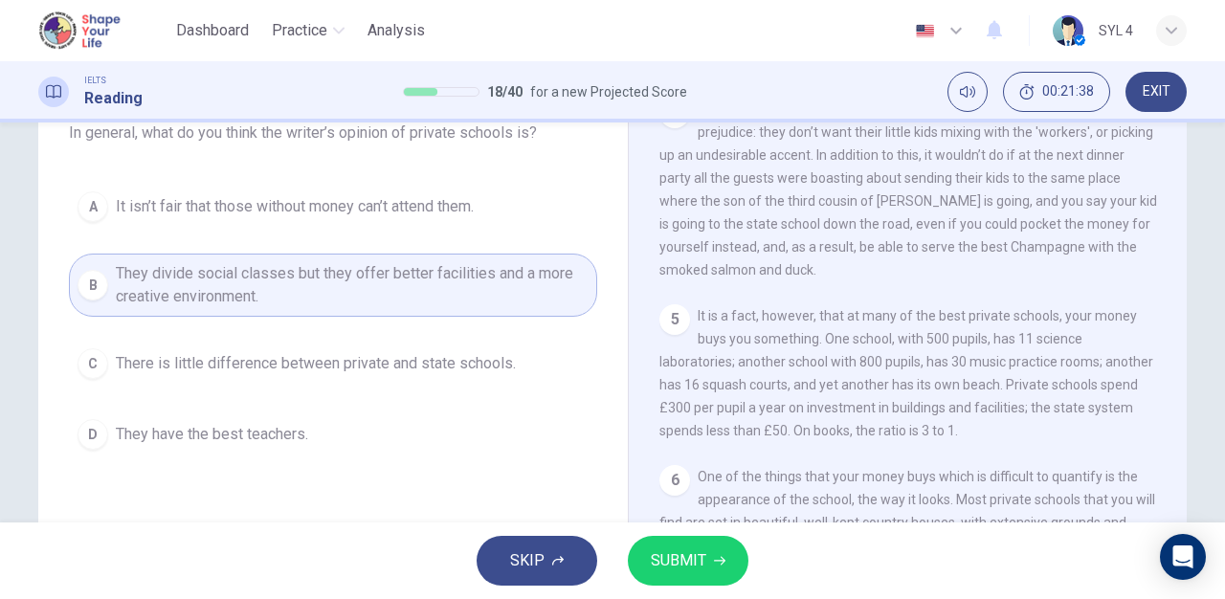
scroll to position [153, 0]
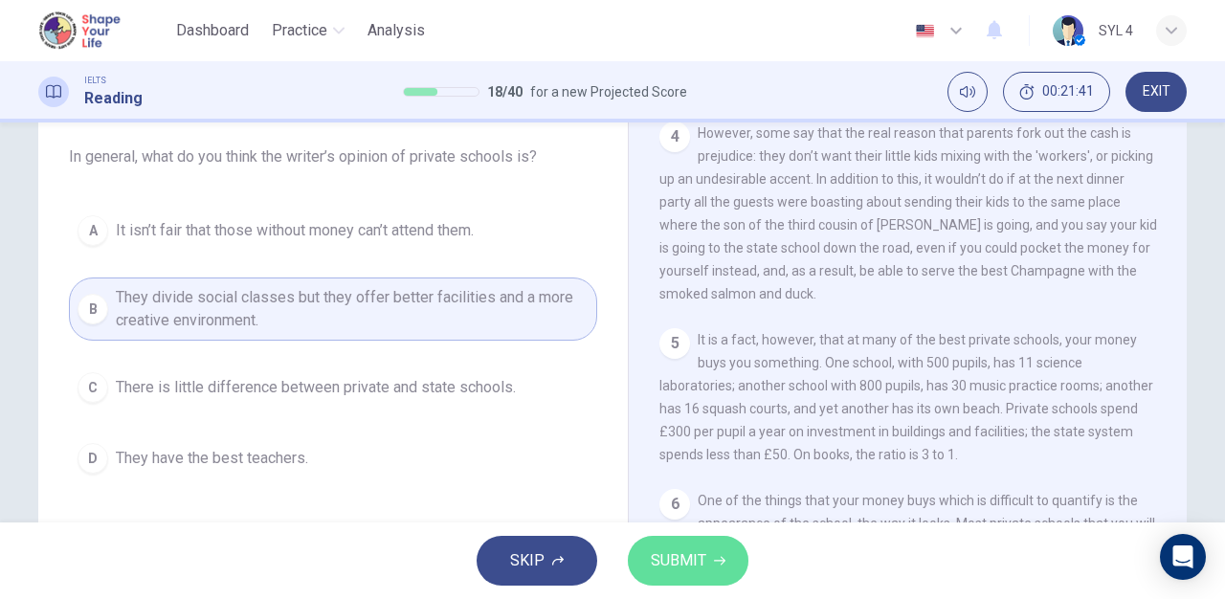
click at [687, 555] on span "SUBMIT" at bounding box center [679, 560] width 56 height 27
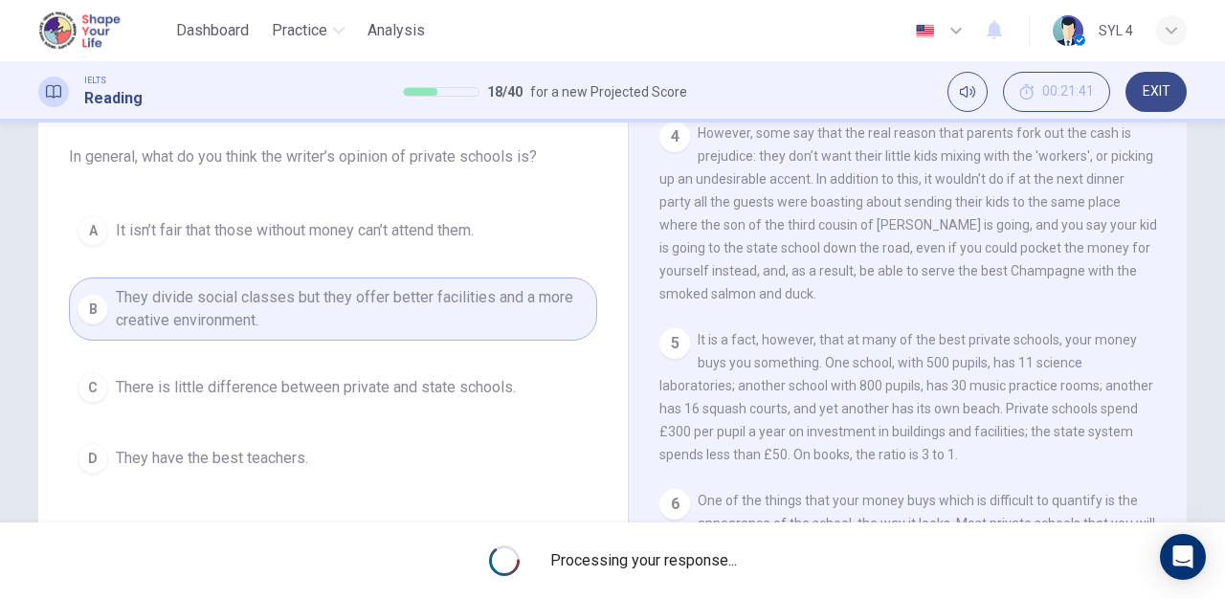
scroll to position [216, 0]
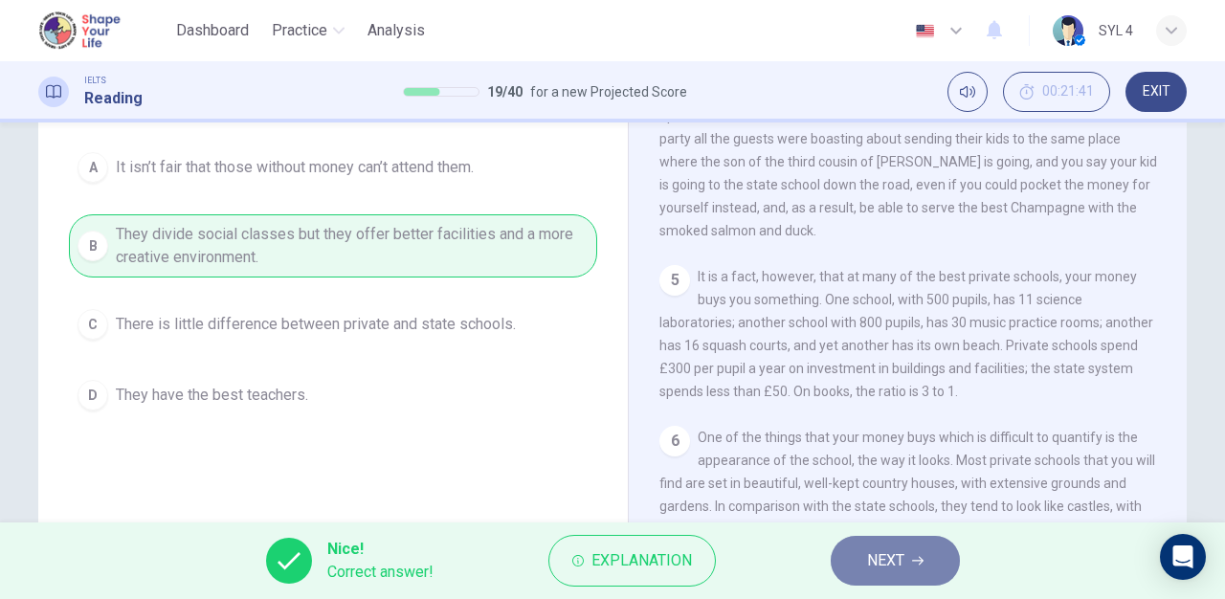
click at [858, 576] on button "NEXT" at bounding box center [895, 561] width 129 height 50
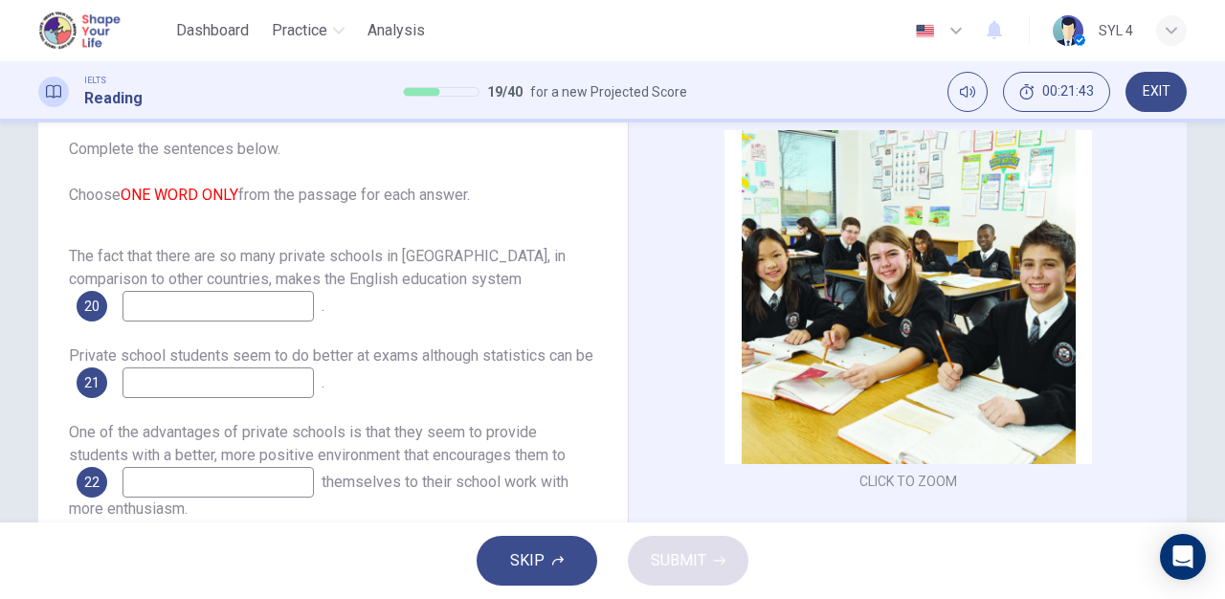
scroll to position [114, 0]
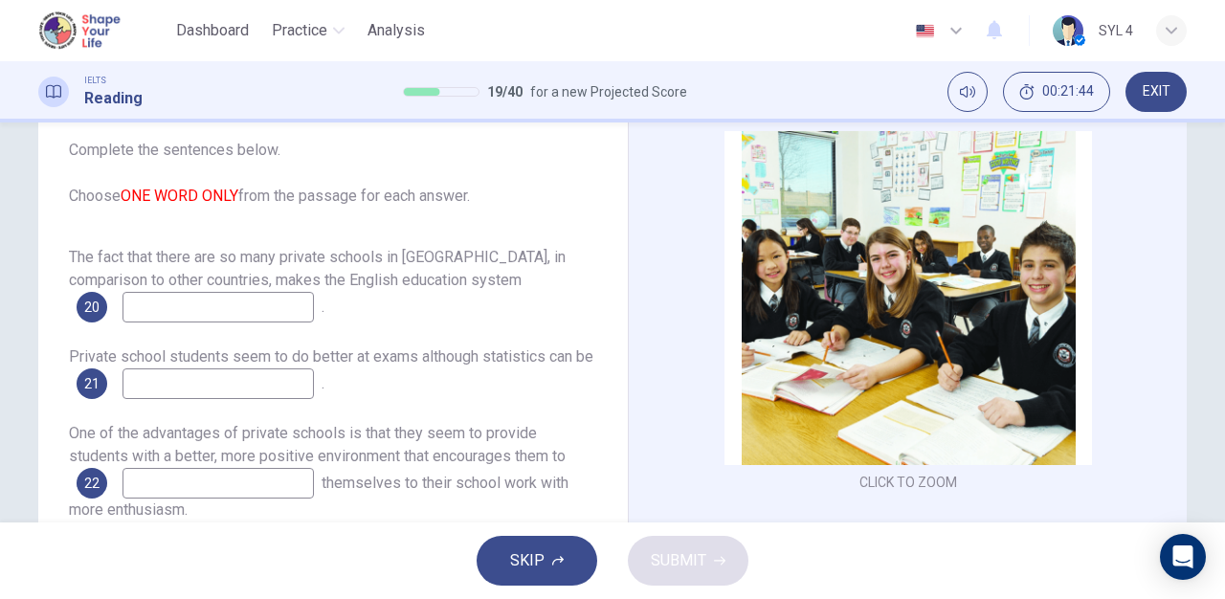
click at [242, 302] on input at bounding box center [218, 307] width 191 height 31
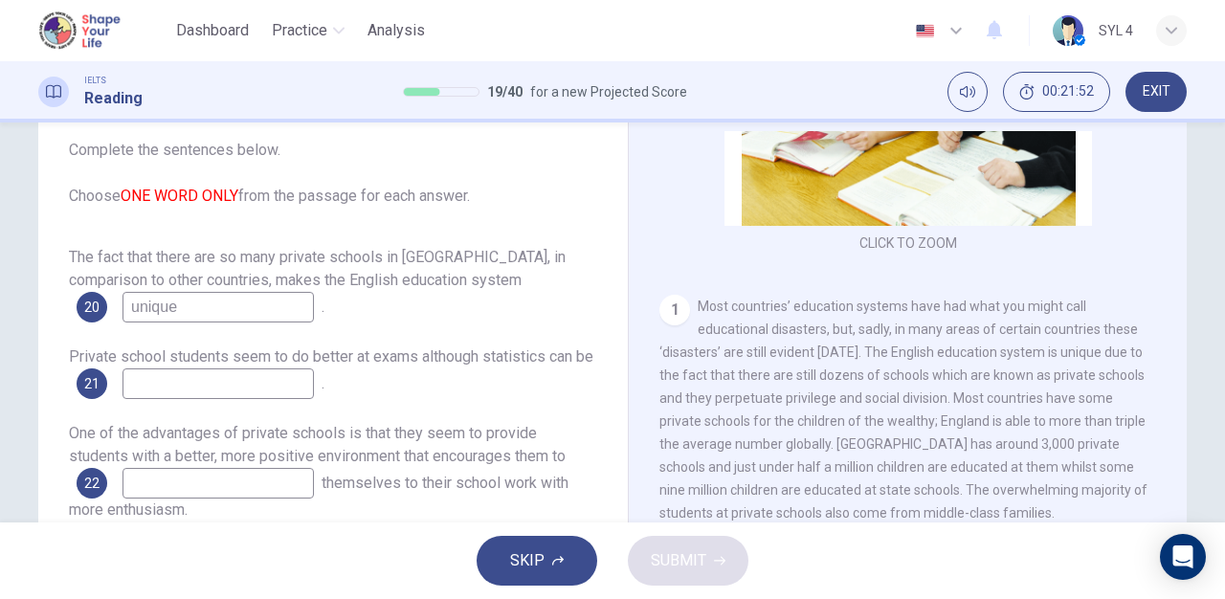
scroll to position [21, 0]
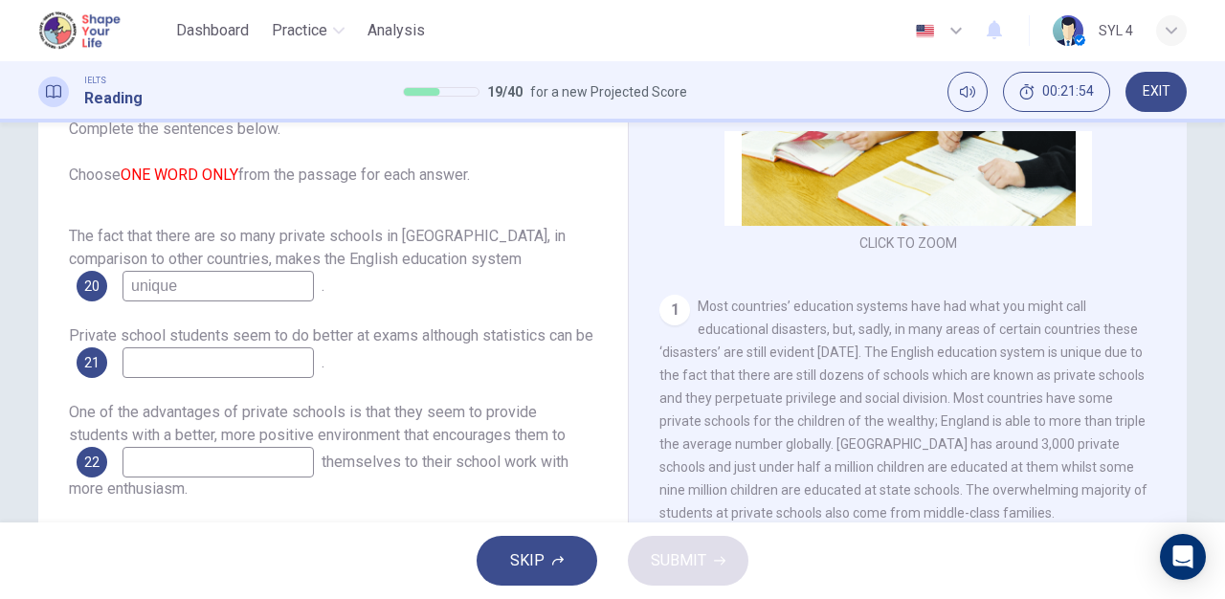
type input "unique"
click at [259, 358] on input at bounding box center [218, 362] width 191 height 31
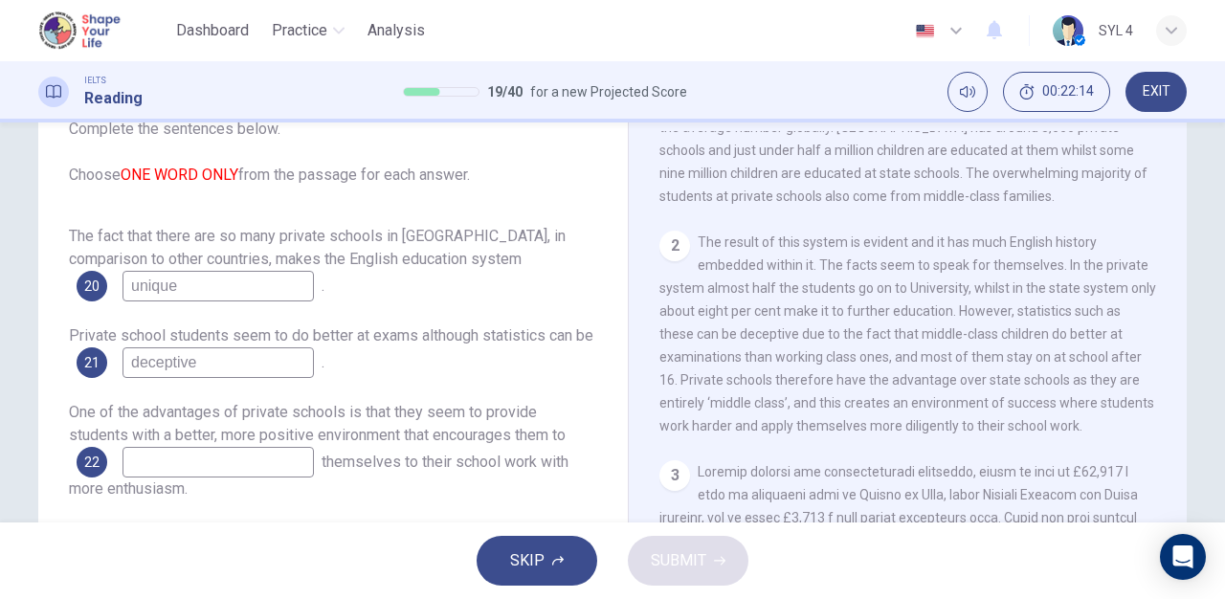
scroll to position [24, 0]
type input "deceptive"
click at [227, 456] on input at bounding box center [218, 459] width 191 height 31
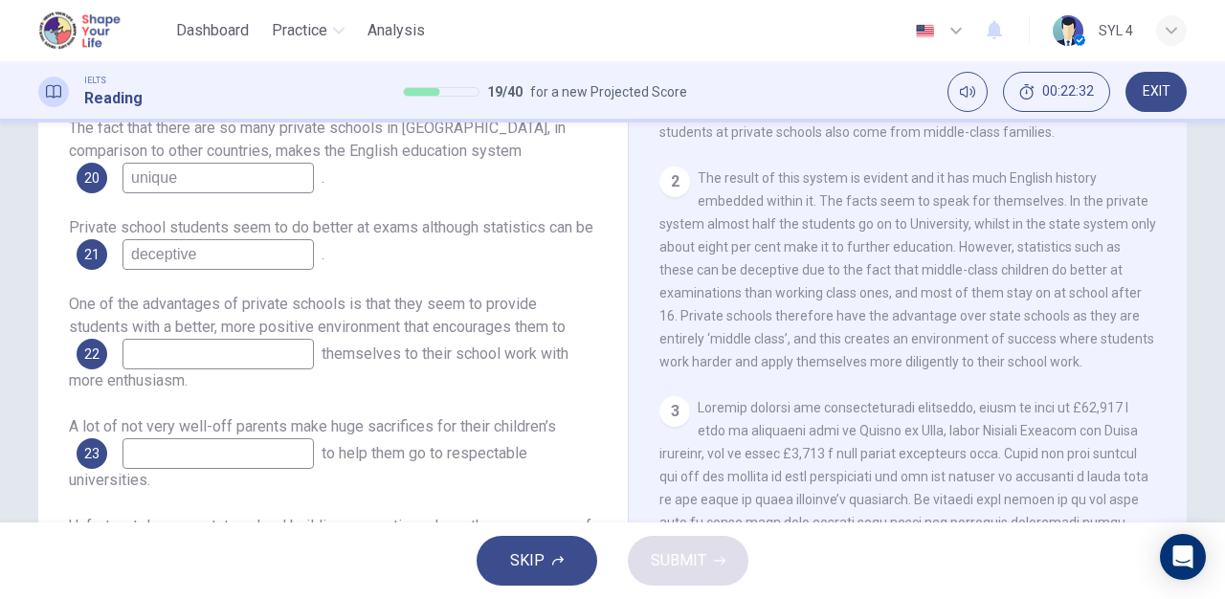
scroll to position [514, 0]
click at [240, 352] on input at bounding box center [218, 354] width 191 height 31
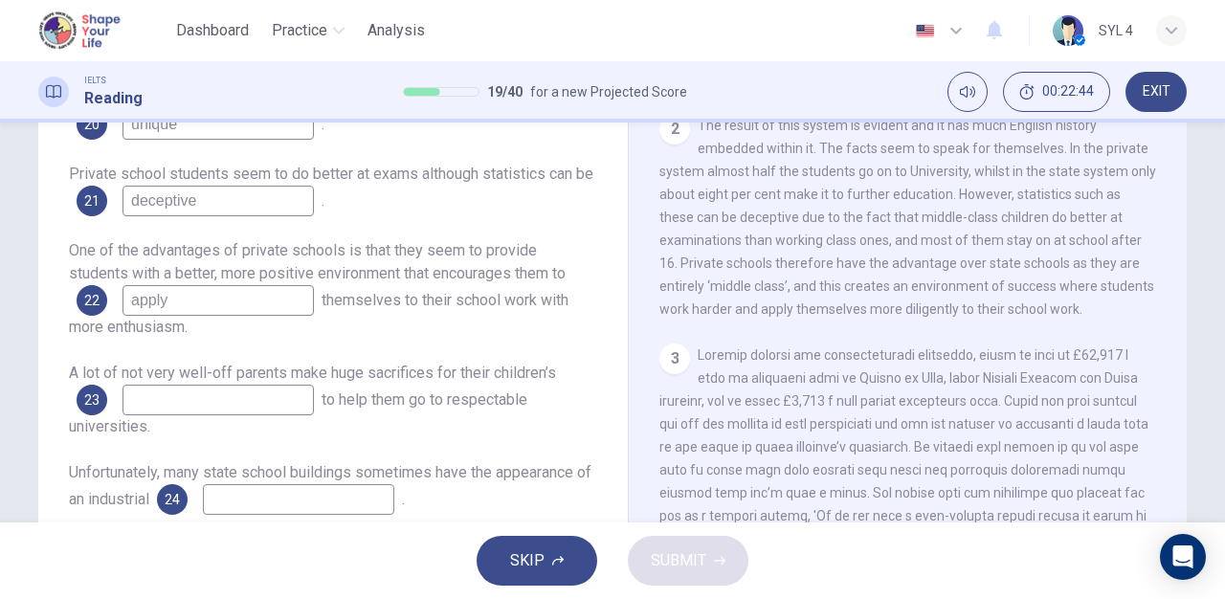
scroll to position [276, 0]
type input "apply"
click at [212, 399] on input at bounding box center [218, 397] width 191 height 31
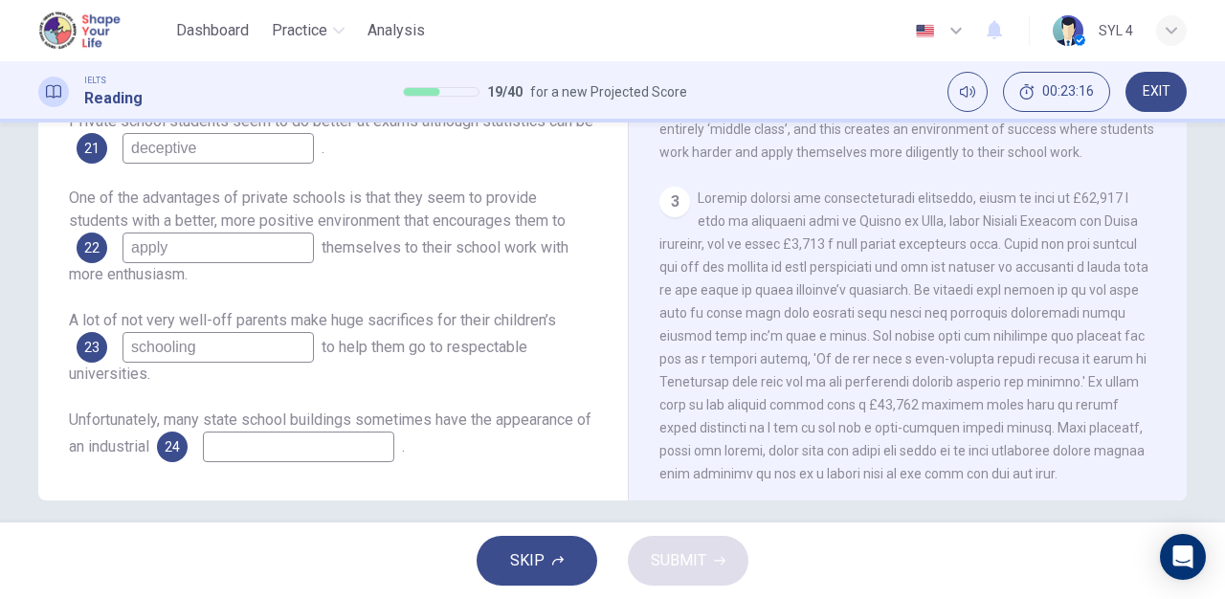
scroll to position [342, 0]
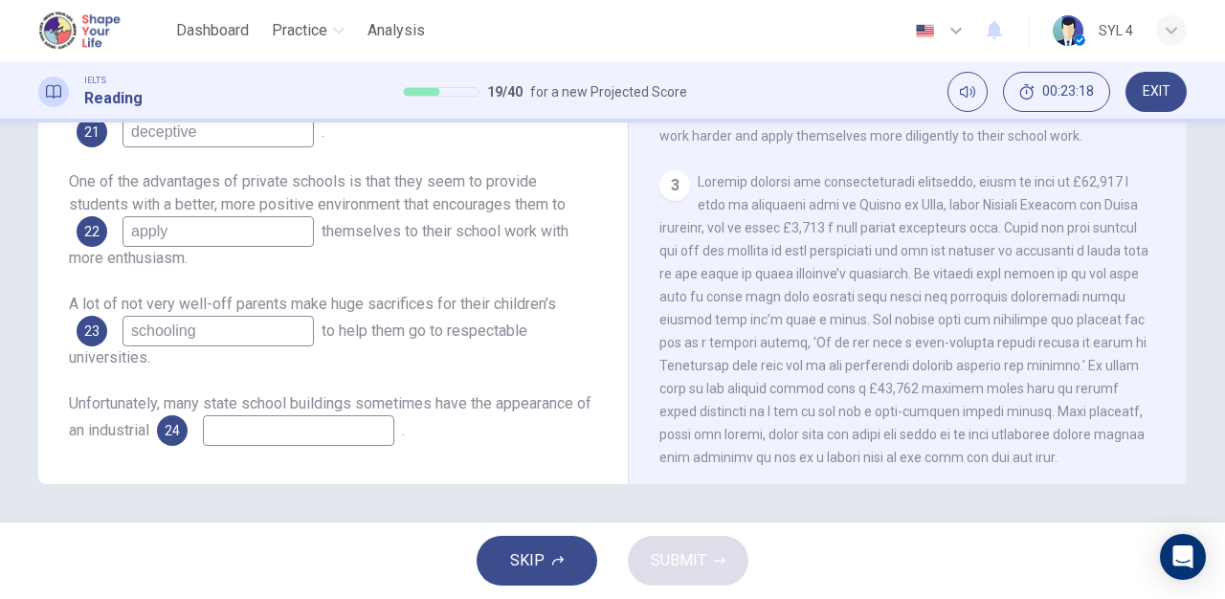
type input "schooling"
click at [342, 421] on input at bounding box center [298, 430] width 191 height 31
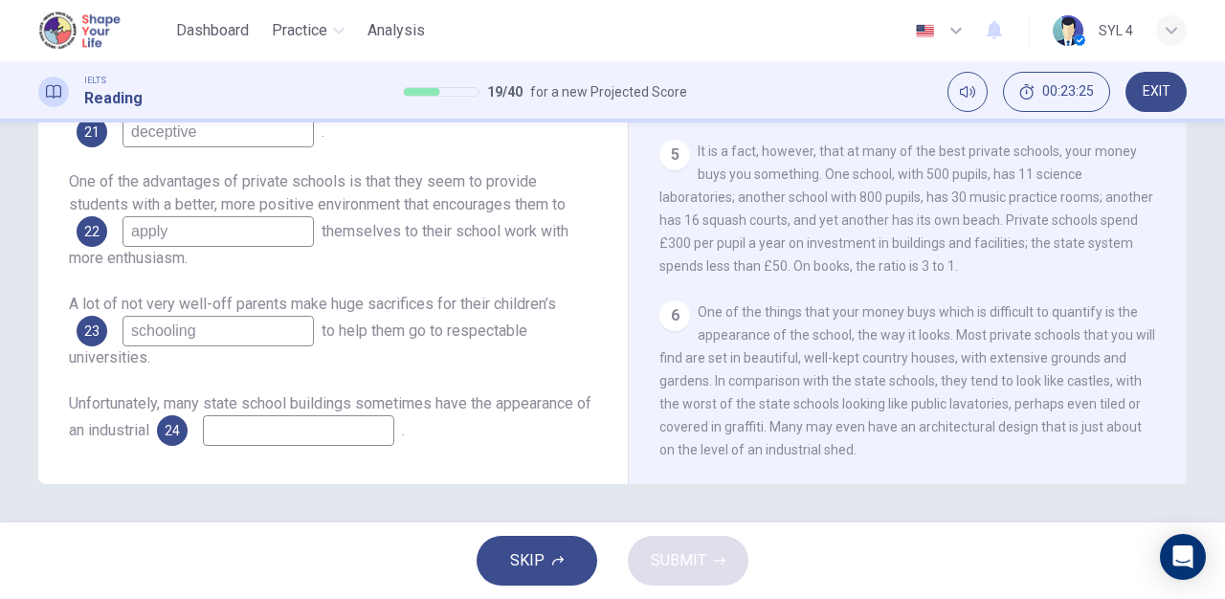
scroll to position [1202, 0]
click at [343, 431] on input at bounding box center [298, 430] width 191 height 31
type input "shed"
click at [701, 539] on button "SUBMIT" at bounding box center [688, 561] width 121 height 50
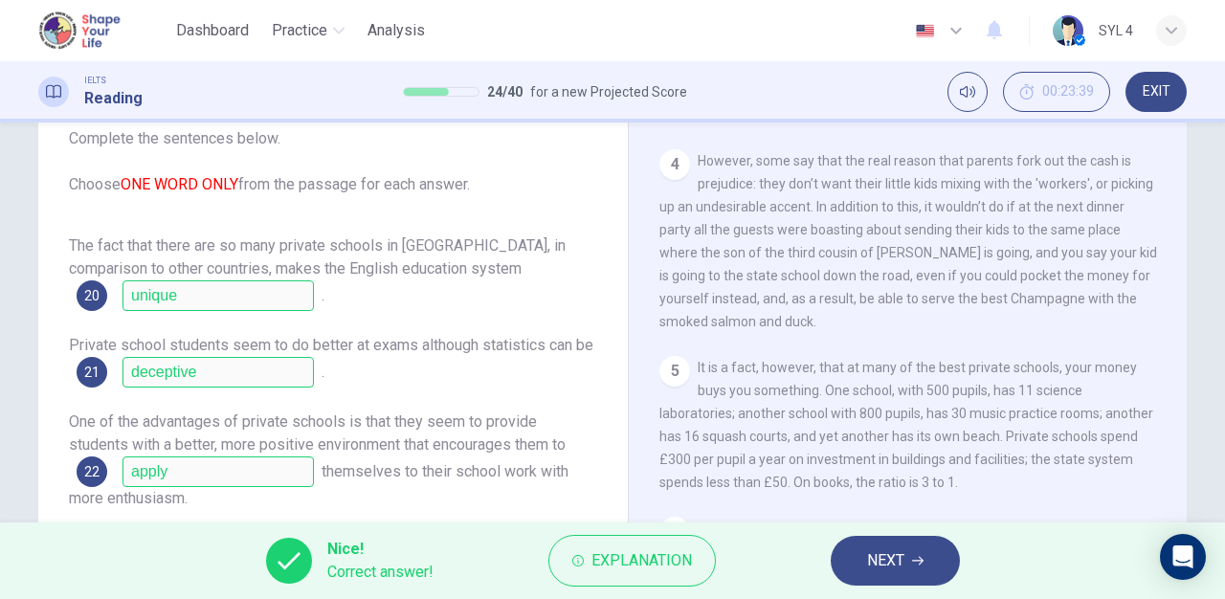
scroll to position [109, 0]
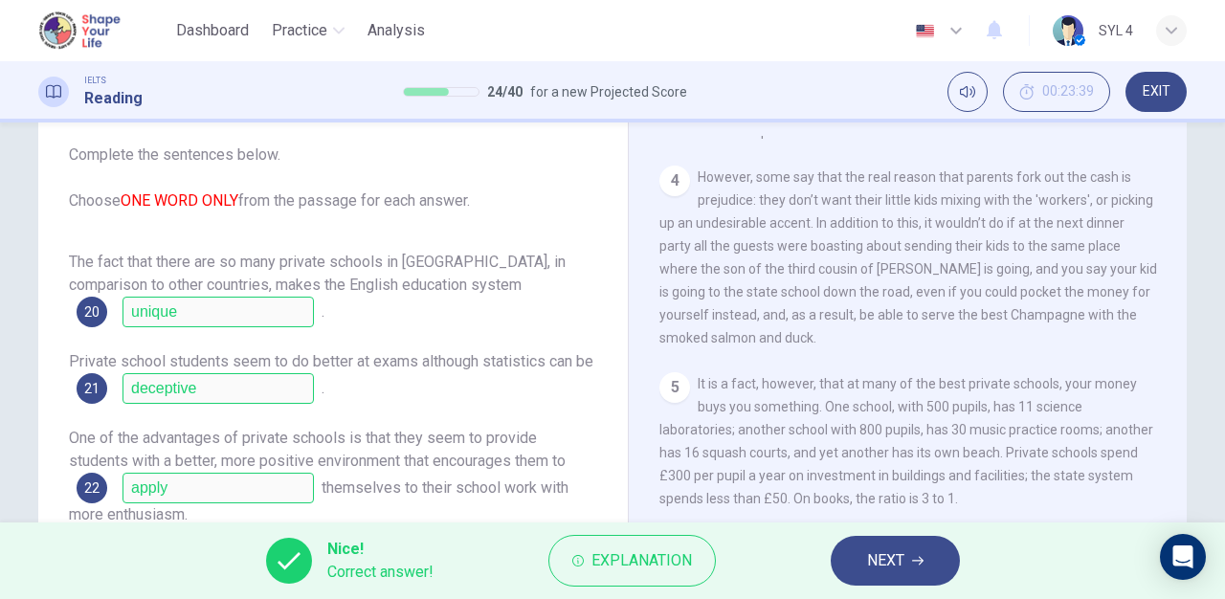
click at [881, 576] on button "NEXT" at bounding box center [895, 561] width 129 height 50
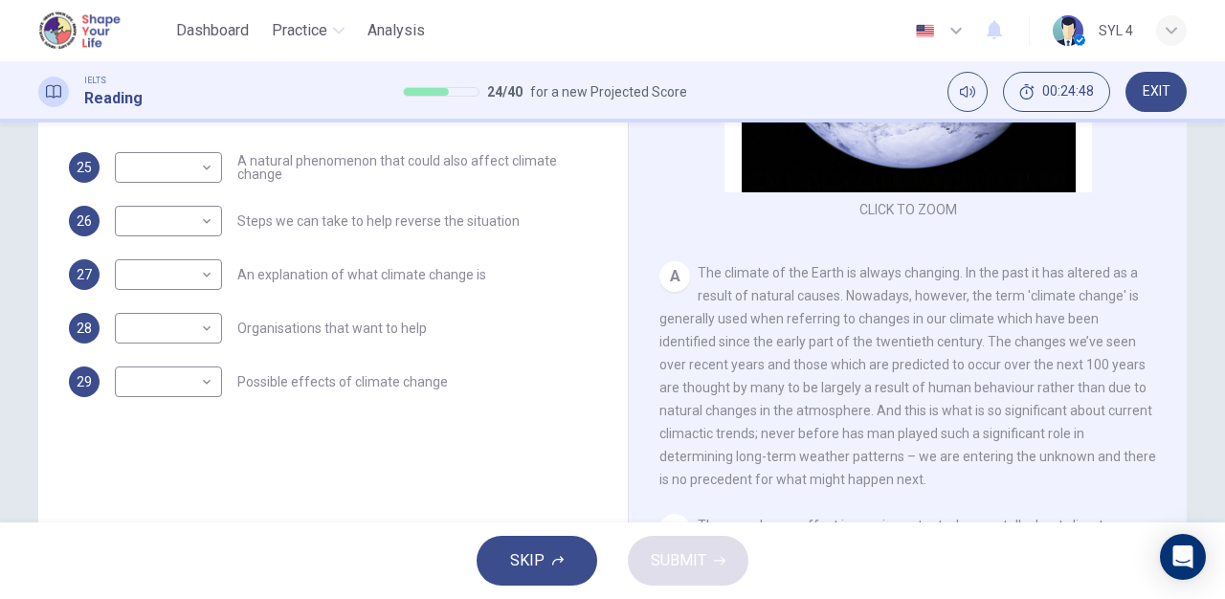
scroll to position [111, 0]
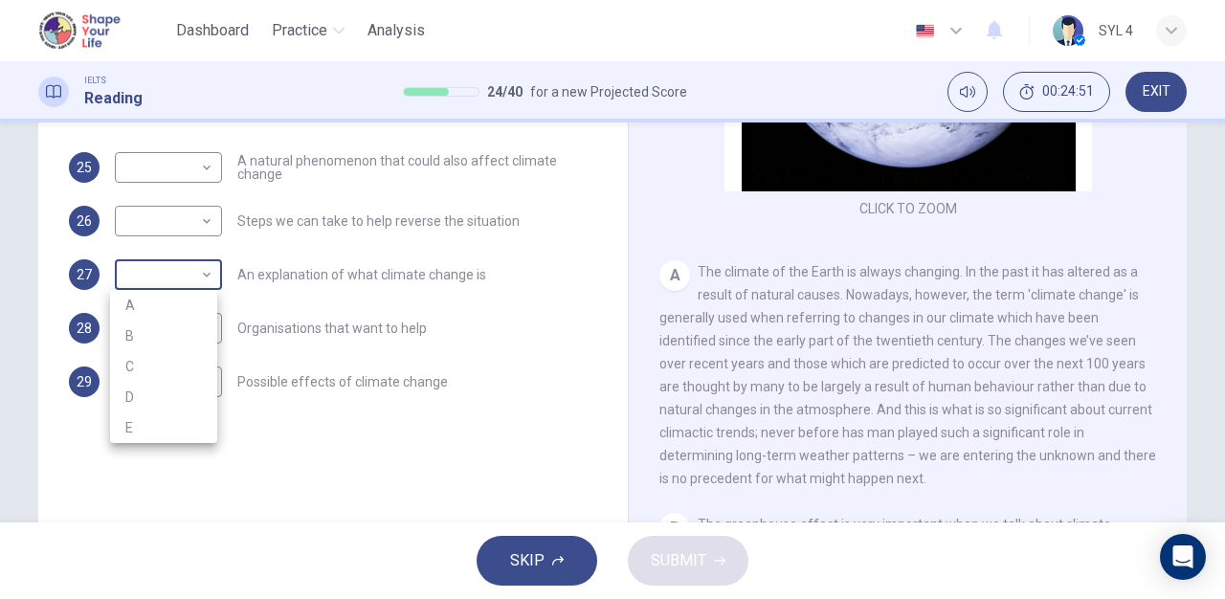
click at [194, 268] on body "This site uses cookies, as explained in our Privacy Policy . If you agree to th…" at bounding box center [612, 299] width 1225 height 599
click at [194, 301] on li "A" at bounding box center [163, 305] width 107 height 31
type input "A"
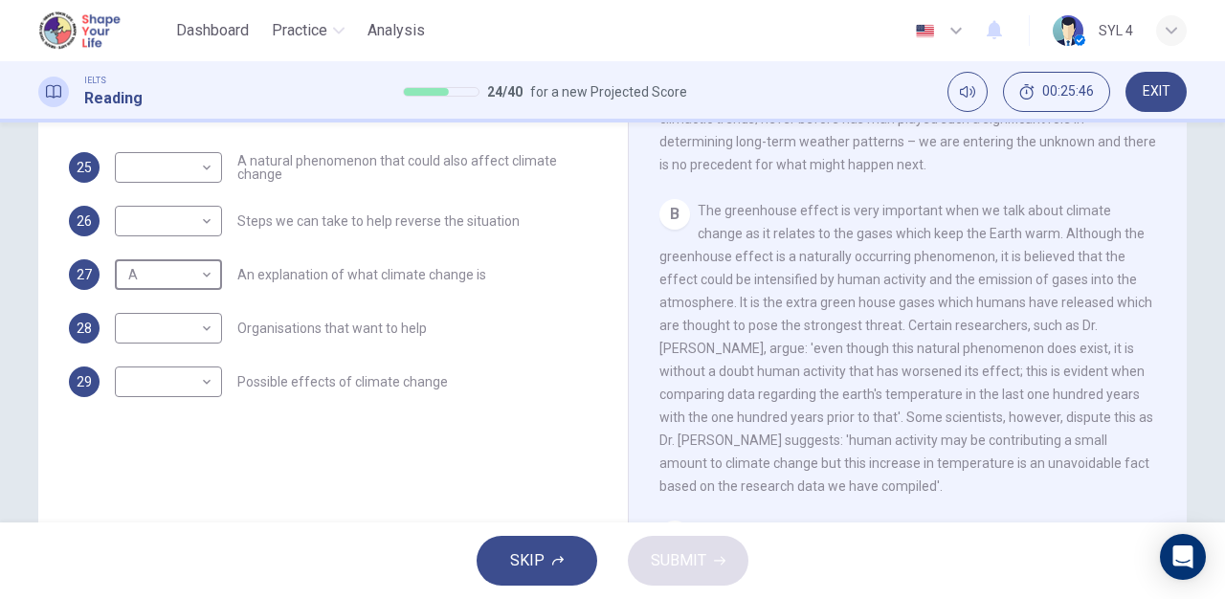
scroll to position [435, 0]
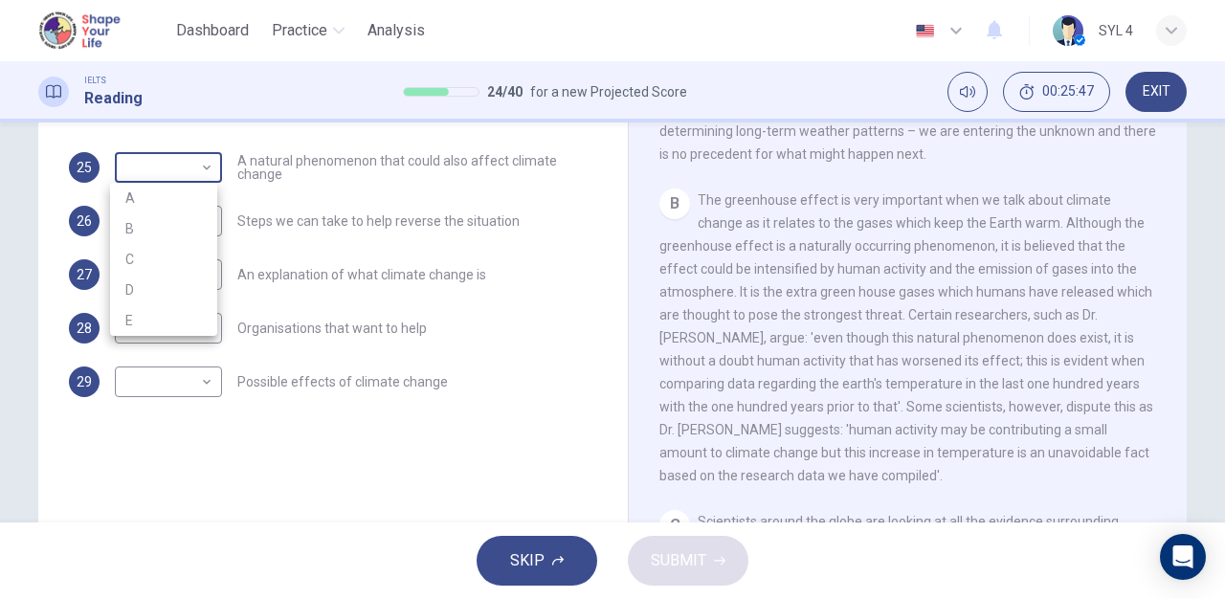
click at [181, 154] on body "This site uses cookies, as explained in our Privacy Policy . If you agree to th…" at bounding box center [612, 299] width 1225 height 599
click at [173, 226] on li "B" at bounding box center [163, 228] width 107 height 31
type input "B"
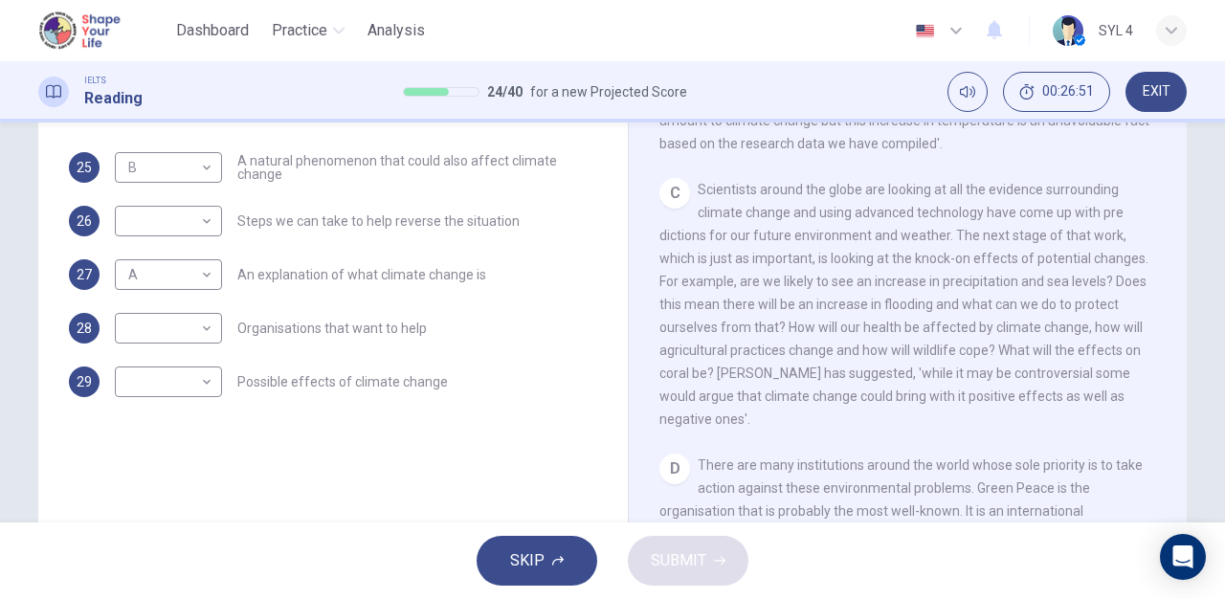
scroll to position [770, 0]
click at [189, 390] on body "This site uses cookies, as explained in our Privacy Policy . If you agree to th…" at bounding box center [612, 299] width 1225 height 599
click at [172, 471] on li "C" at bounding box center [163, 473] width 107 height 31
type input "C"
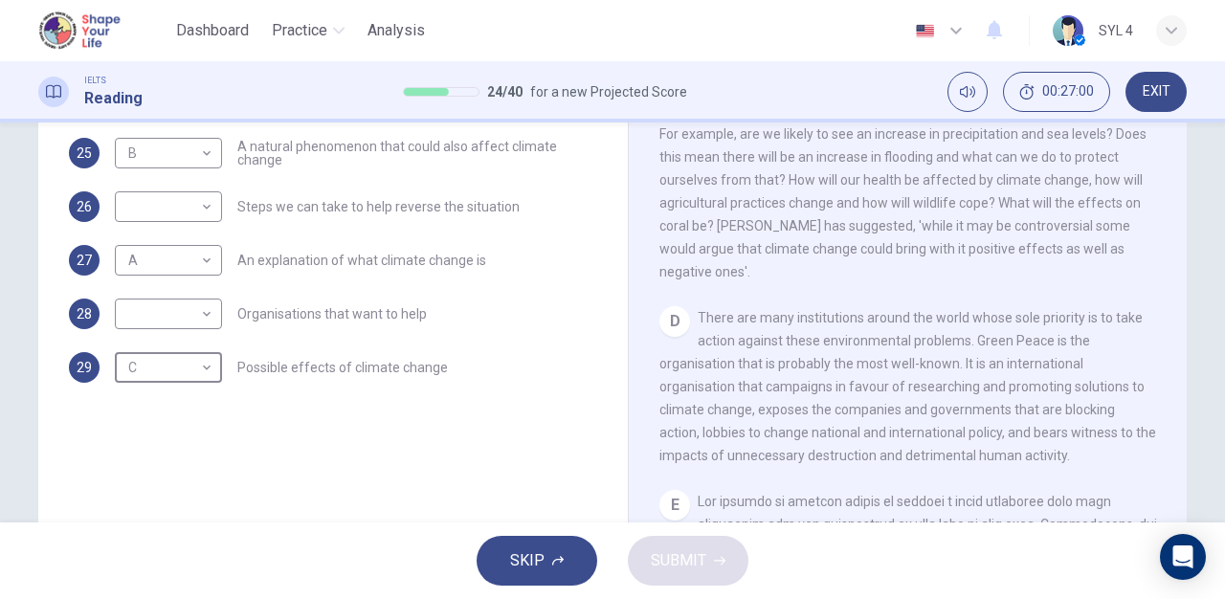
scroll to position [902, 0]
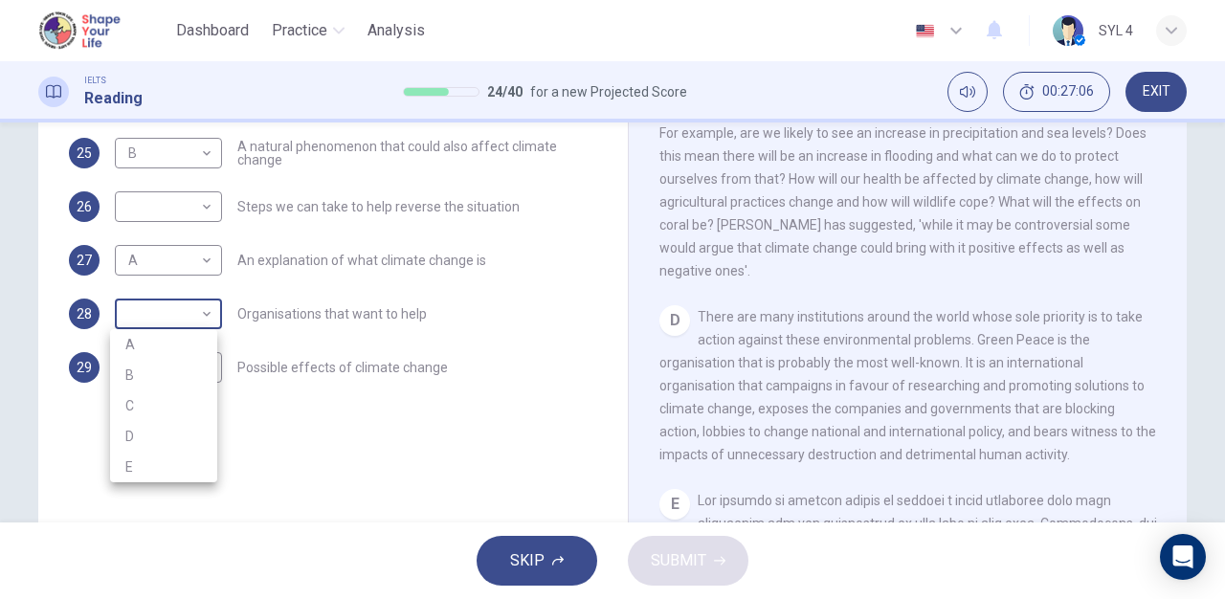
click at [193, 309] on body "This site uses cookies, as explained in our Privacy Policy . If you agree to th…" at bounding box center [612, 299] width 1225 height 599
click at [184, 431] on li "D" at bounding box center [163, 436] width 107 height 31
type input "D"
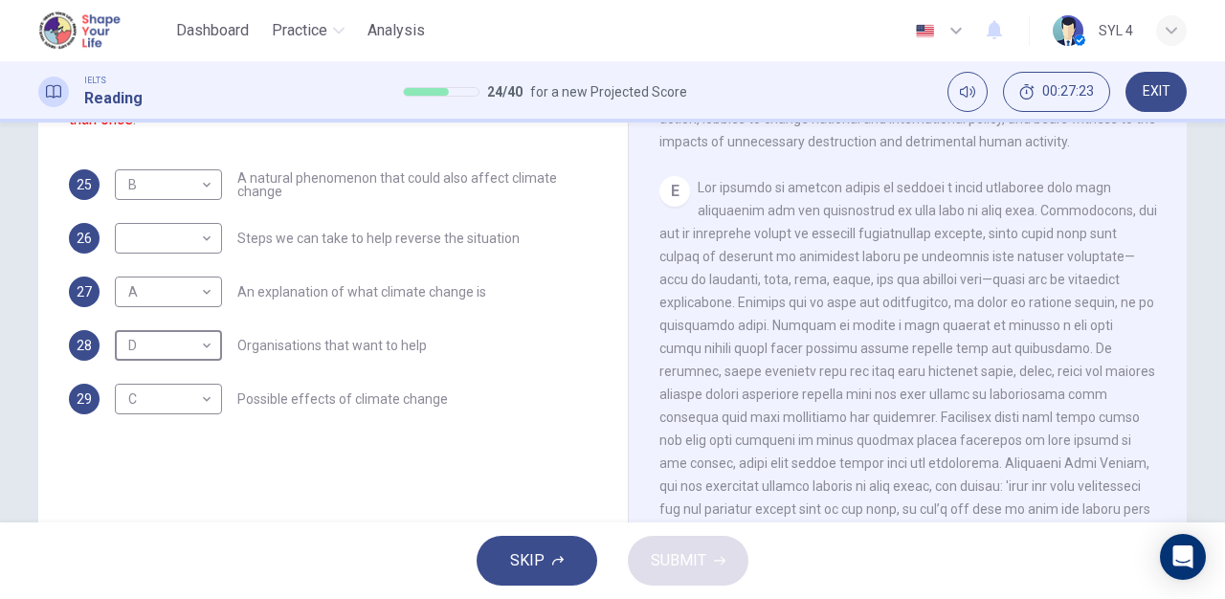
scroll to position [255, 0]
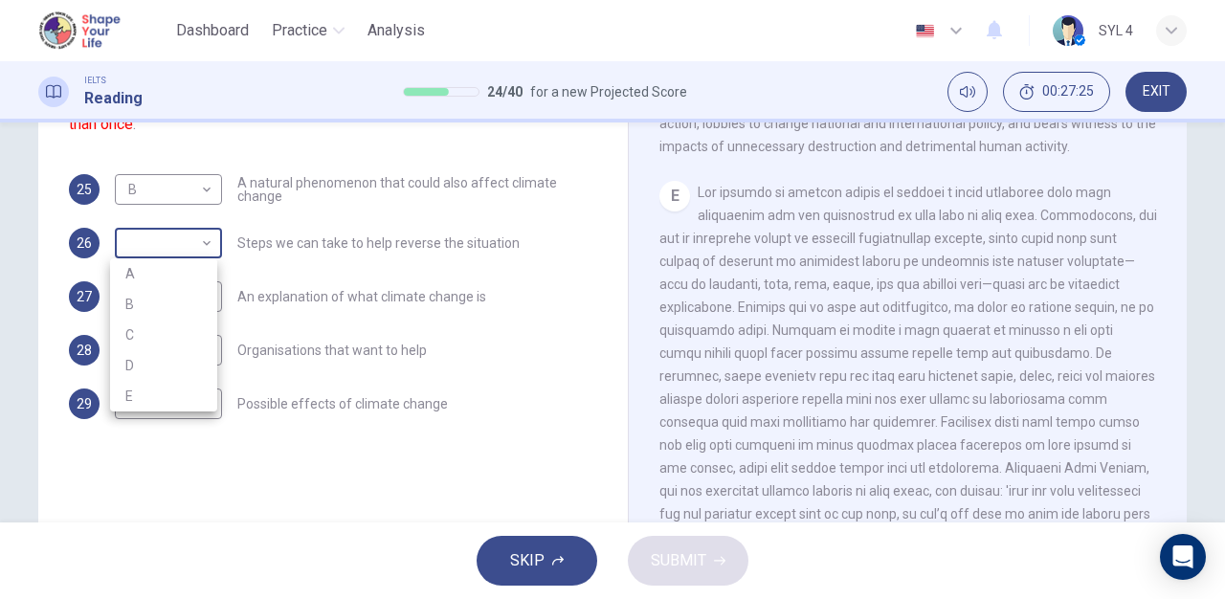
click at [201, 233] on body "This site uses cookies, as explained in our Privacy Policy . If you agree to th…" at bounding box center [612, 299] width 1225 height 599
click at [166, 401] on li "E" at bounding box center [163, 396] width 107 height 31
type input "E"
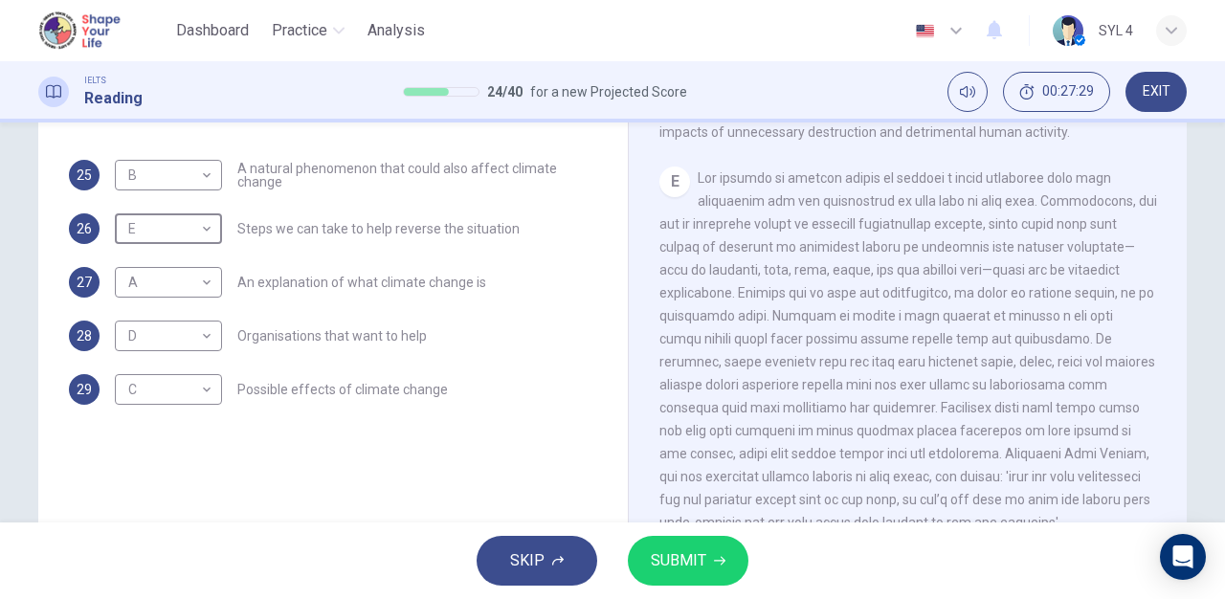
scroll to position [270, 0]
click at [720, 552] on button "SUBMIT" at bounding box center [688, 561] width 121 height 50
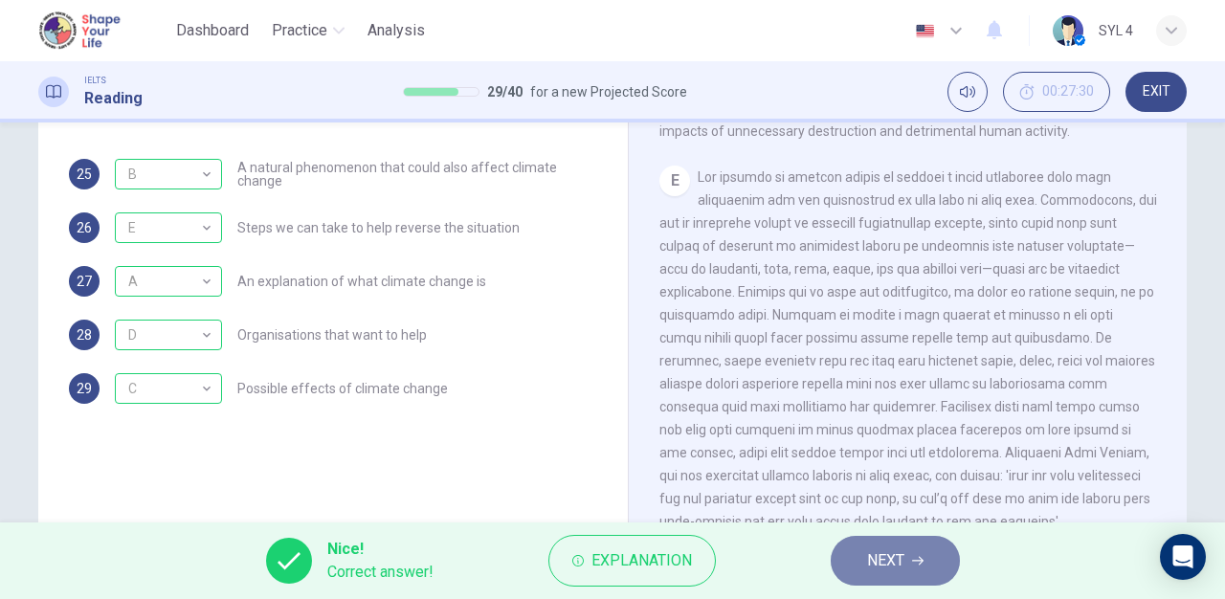
click at [884, 580] on button "NEXT" at bounding box center [895, 561] width 129 height 50
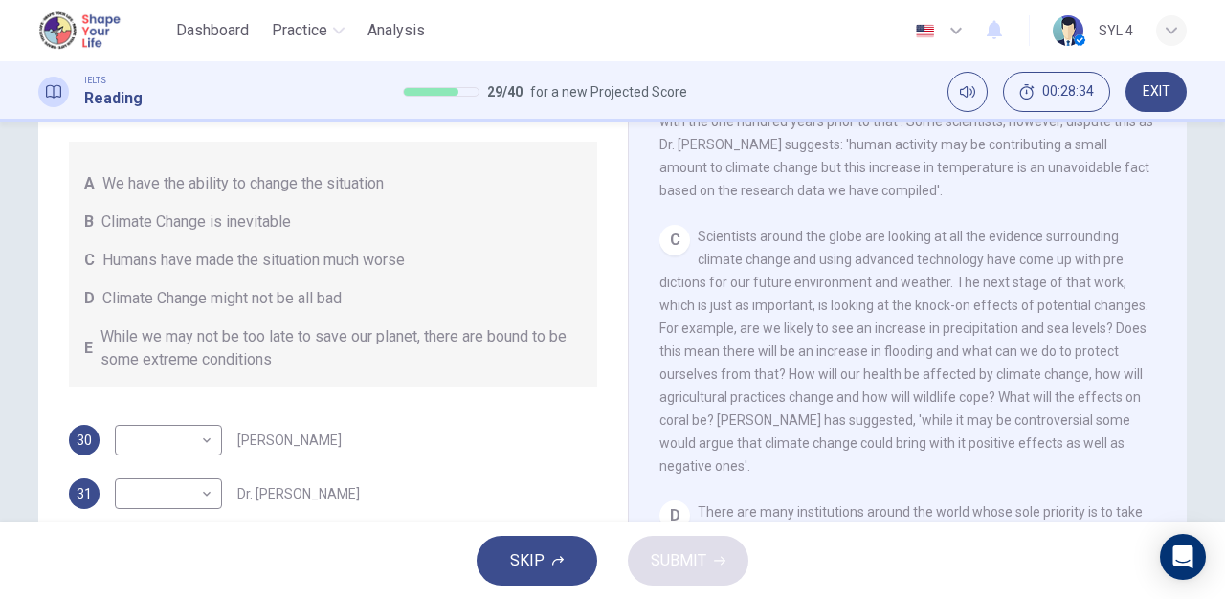
scroll to position [24, 0]
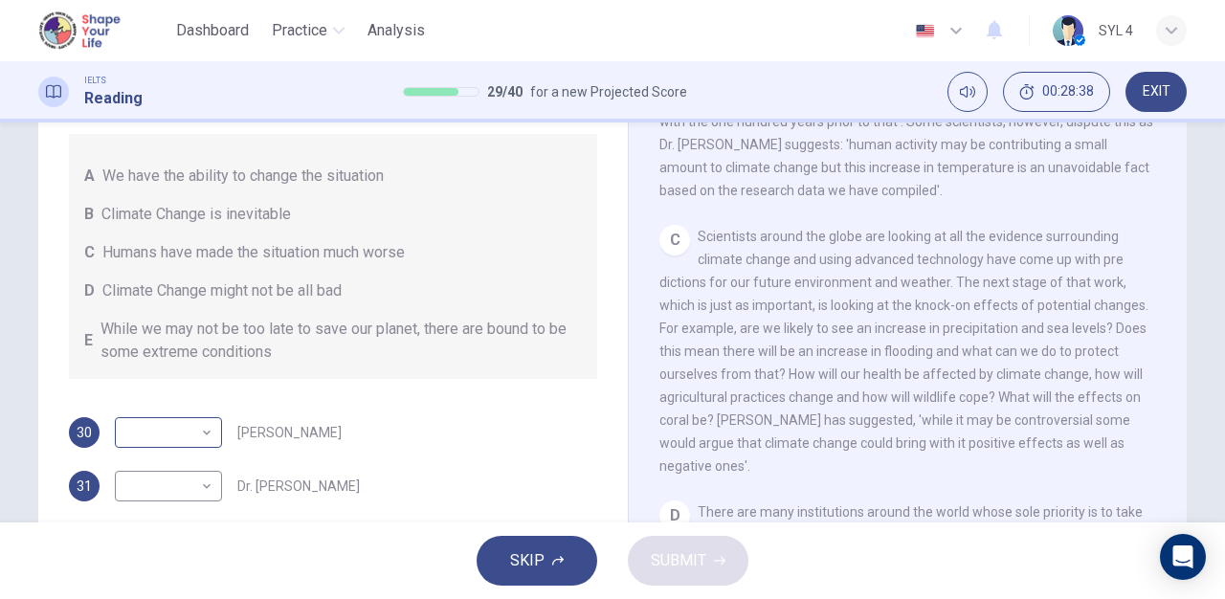
click at [203, 431] on body "This site uses cookies, as explained in our Privacy Policy . If you agree to th…" at bounding box center [612, 299] width 1225 height 599
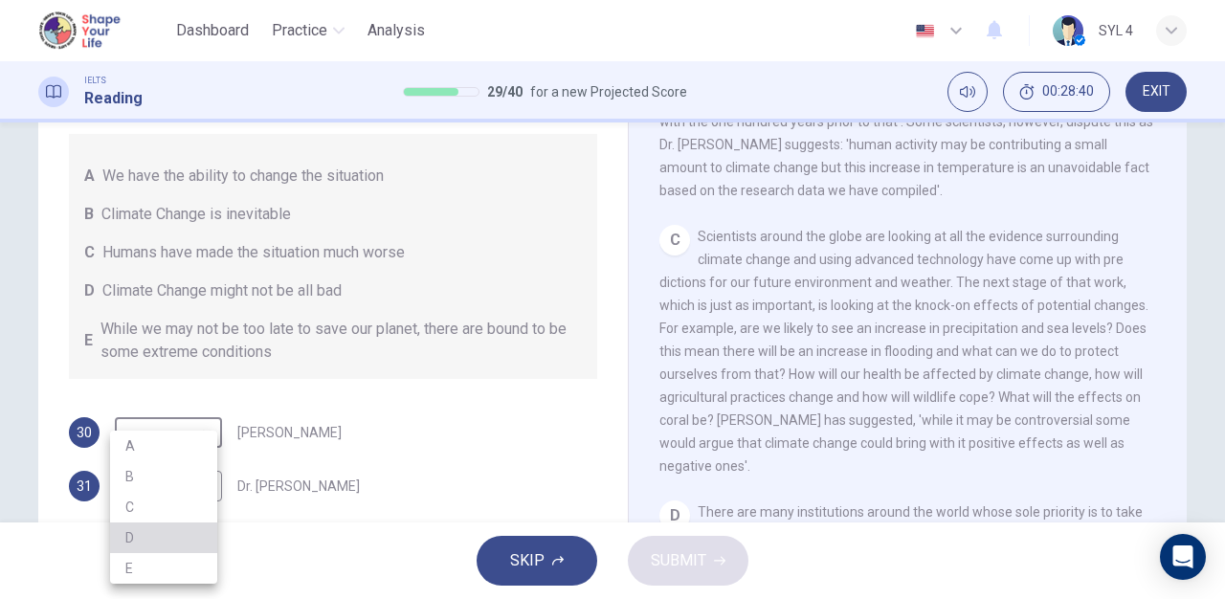
click at [167, 532] on li "D" at bounding box center [163, 538] width 107 height 31
type input "D"
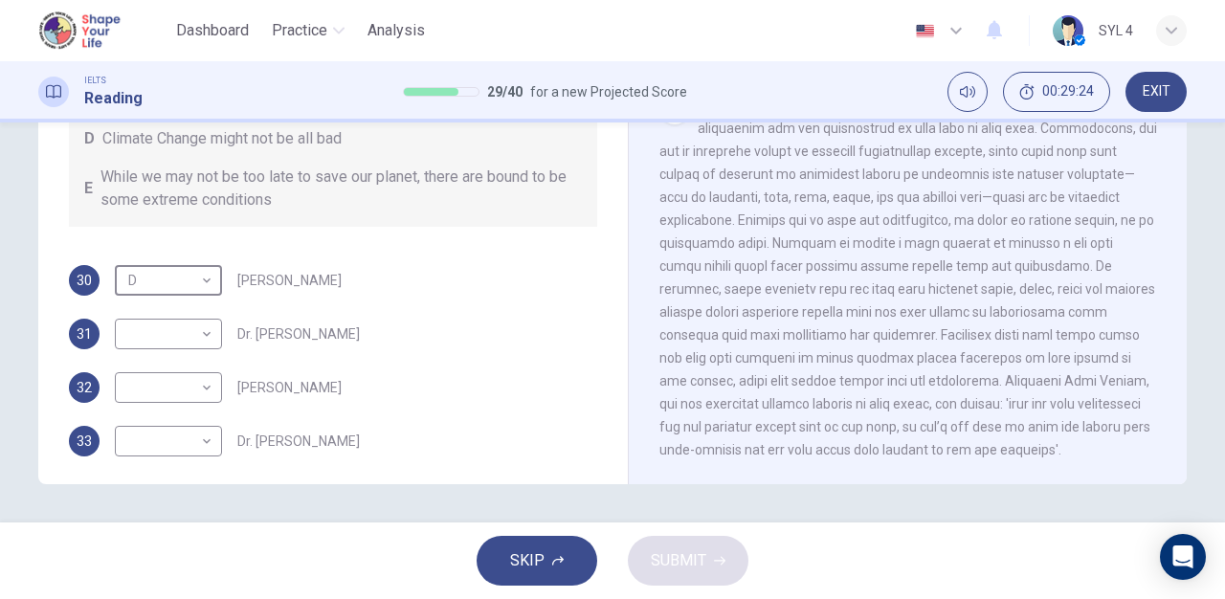
scroll to position [0, 0]
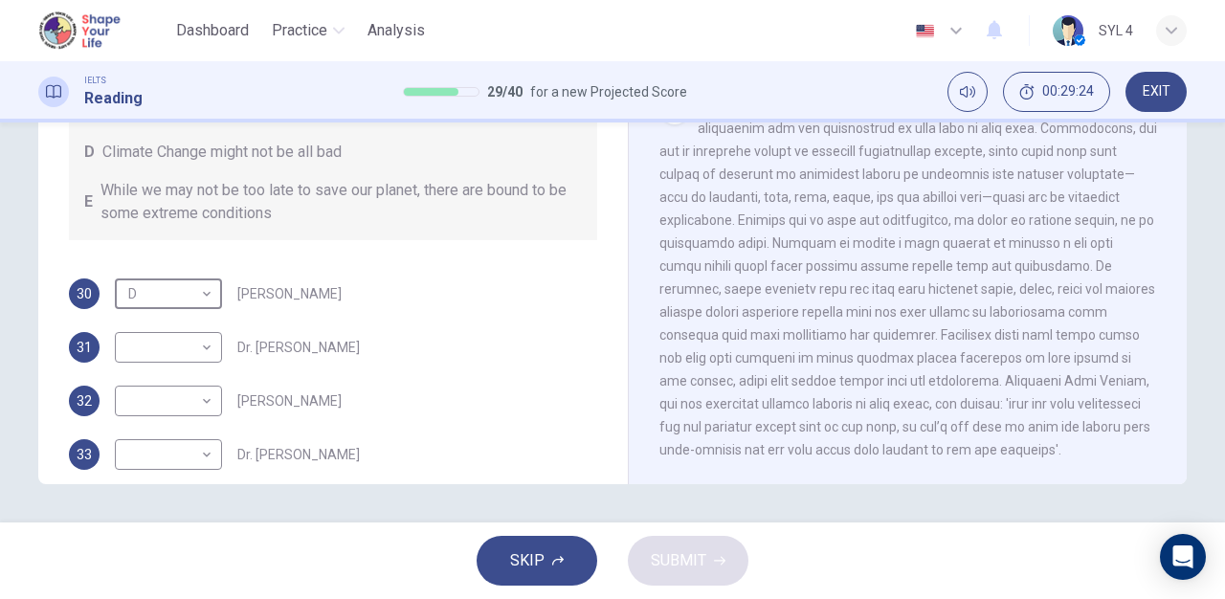
click at [450, 371] on div "30 D D ​ [PERSON_NAME] 31 ​ ​ Dr. [PERSON_NAME] 32 ​ ​ [PERSON_NAME] 33 ​ ​ Dr.…" at bounding box center [333, 374] width 528 height 191
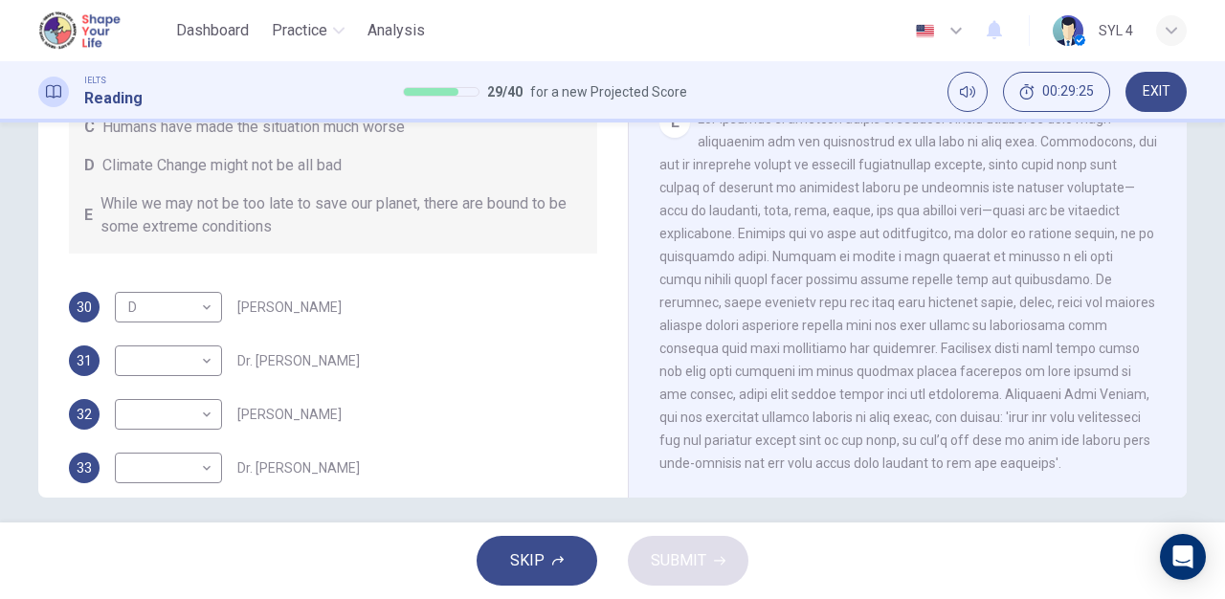
scroll to position [326, 0]
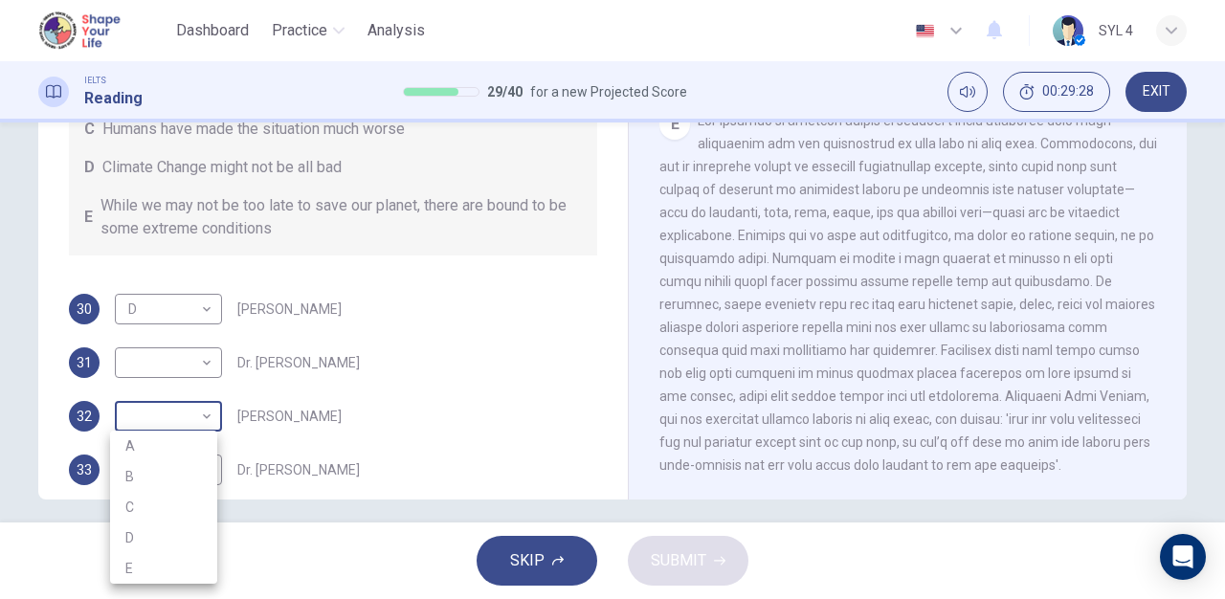
click at [209, 413] on body "This site uses cookies, as explained in our Privacy Policy . If you agree to th…" at bounding box center [612, 299] width 1225 height 599
click at [170, 564] on li "E" at bounding box center [163, 568] width 107 height 31
type input "E"
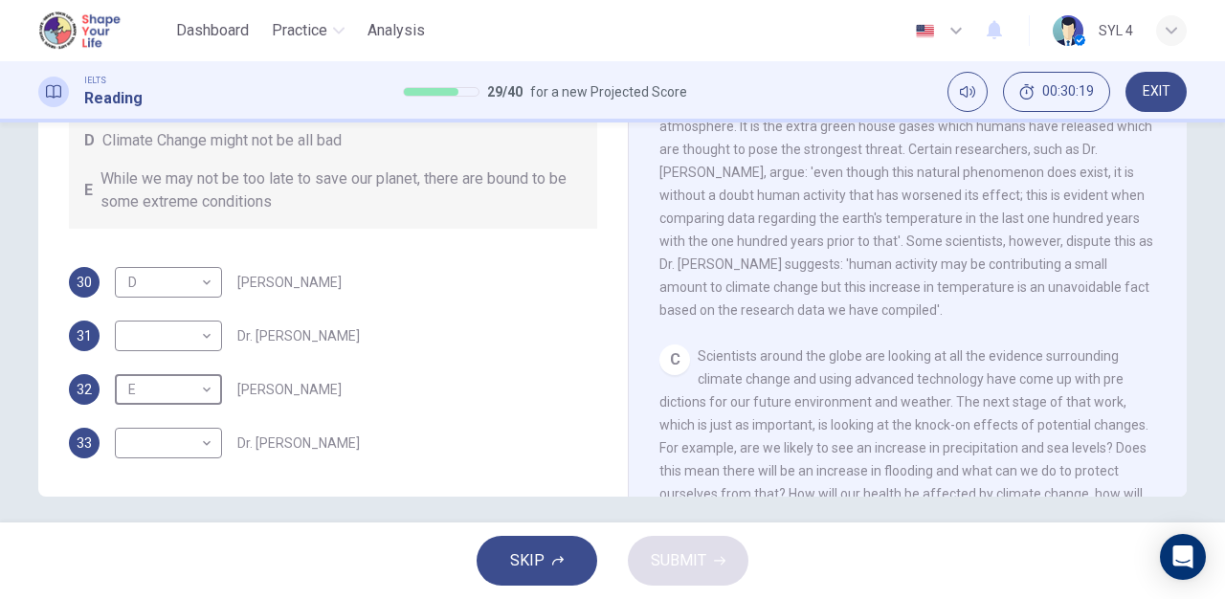
scroll to position [342, 0]
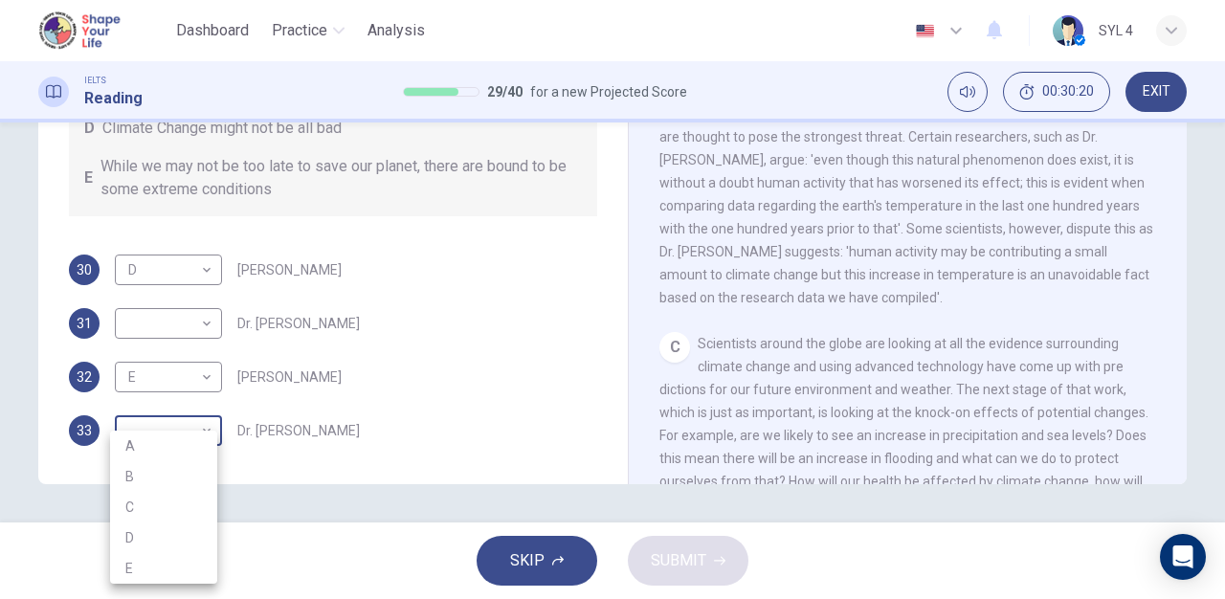
click at [175, 437] on body "This site uses cookies, as explained in our Privacy Policy . If you agree to th…" at bounding box center [612, 299] width 1225 height 599
click at [180, 477] on li "B" at bounding box center [163, 476] width 107 height 31
type input "B"
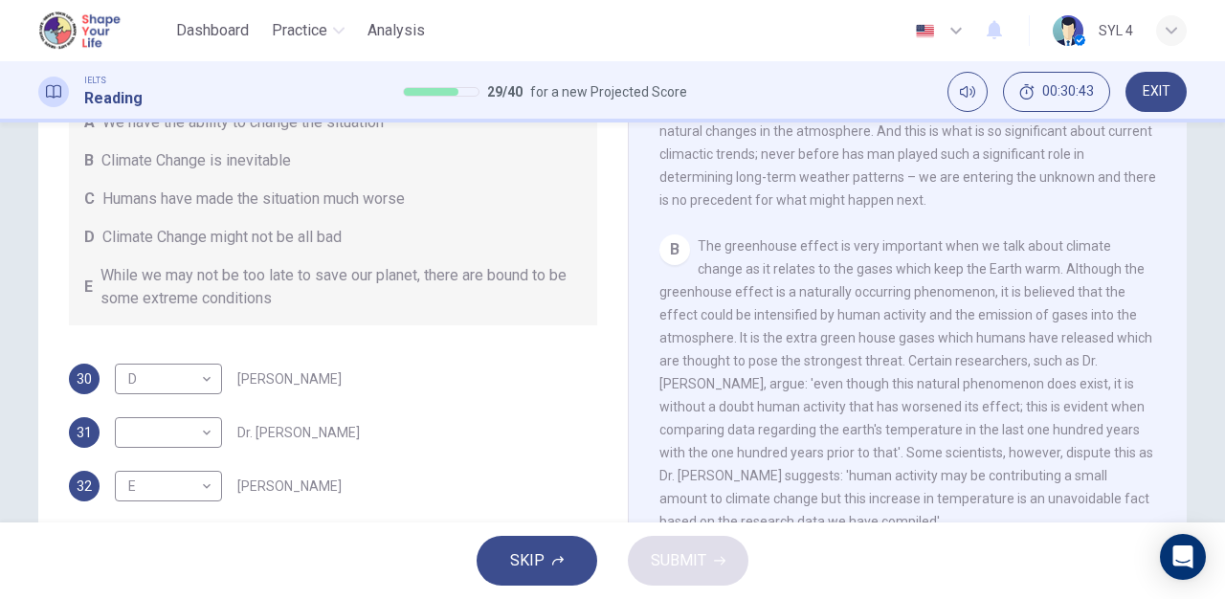
scroll to position [256, 0]
click at [196, 441] on body "This site uses cookies, as explained in our Privacy Policy . If you agree to th…" at bounding box center [612, 299] width 1225 height 599
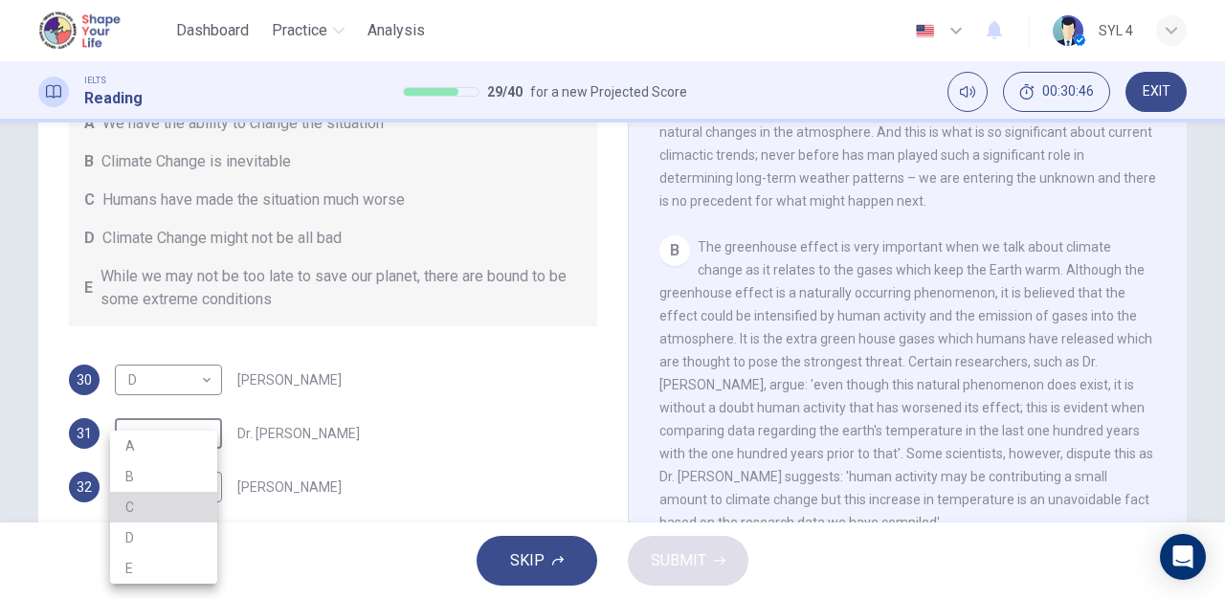
click at [193, 513] on li "C" at bounding box center [163, 507] width 107 height 31
type input "C"
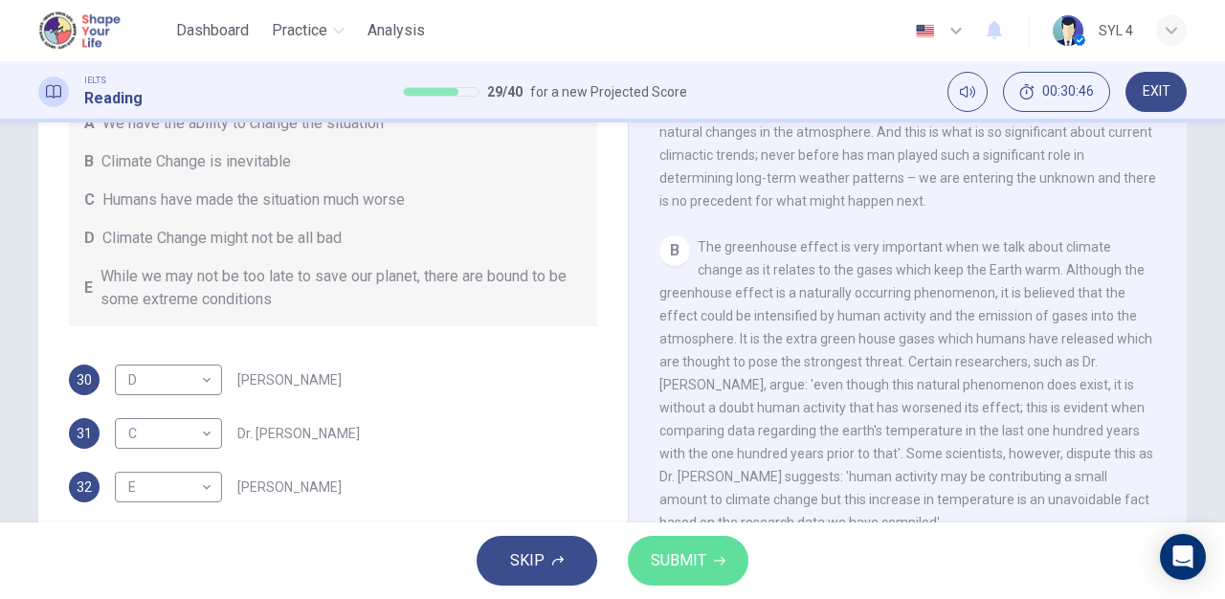
click at [719, 569] on button "SUBMIT" at bounding box center [688, 561] width 121 height 50
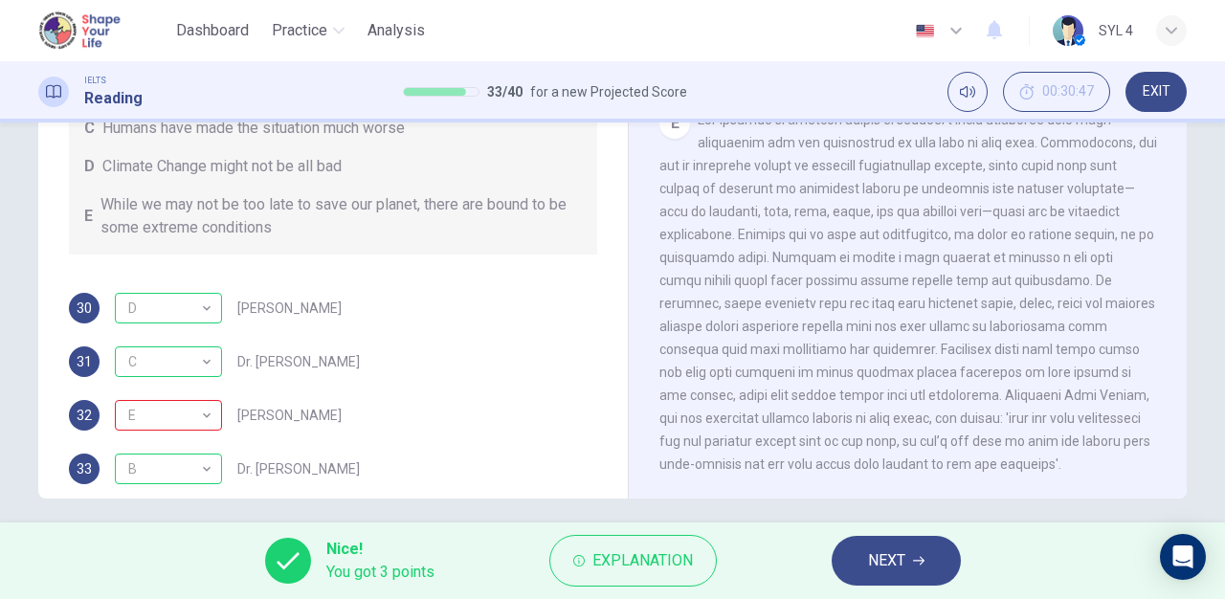
scroll to position [330, 0]
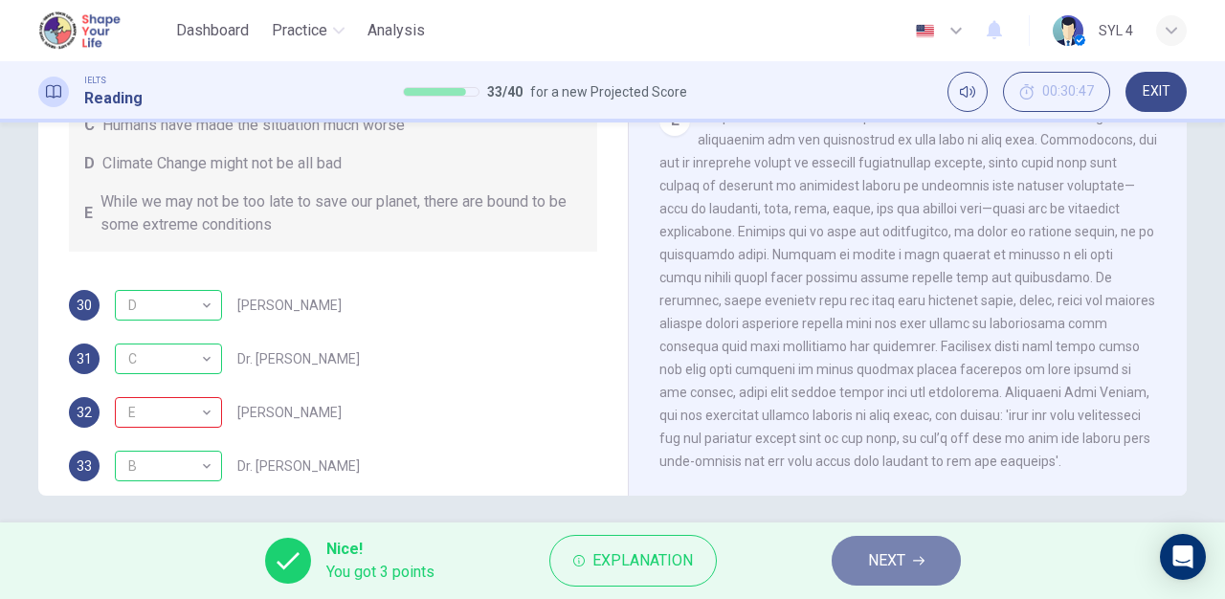
click at [879, 566] on span "NEXT" at bounding box center [886, 560] width 37 height 27
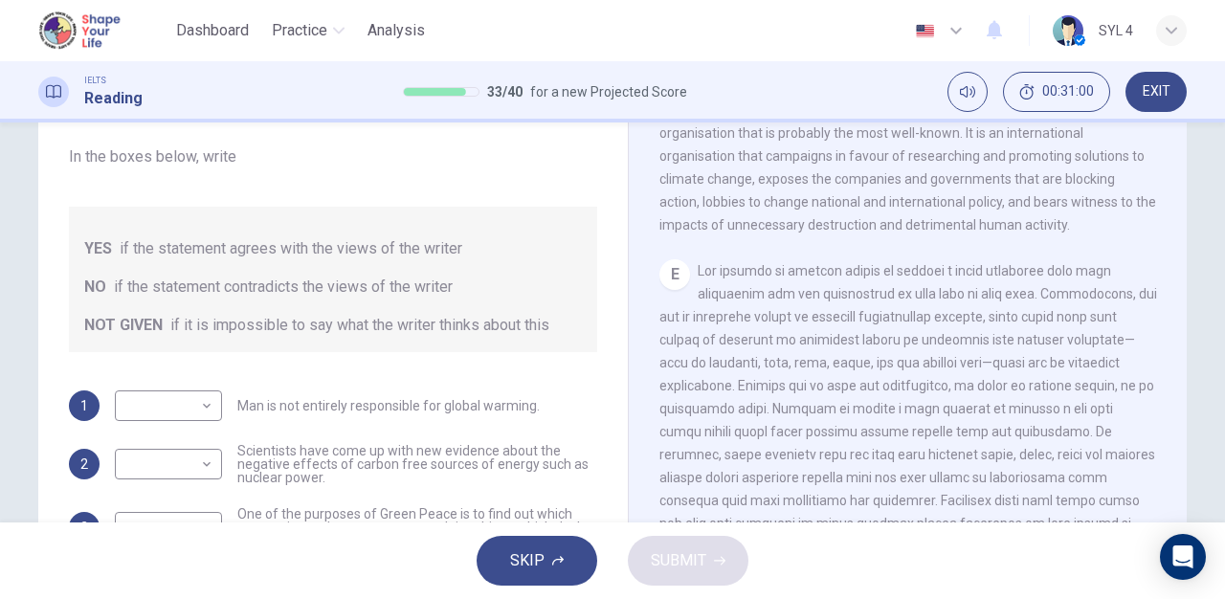
scroll to position [292, 0]
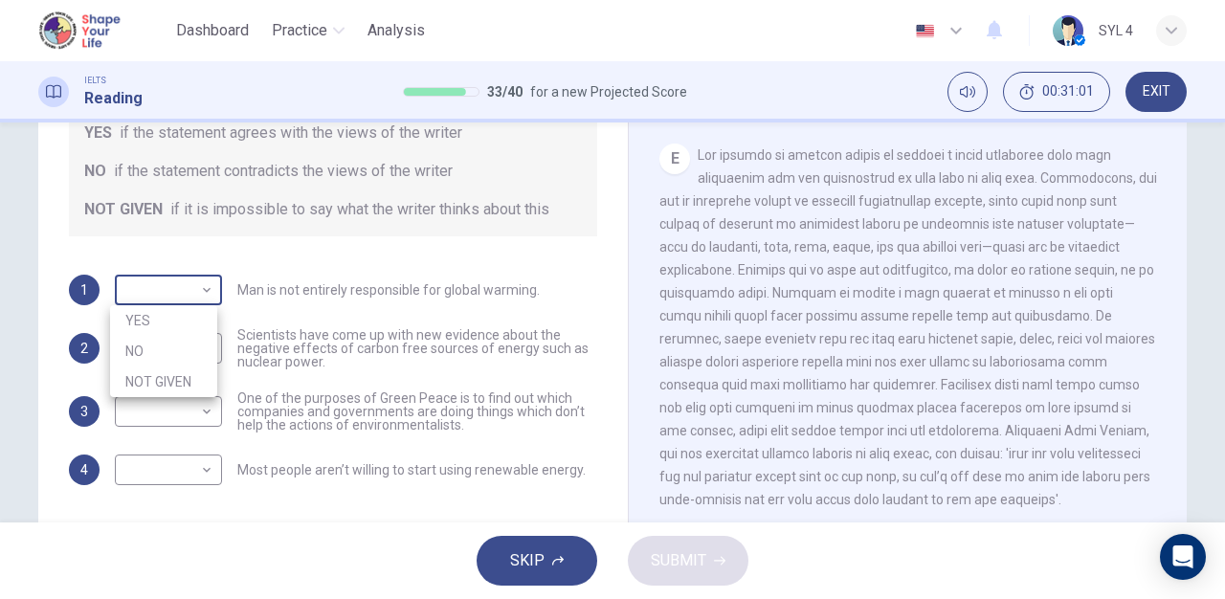
click at [175, 277] on body "This site uses cookies, as explained in our Privacy Policy . If you agree to th…" at bounding box center [612, 299] width 1225 height 599
click at [398, 237] on div at bounding box center [612, 299] width 1225 height 599
click at [398, 237] on div "Question 34 Do the following statements agree with the information given in the…" at bounding box center [333, 196] width 559 height 616
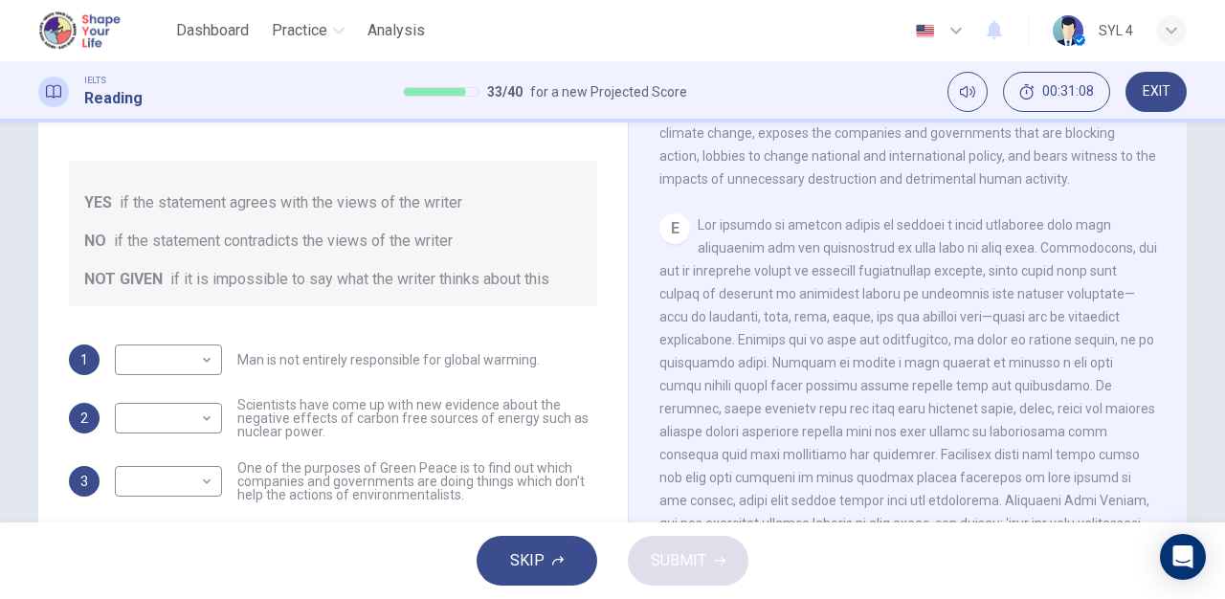
scroll to position [342, 0]
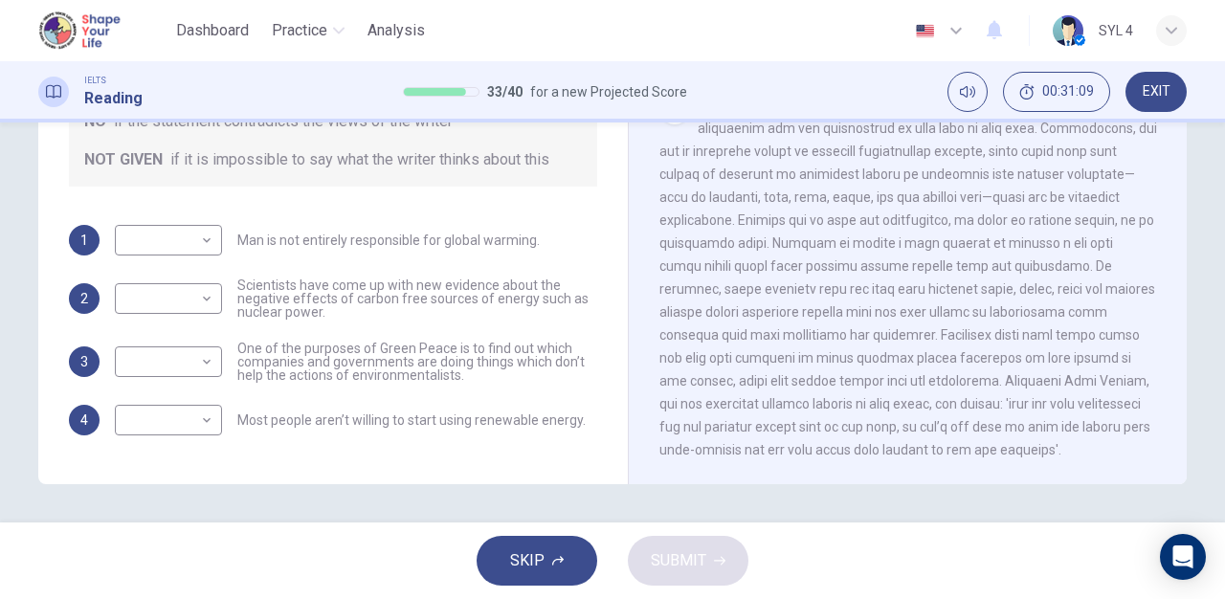
click at [776, 323] on div "E" at bounding box center [908, 278] width 498 height 368
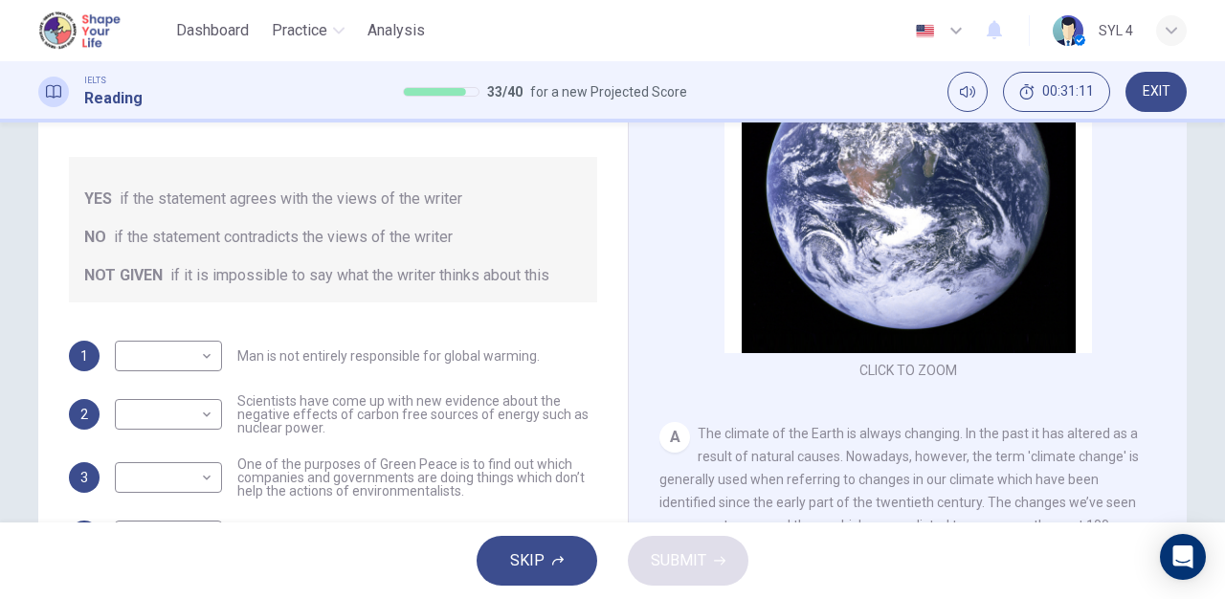
scroll to position [227, 0]
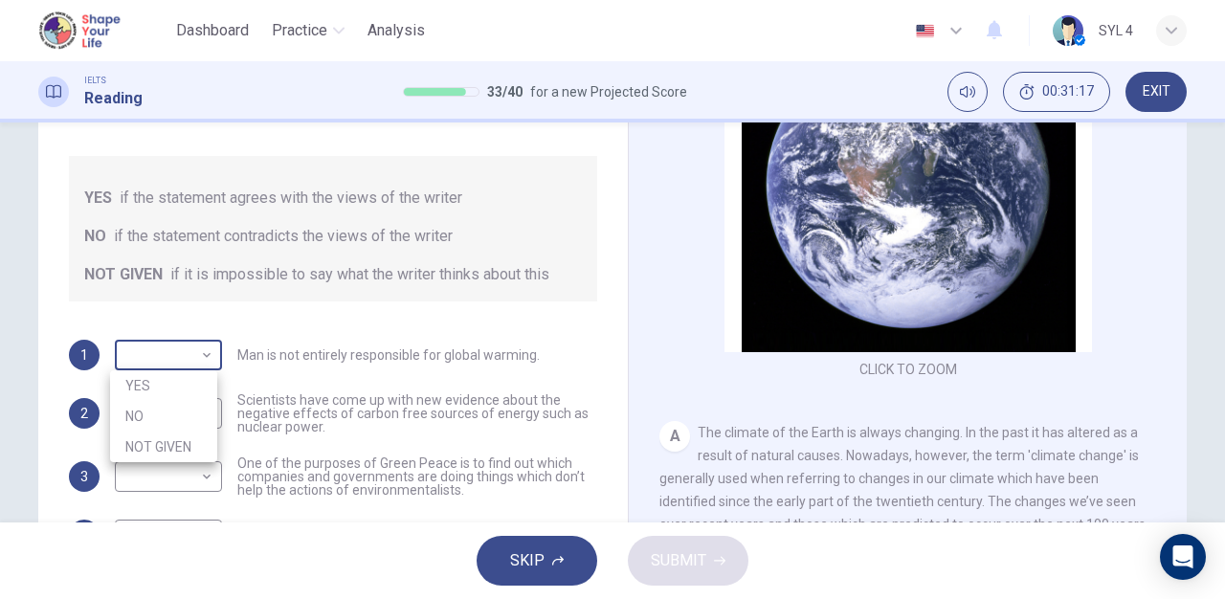
click at [161, 357] on body "This site uses cookies, as explained in our Privacy Policy . If you agree to th…" at bounding box center [612, 299] width 1225 height 599
click at [154, 377] on li "YES" at bounding box center [163, 385] width 107 height 31
type input "YES"
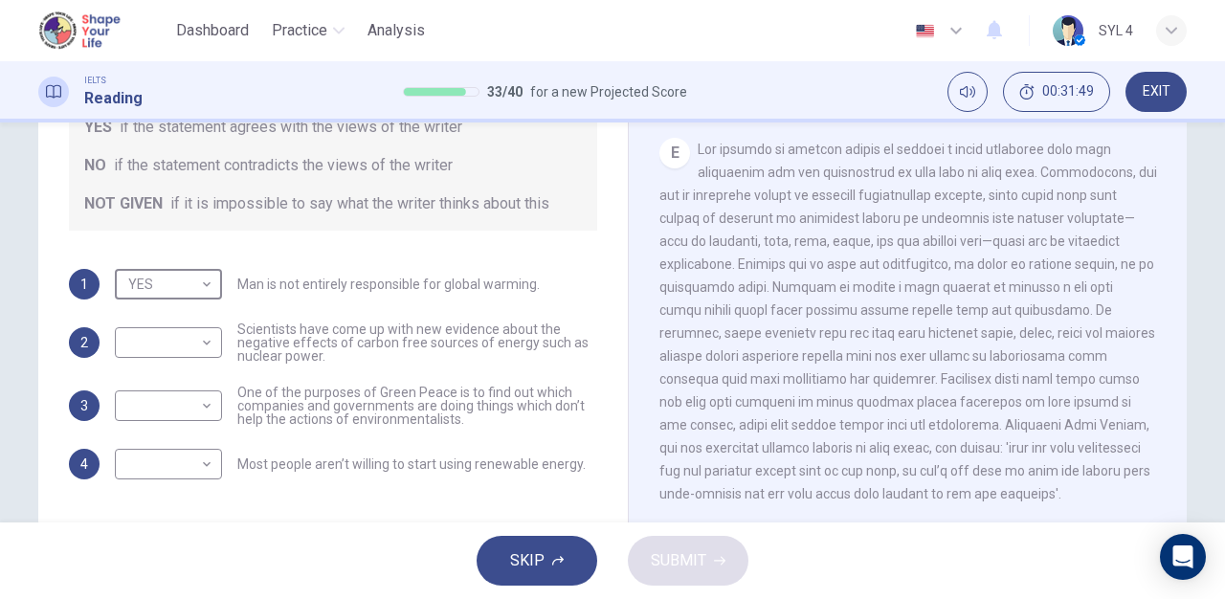
scroll to position [299, 0]
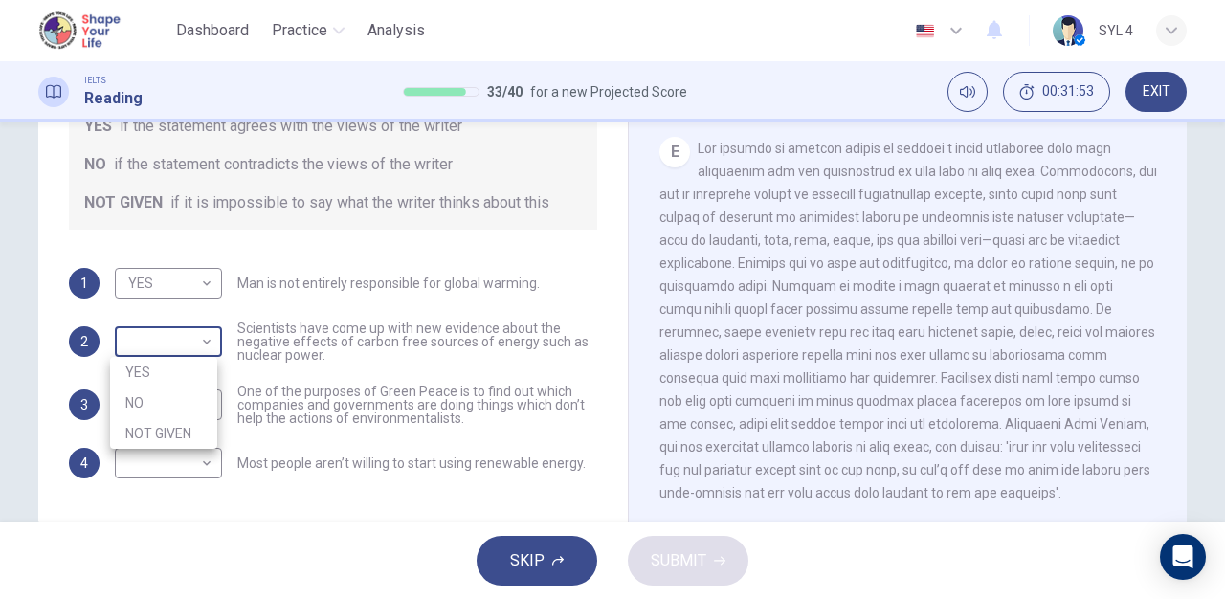
click at [200, 343] on body "This site uses cookies, as explained in our Privacy Policy . If you agree to th…" at bounding box center [612, 299] width 1225 height 599
click at [197, 434] on li "NOT GIVEN" at bounding box center [163, 433] width 107 height 31
type input "NOT GIVEN"
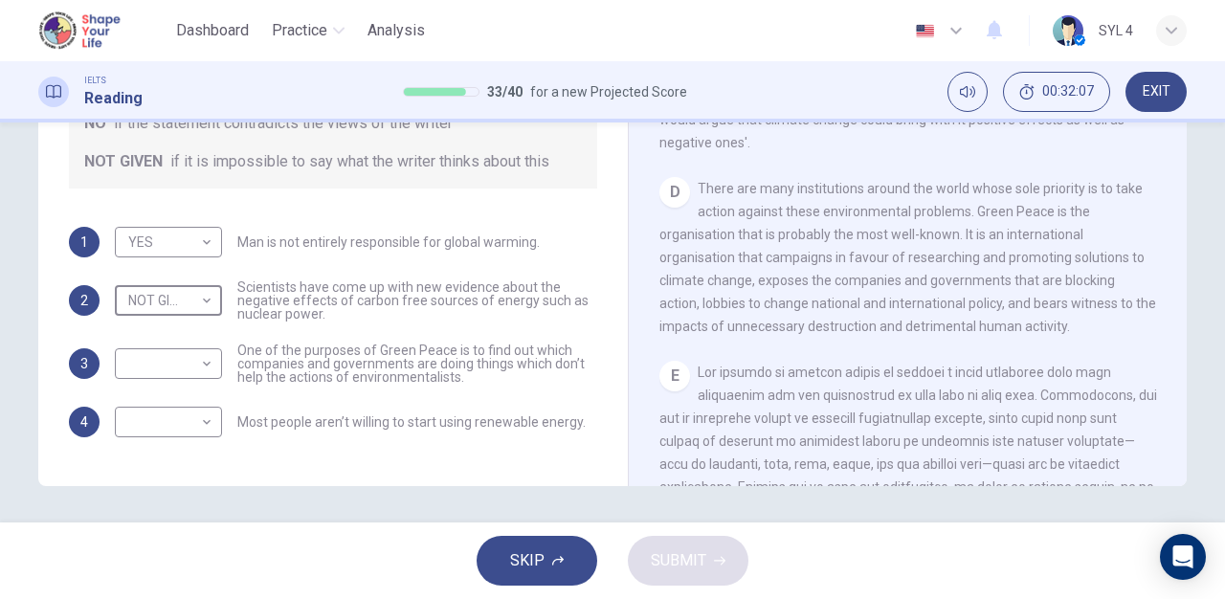
scroll to position [342, 0]
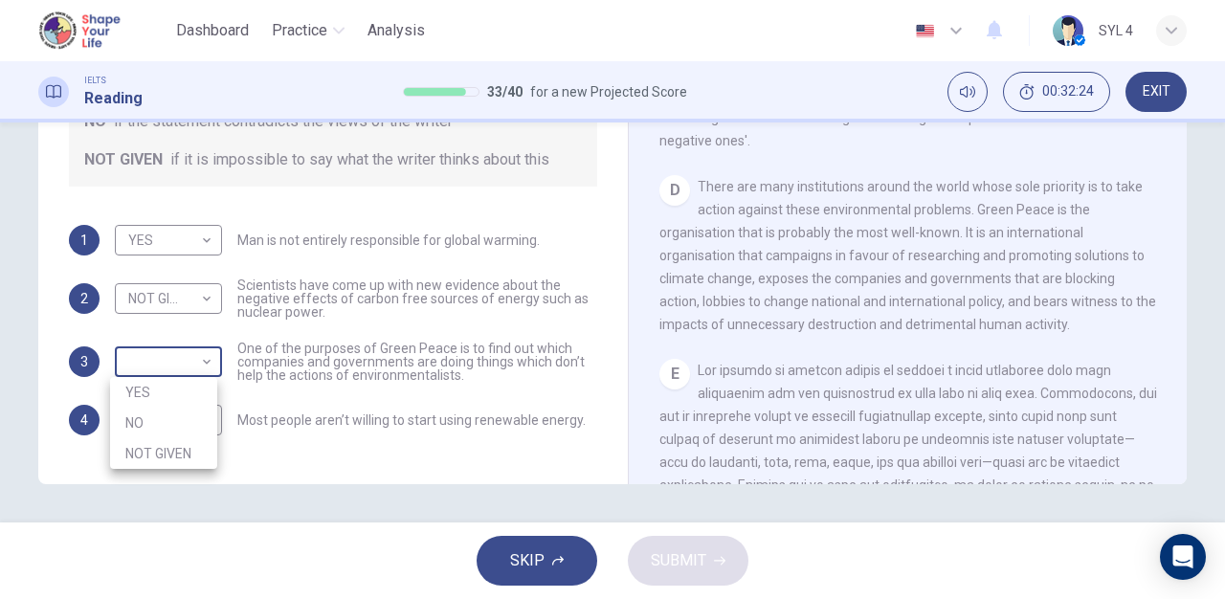
click at [188, 363] on body "This site uses cookies, as explained in our Privacy Policy . If you agree to th…" at bounding box center [612, 299] width 1225 height 599
click at [186, 390] on li "YES" at bounding box center [163, 392] width 107 height 31
type input "YES"
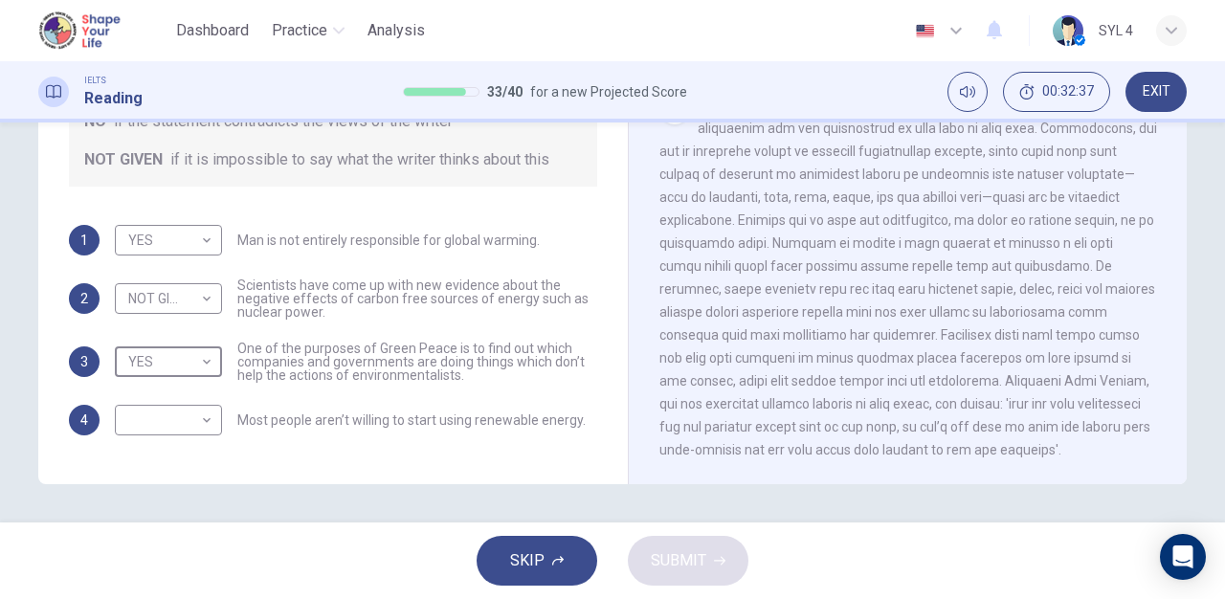
scroll to position [1273, 0]
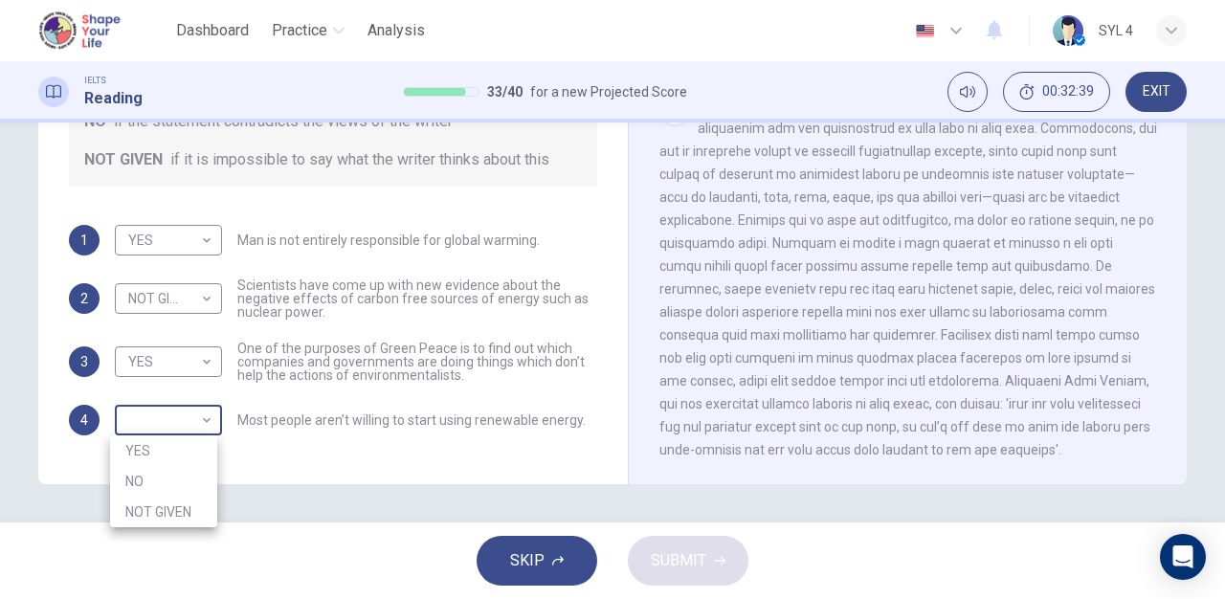
click at [187, 412] on body "This site uses cookies, as explained in our Privacy Policy . If you agree to th…" at bounding box center [612, 299] width 1225 height 599
click at [184, 522] on li "NOT GIVEN" at bounding box center [163, 512] width 107 height 31
type input "NOT GIVEN"
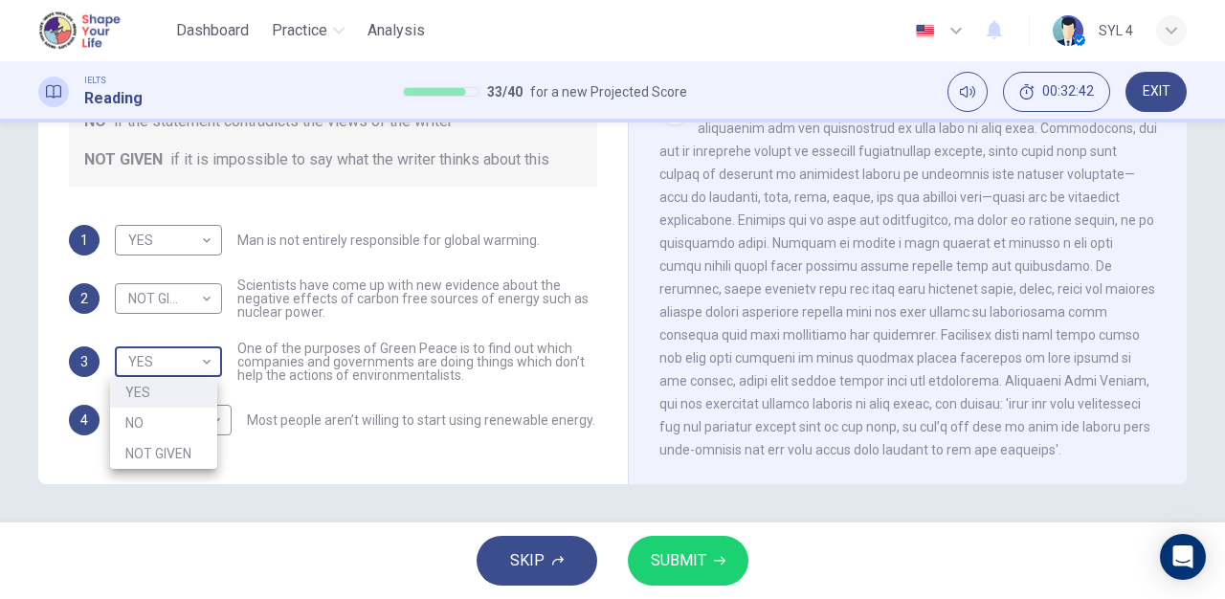
click at [165, 368] on body "This site uses cookies, as explained in our Privacy Policy . If you agree to th…" at bounding box center [612, 299] width 1225 height 599
click at [705, 570] on div at bounding box center [612, 299] width 1225 height 599
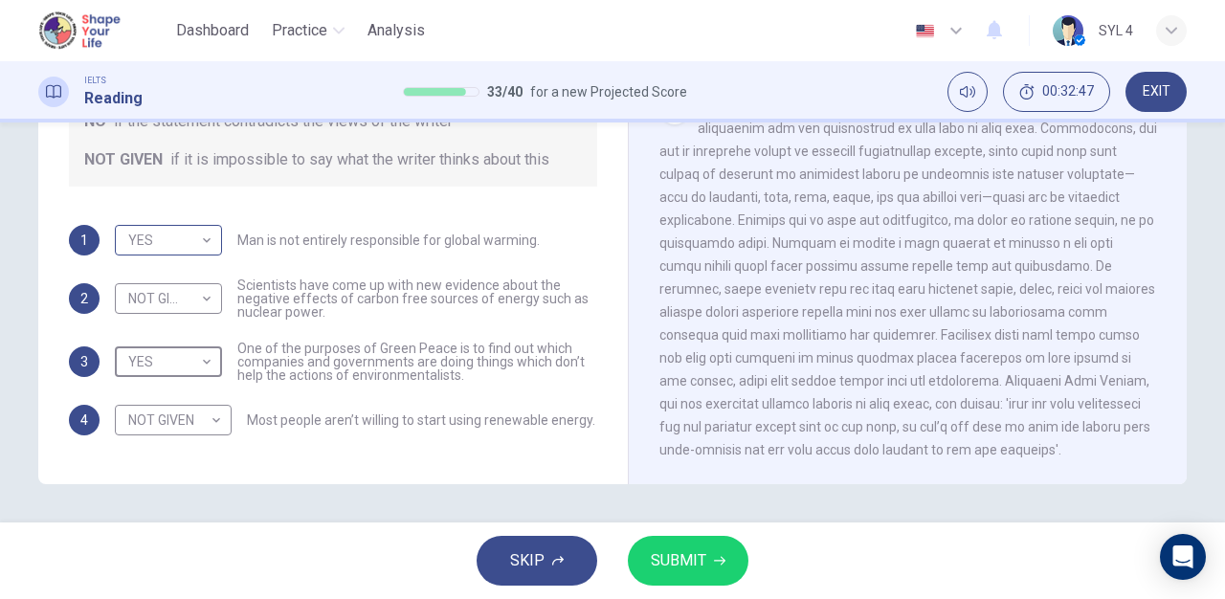
click at [200, 245] on body "This site uses cookies, as explained in our Privacy Policy . If you agree to th…" at bounding box center [612, 299] width 1225 height 599
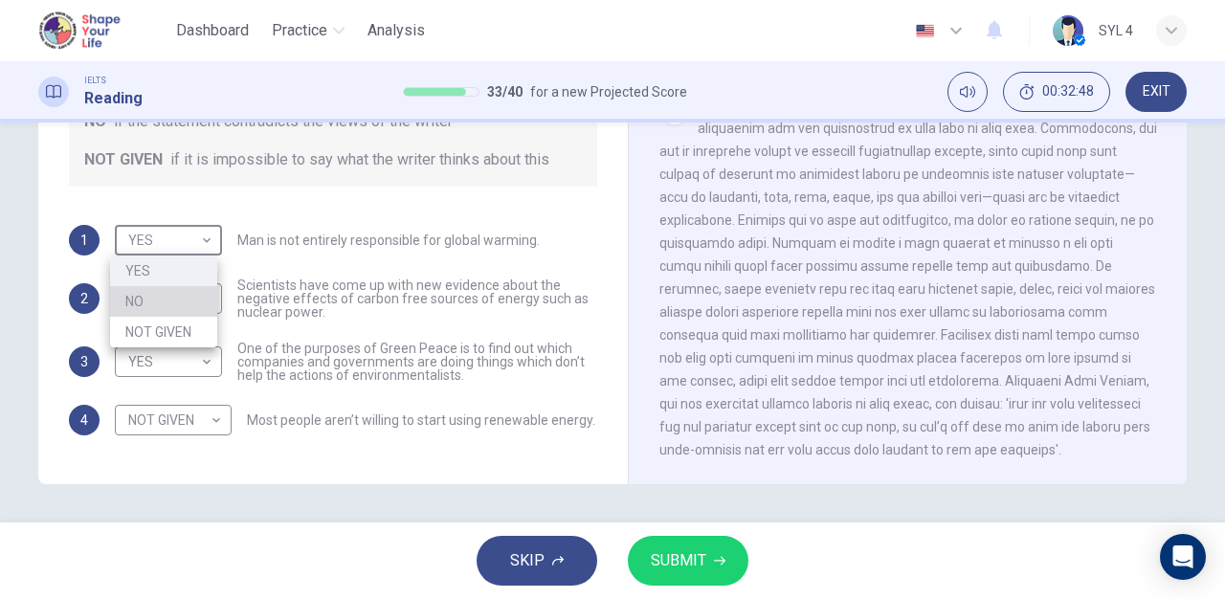
click at [201, 301] on li "NO" at bounding box center [163, 301] width 107 height 31
type input "NO"
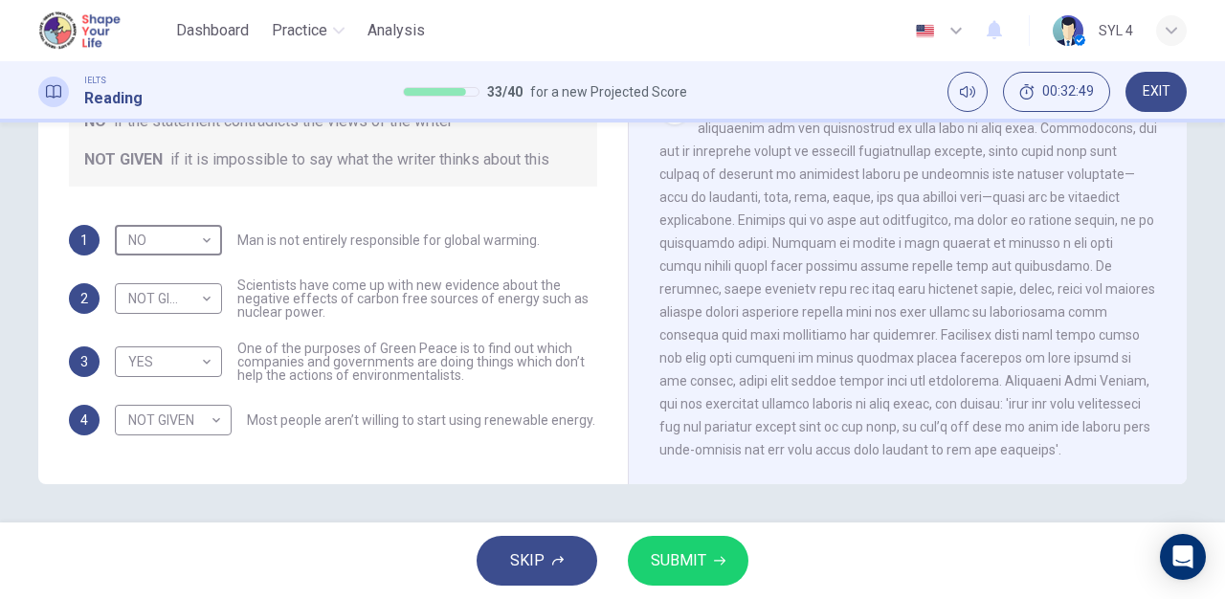
click at [658, 544] on button "SUBMIT" at bounding box center [688, 561] width 121 height 50
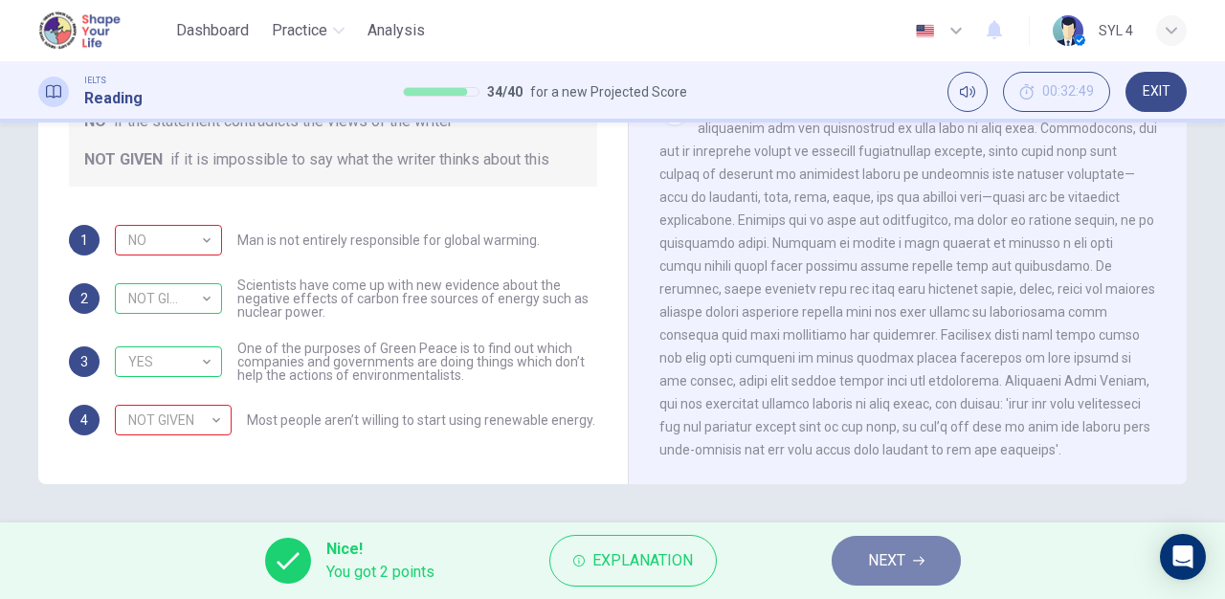
click at [907, 557] on button "NEXT" at bounding box center [896, 561] width 129 height 50
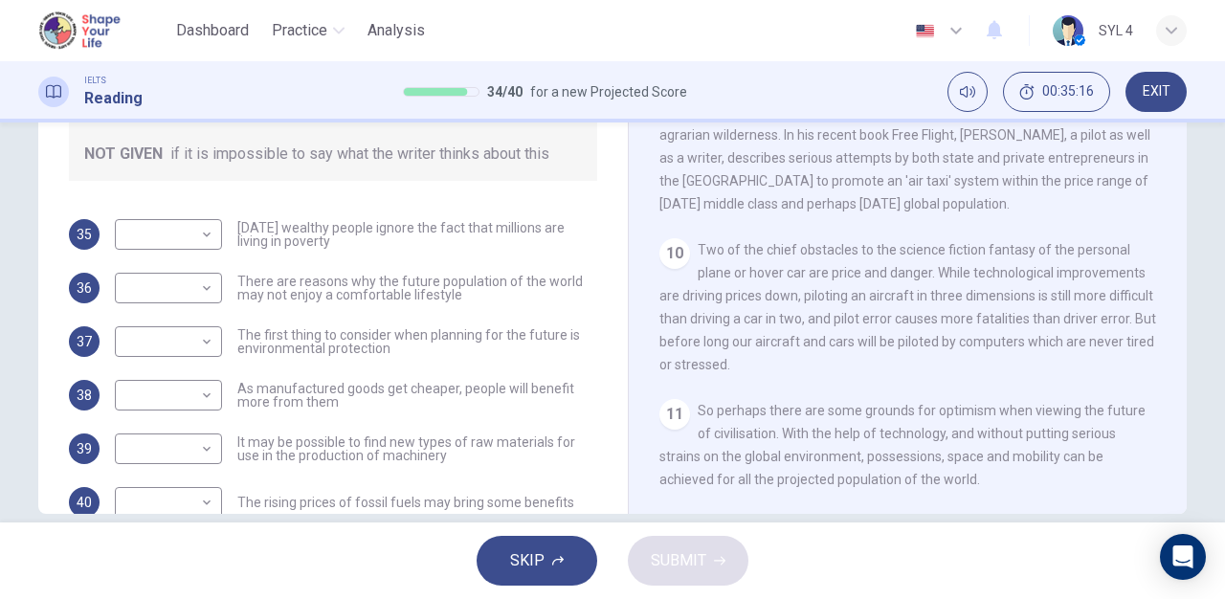
scroll to position [313, 0]
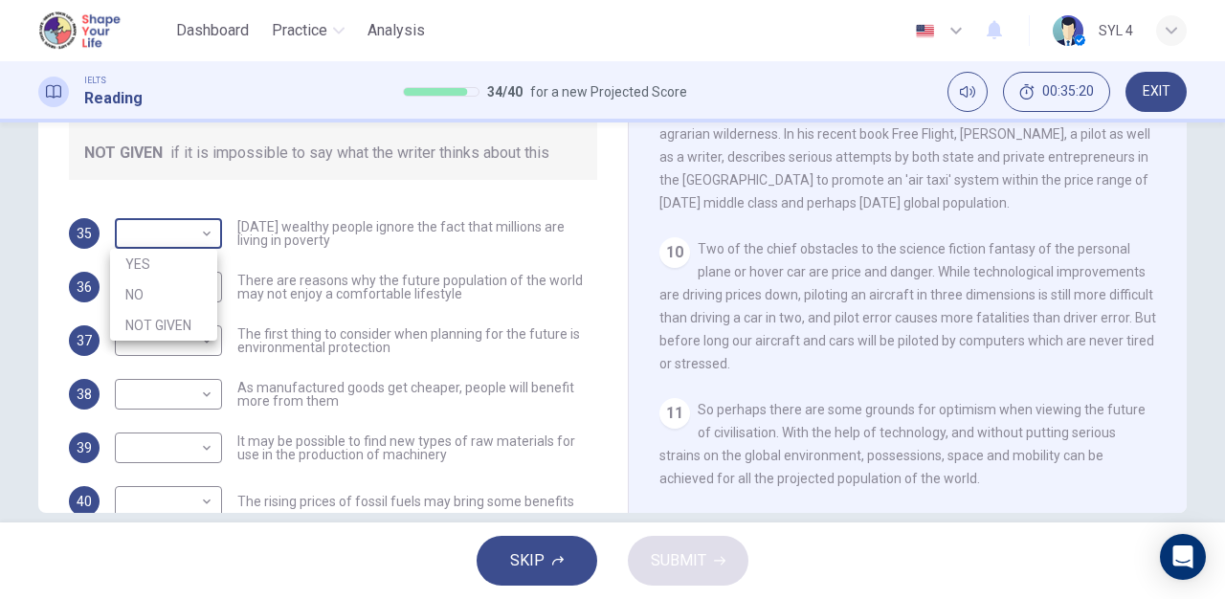
click at [196, 232] on body "This site uses cookies, as explained in our Privacy Policy . If you agree to th…" at bounding box center [612, 299] width 1225 height 599
click at [187, 320] on li "NOT GIVEN" at bounding box center [163, 325] width 107 height 31
type input "NOT GIVEN"
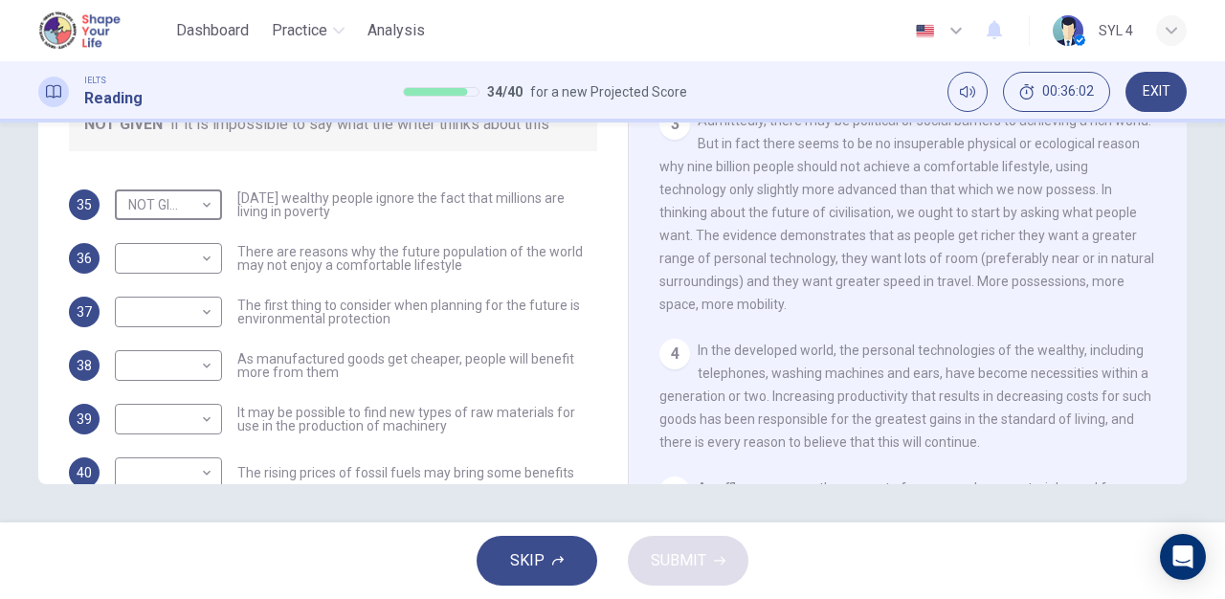
scroll to position [411, 0]
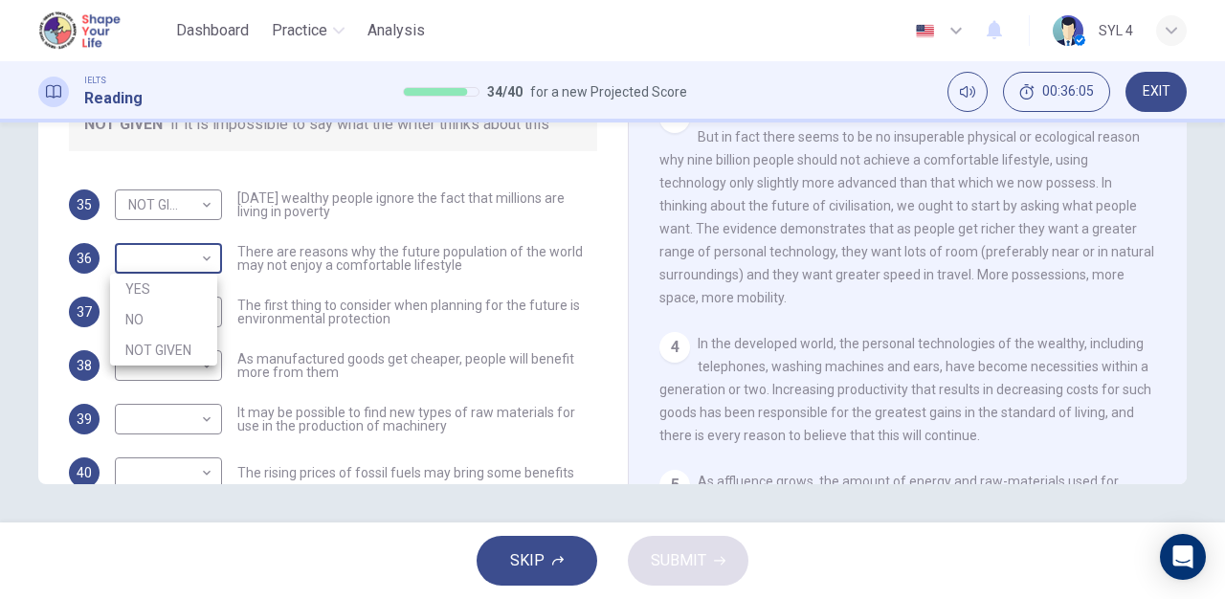
click at [194, 271] on body "This site uses cookies, as explained in our Privacy Policy . If you agree to th…" at bounding box center [612, 299] width 1225 height 599
click at [202, 300] on li "YES" at bounding box center [163, 289] width 107 height 31
type input "YES"
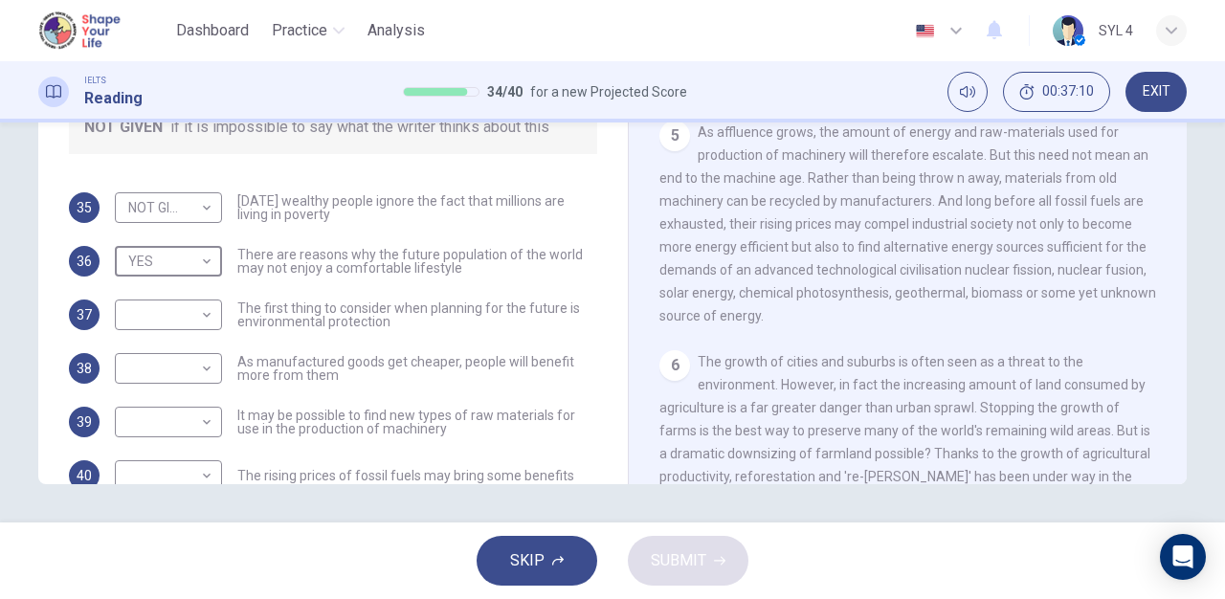
scroll to position [765, 0]
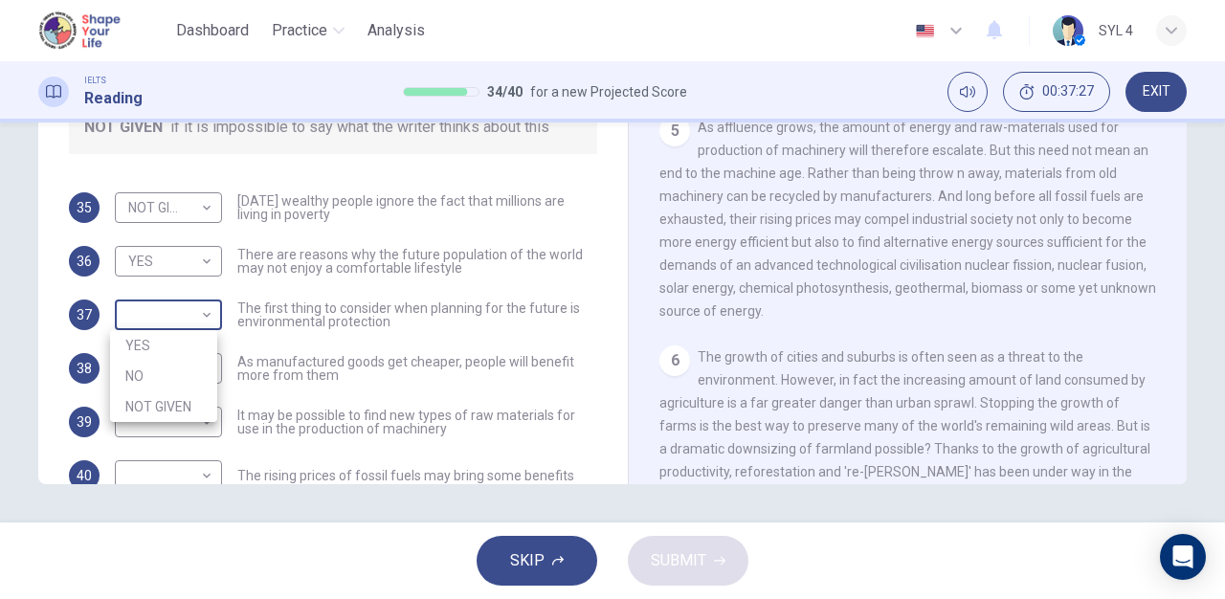
click at [162, 324] on body "This site uses cookies, as explained in our Privacy Policy . If you agree to th…" at bounding box center [612, 299] width 1225 height 599
click at [161, 403] on li "NOT GIVEN" at bounding box center [163, 406] width 107 height 31
type input "NOT GIVEN"
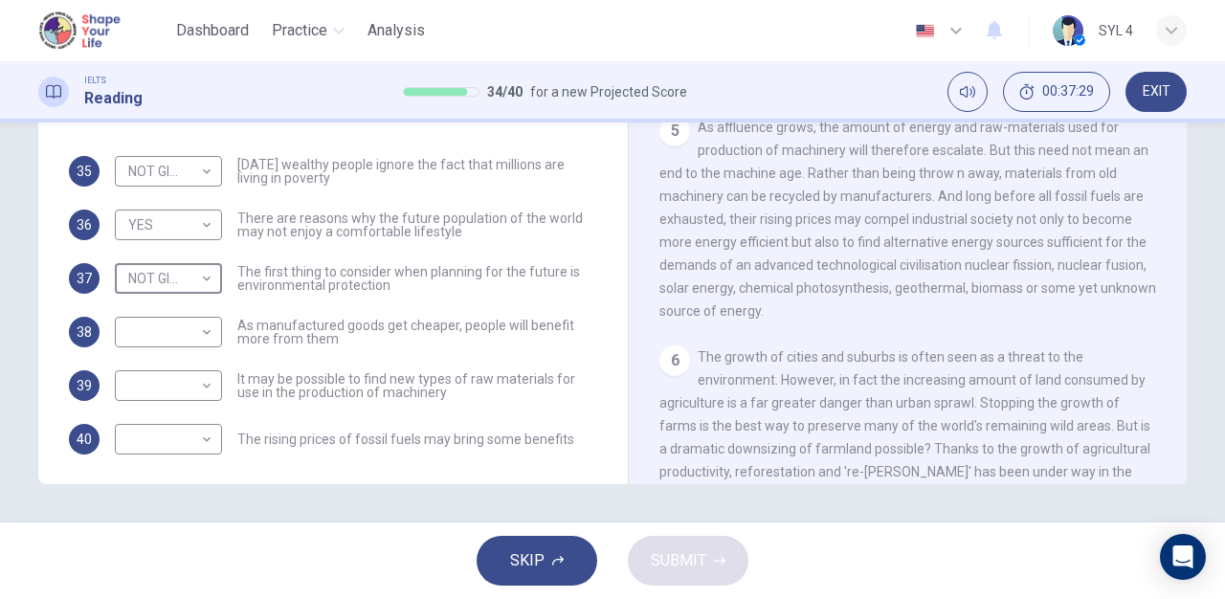
scroll to position [72, 0]
click at [158, 327] on body "This site uses cookies, as explained in our Privacy Policy . If you agree to th…" at bounding box center [612, 299] width 1225 height 599
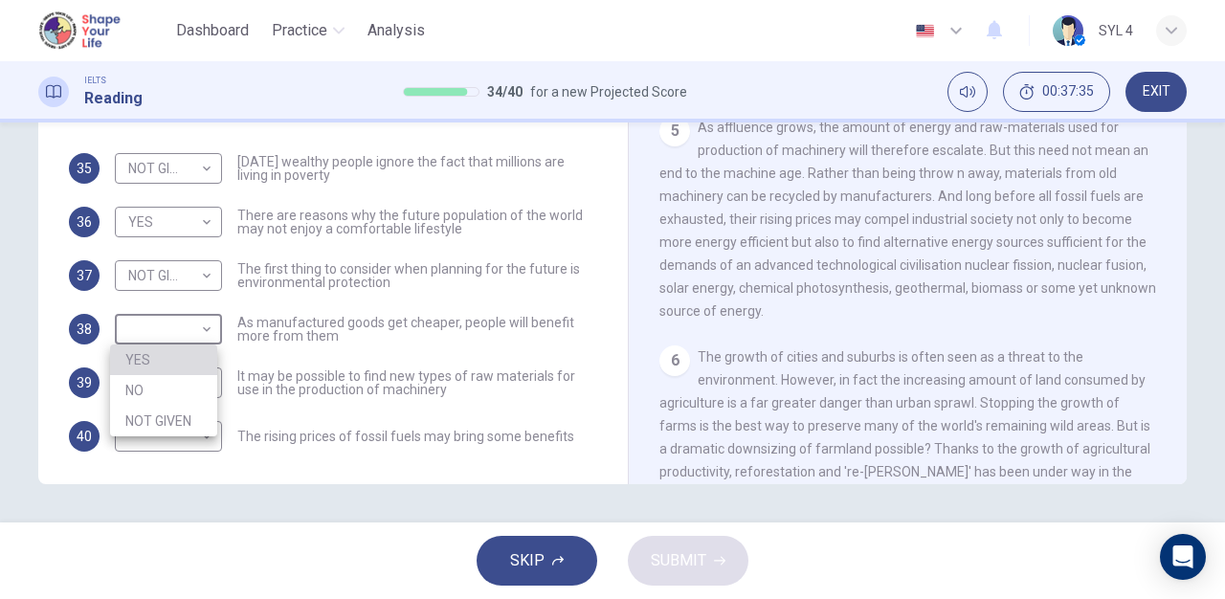
click at [164, 352] on li "YES" at bounding box center [163, 360] width 107 height 31
type input "YES"
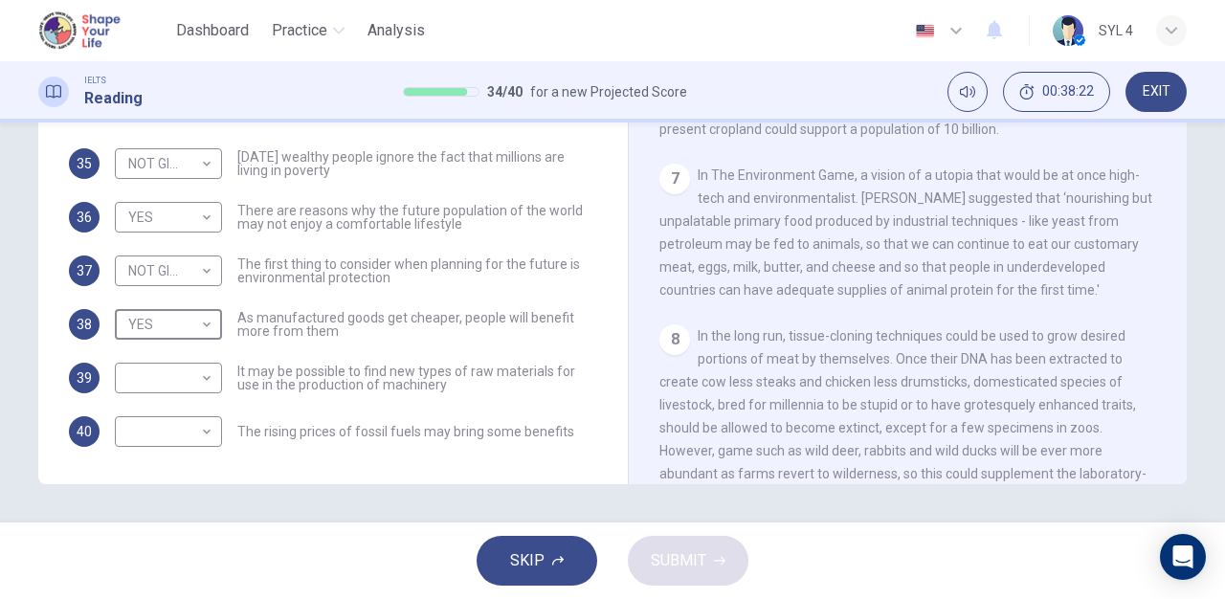
scroll to position [1246, 0]
click at [559, 318] on span "As manufactured goods get cheaper, people will benefit more from them" at bounding box center [417, 324] width 360 height 27
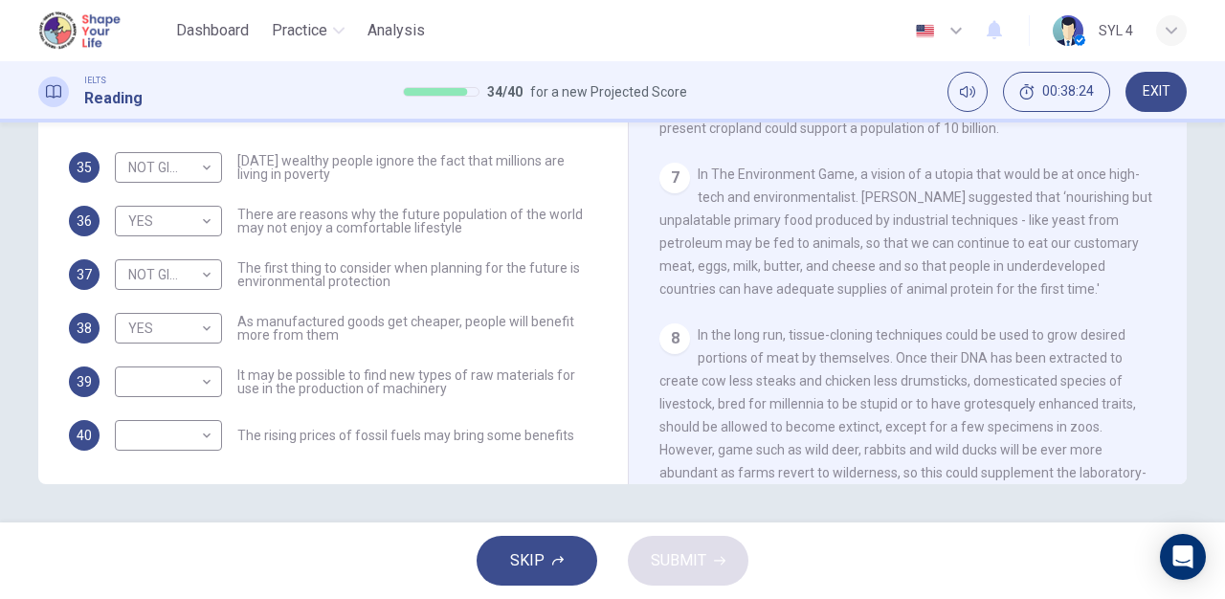
scroll to position [78, 0]
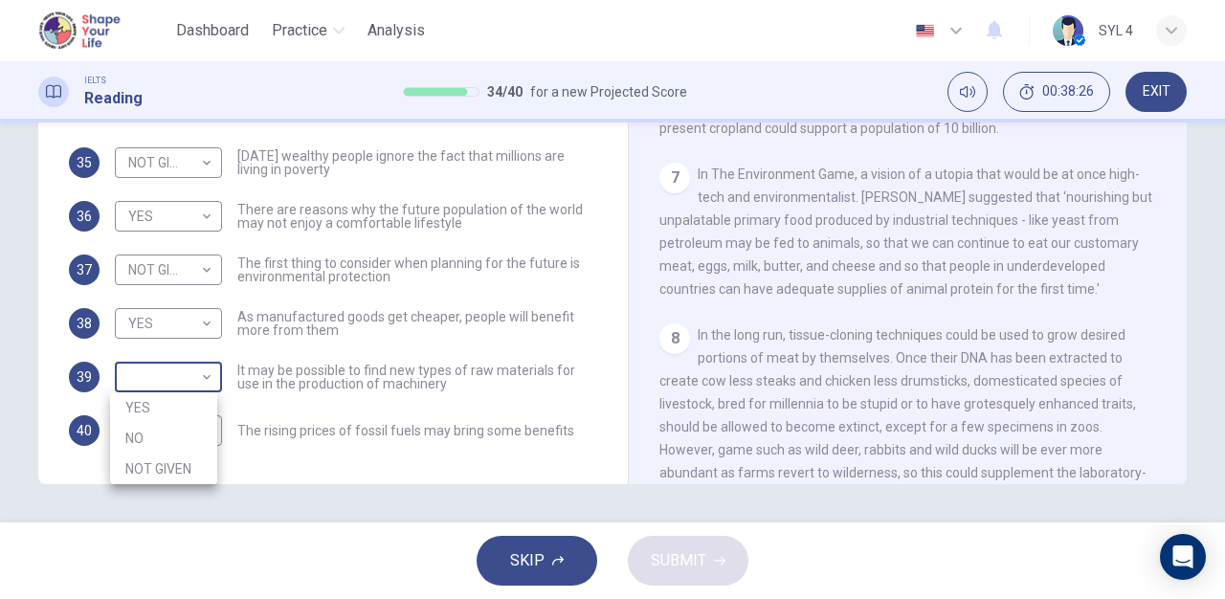
click at [190, 377] on body "This site uses cookies, as explained in our Privacy Policy . If you agree to th…" at bounding box center [612, 299] width 1225 height 599
click at [183, 410] on li "YES" at bounding box center [163, 407] width 107 height 31
type input "YES"
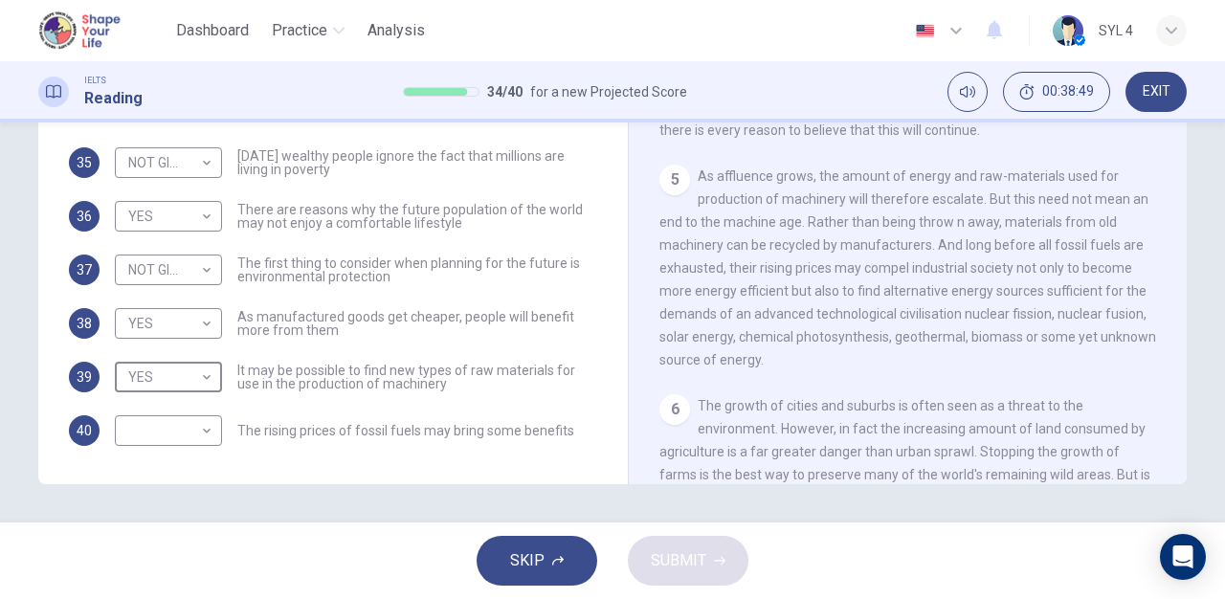
scroll to position [721, 0]
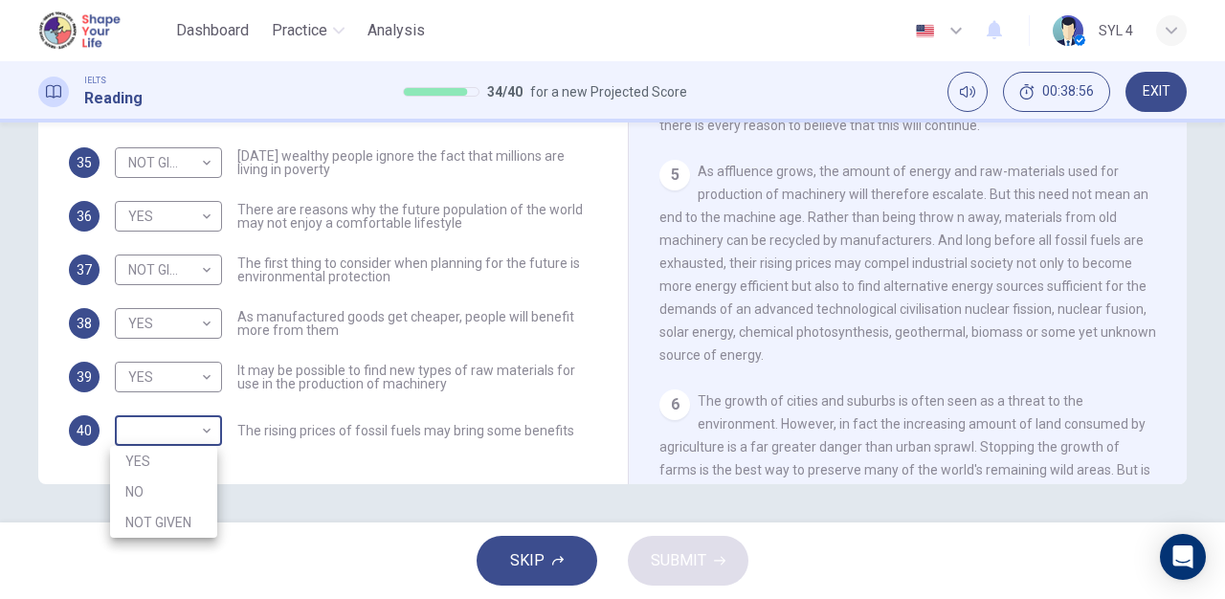
click at [192, 429] on body "This site uses cookies, as explained in our Privacy Policy . If you agree to th…" at bounding box center [612, 299] width 1225 height 599
click at [190, 449] on li "YES" at bounding box center [163, 461] width 107 height 31
type input "YES"
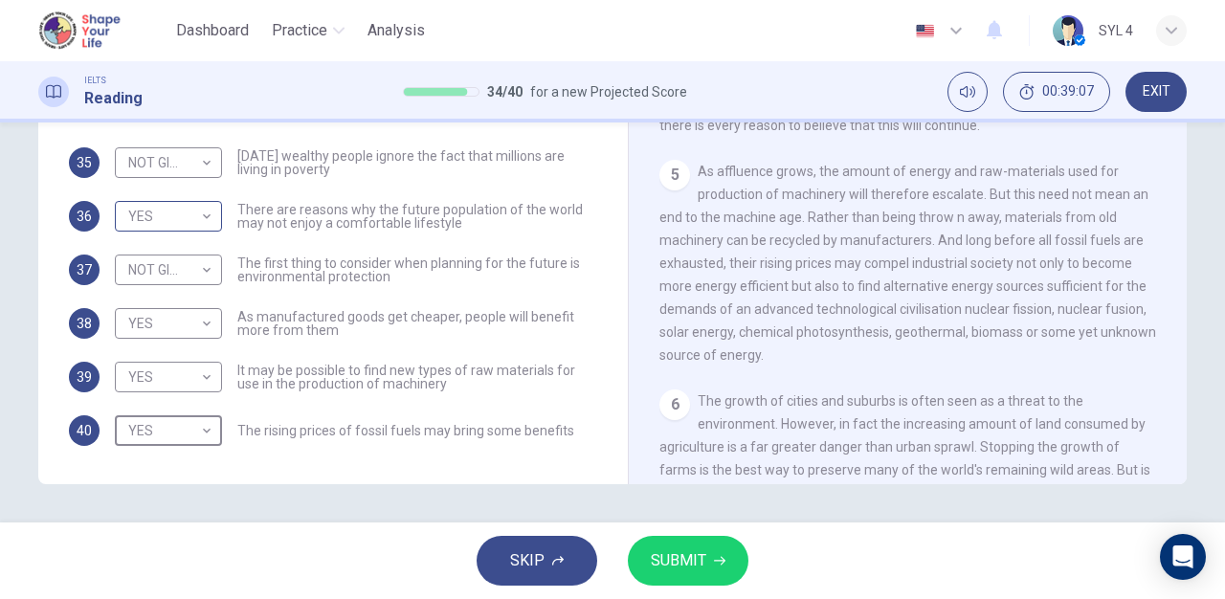
click at [188, 218] on body "This site uses cookies, as explained in our Privacy Policy . If you agree to th…" at bounding box center [612, 299] width 1225 height 599
click at [177, 271] on li "NO" at bounding box center [163, 277] width 107 height 31
type input "NO"
click at [678, 558] on span "SUBMIT" at bounding box center [679, 560] width 56 height 27
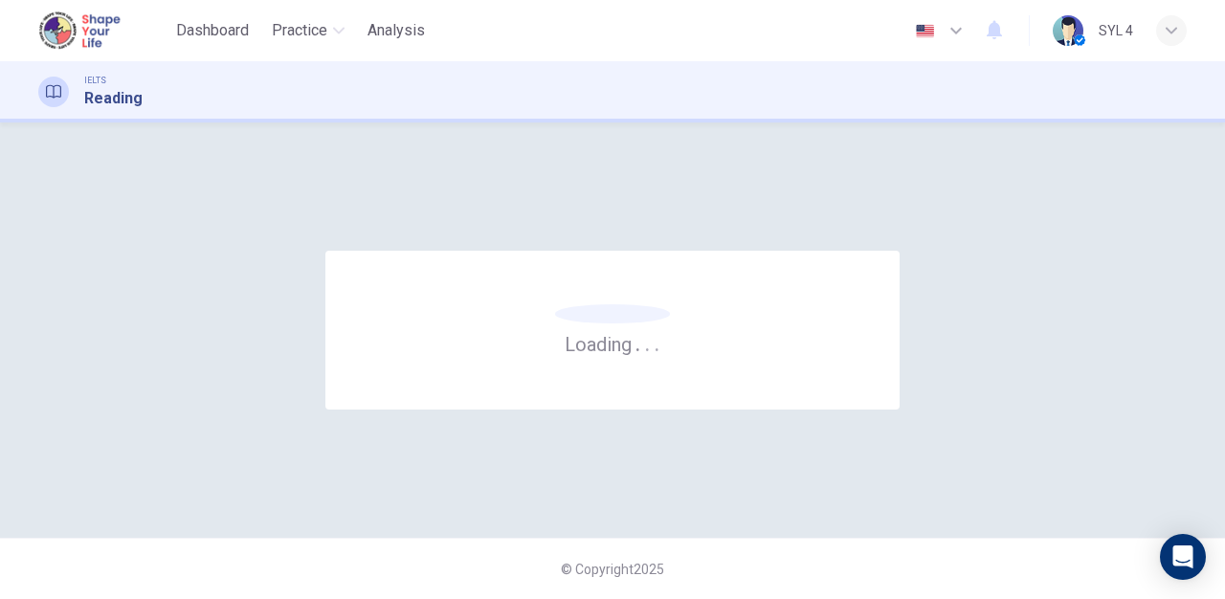
scroll to position [0, 0]
